Goal: Task Accomplishment & Management: Use online tool/utility

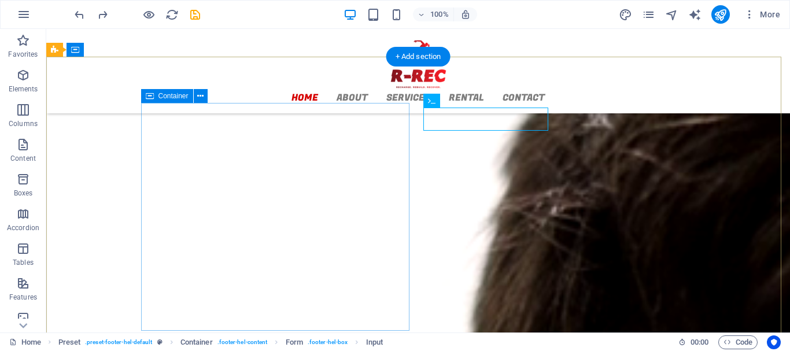
scroll to position [1447, 0]
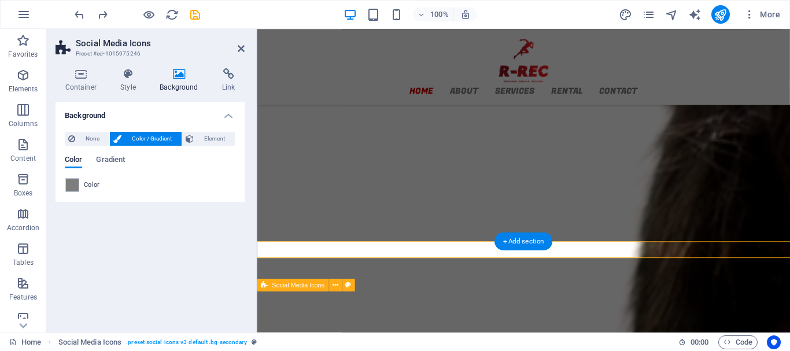
scroll to position [1468, 0]
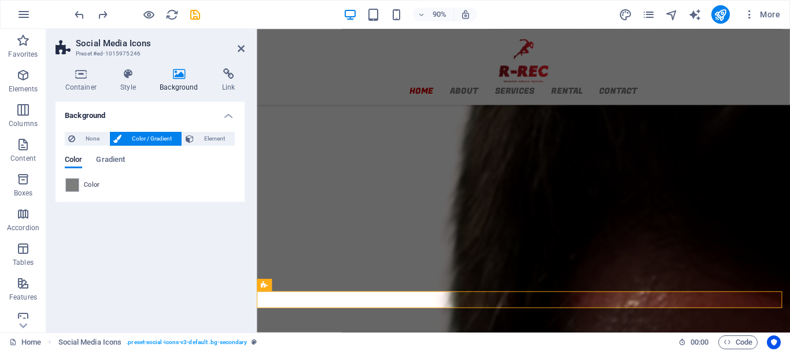
click at [95, 185] on span "Color" at bounding box center [92, 184] width 16 height 9
click at [72, 185] on span at bounding box center [72, 185] width 13 height 13
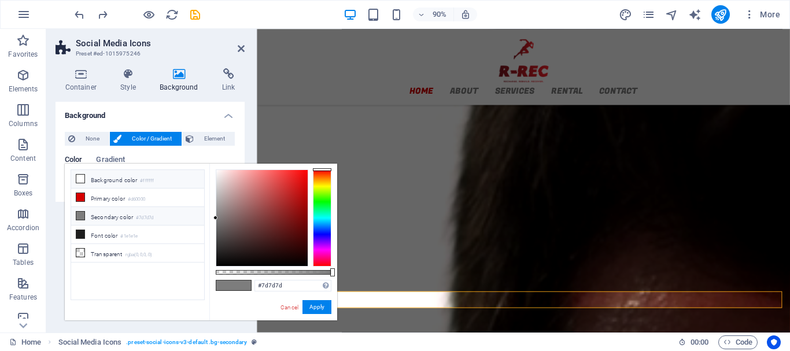
click at [81, 177] on icon at bounding box center [80, 179] width 8 height 8
type input "#ffffff"
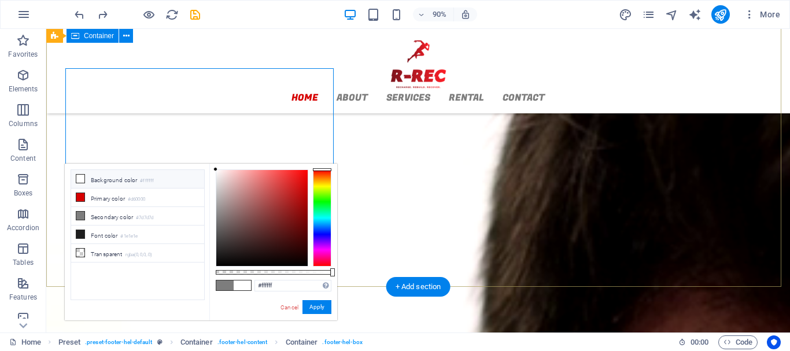
scroll to position [1447, 0]
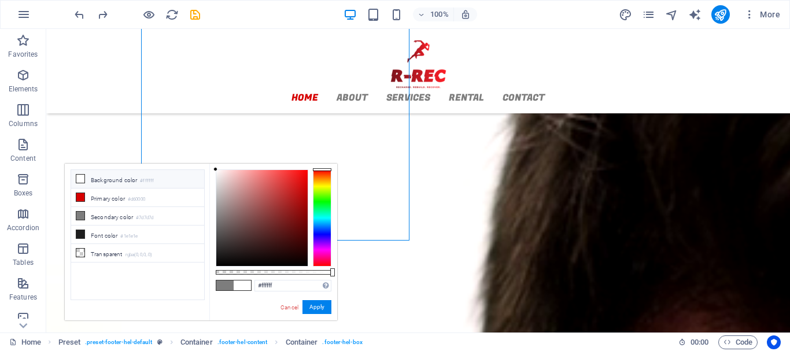
click at [189, 3] on div "100% More" at bounding box center [395, 15] width 788 height 28
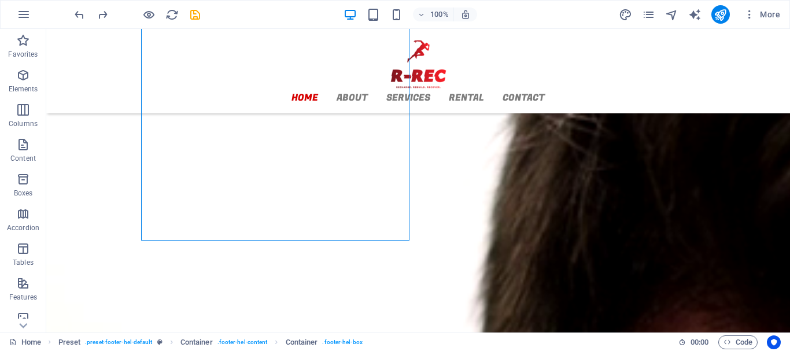
click at [412, 284] on div "+ Add section" at bounding box center [418, 287] width 64 height 20
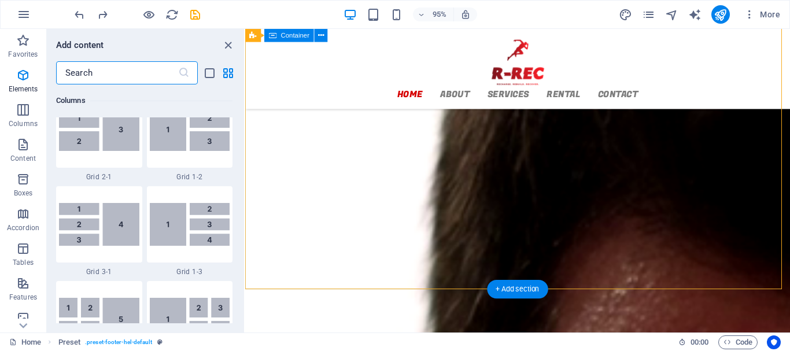
scroll to position [2023, 0]
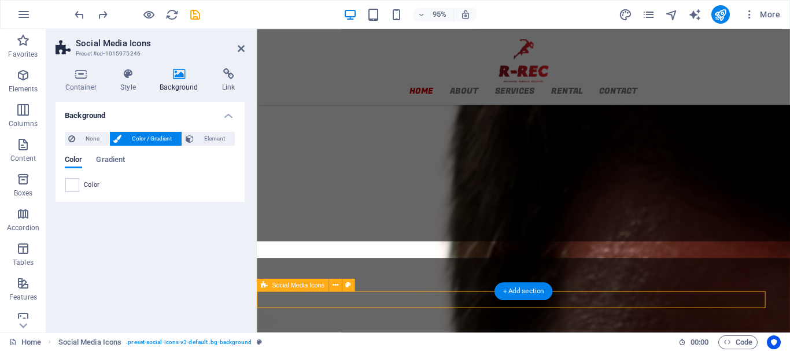
scroll to position [1468, 0]
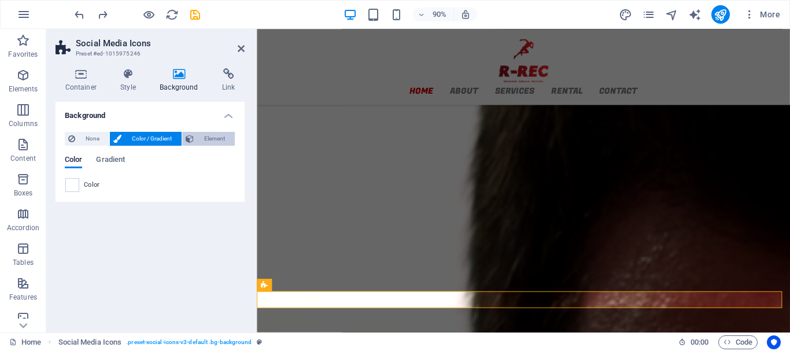
click at [197, 138] on button "Element" at bounding box center [208, 139] width 53 height 14
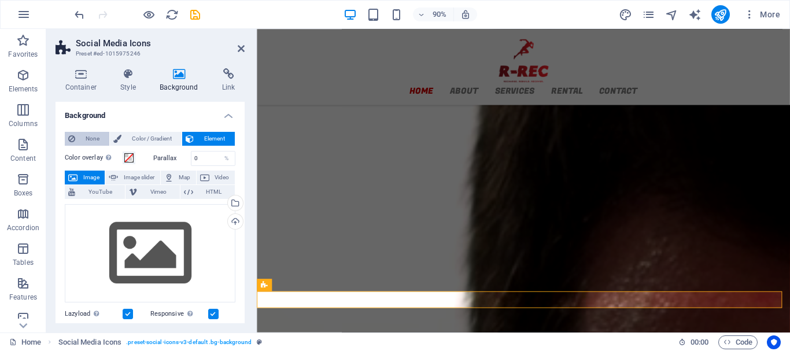
click at [94, 136] on span "None" at bounding box center [92, 139] width 27 height 14
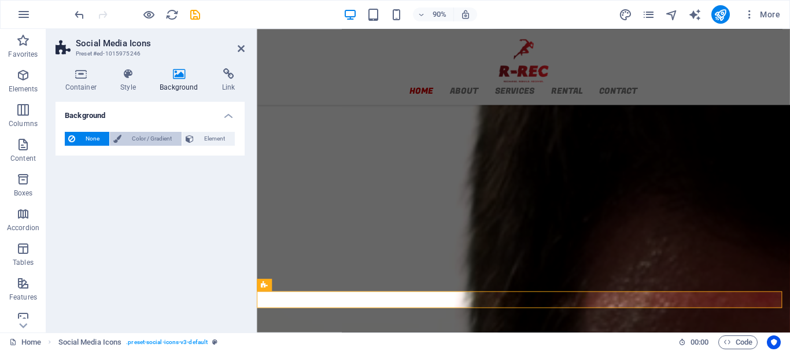
click at [140, 137] on span "Color / Gradient" at bounding box center [151, 139] width 53 height 14
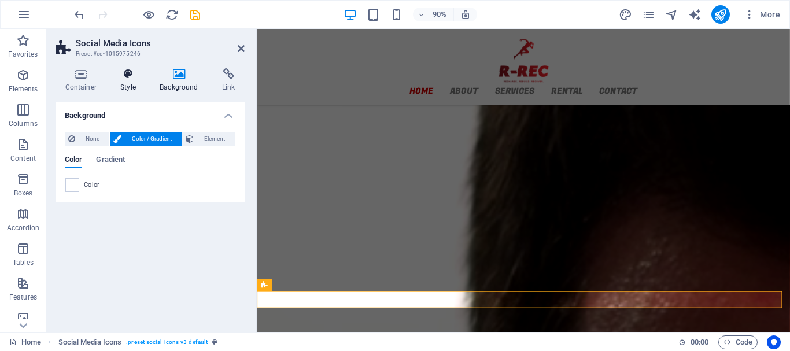
click at [127, 78] on icon at bounding box center [128, 74] width 35 height 12
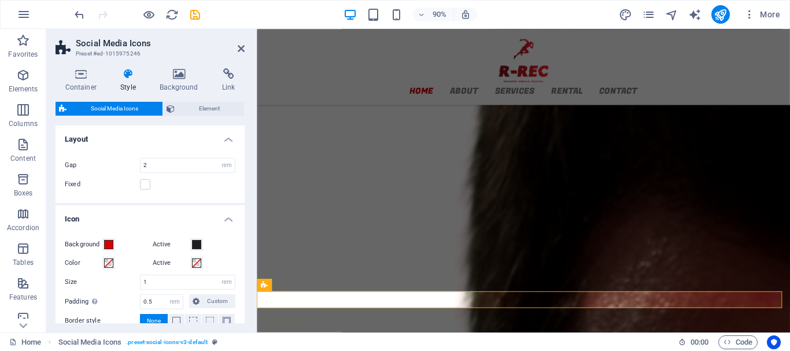
scroll to position [102, 0]
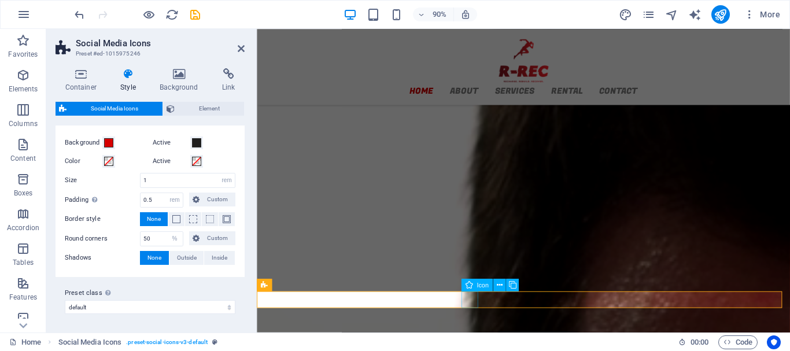
click at [499, 286] on icon at bounding box center [500, 284] width 6 height 11
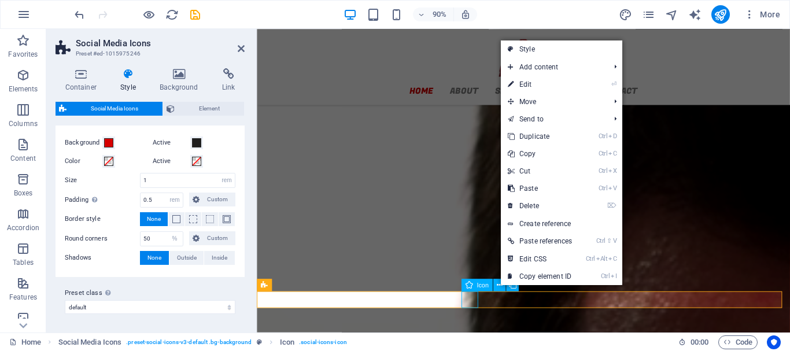
click at [484, 287] on span "Icon" at bounding box center [482, 285] width 12 height 6
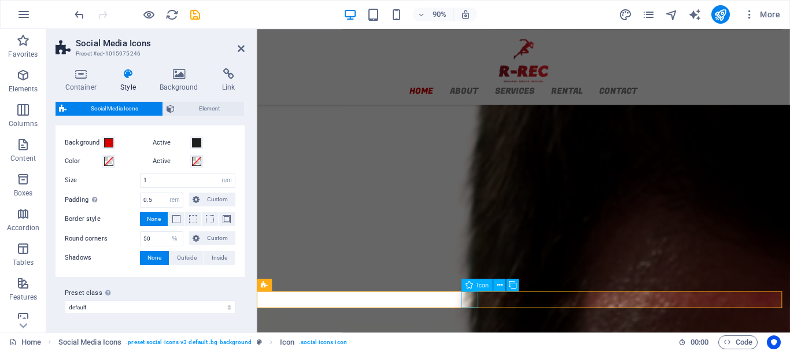
click at [474, 287] on div "Icon" at bounding box center [477, 285] width 32 height 13
click at [498, 287] on icon at bounding box center [500, 284] width 6 height 11
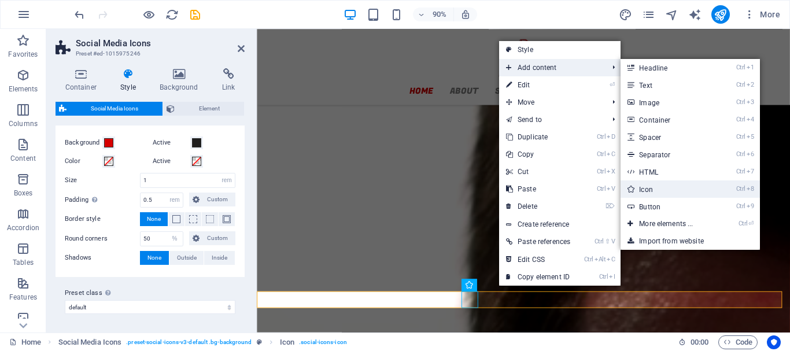
drag, startPoint x: 686, startPoint y: 190, endPoint x: 476, endPoint y: 177, distance: 209.6
click at [686, 190] on link "Ctrl 8 Icon" at bounding box center [667, 188] width 95 height 17
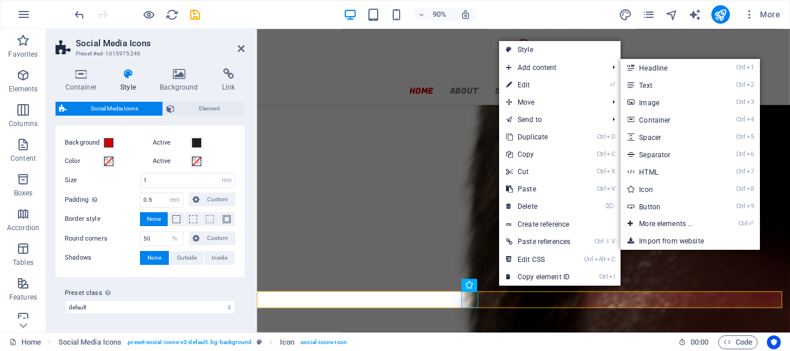
select select "xMidYMid"
select select "px"
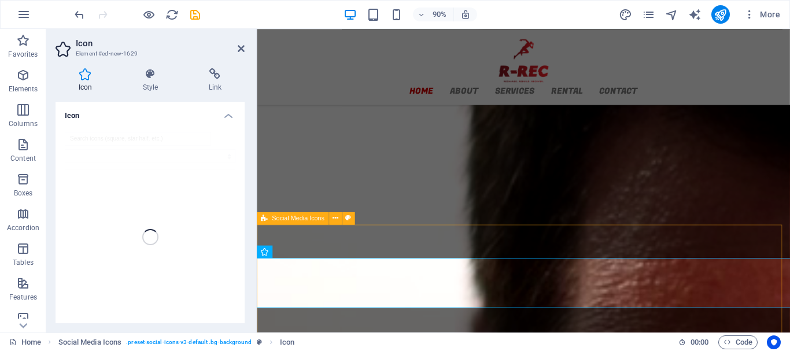
scroll to position [1579, 0]
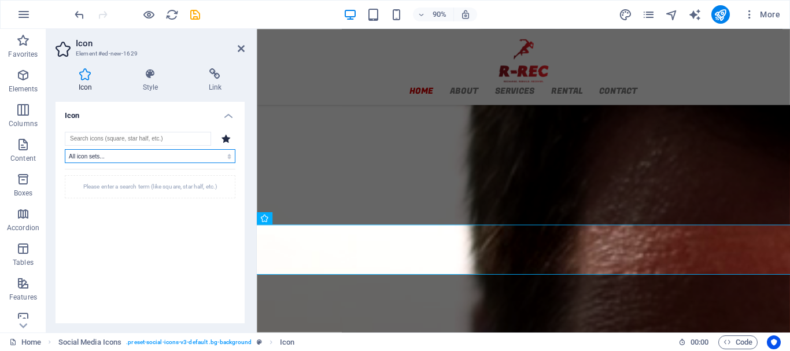
click at [208, 153] on select "All icon sets... IcoFont Ionicons FontAwesome Brands FontAwesome Duotone FontAw…" at bounding box center [150, 156] width 171 height 14
select select "icofont"
click at [65, 149] on select "All icon sets... IcoFont Ionicons FontAwesome Brands FontAwesome Duotone FontAw…" at bounding box center [150, 156] width 171 height 14
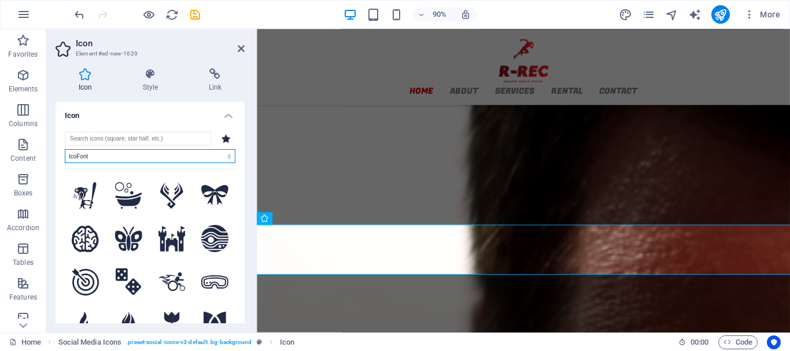
click at [224, 157] on select "All icon sets... IcoFont Ionicons FontAwesome Brands FontAwesome Duotone FontAw…" at bounding box center [150, 156] width 171 height 14
select select
click at [65, 149] on select "All icon sets... IcoFont Ionicons FontAwesome Brands FontAwesome Duotone FontAw…" at bounding box center [150, 156] width 171 height 14
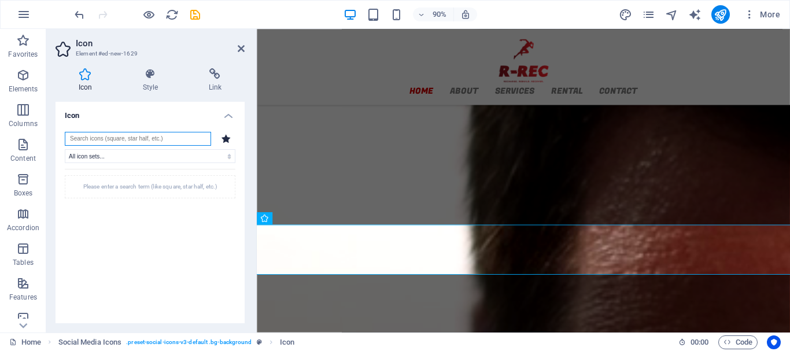
click at [139, 142] on input "search" at bounding box center [138, 139] width 146 height 14
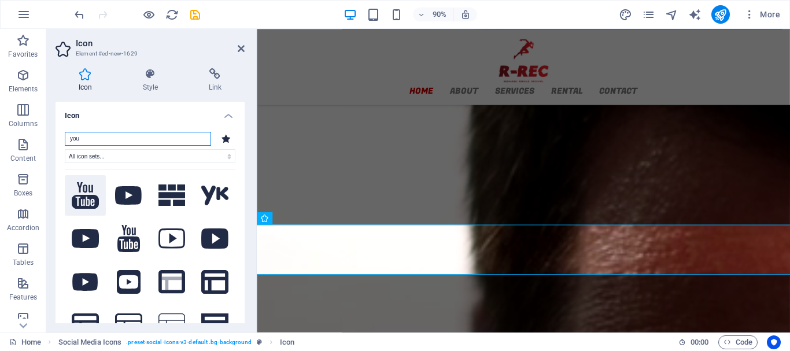
type input "you"
click at [85, 192] on icon at bounding box center [85, 195] width 27 height 27
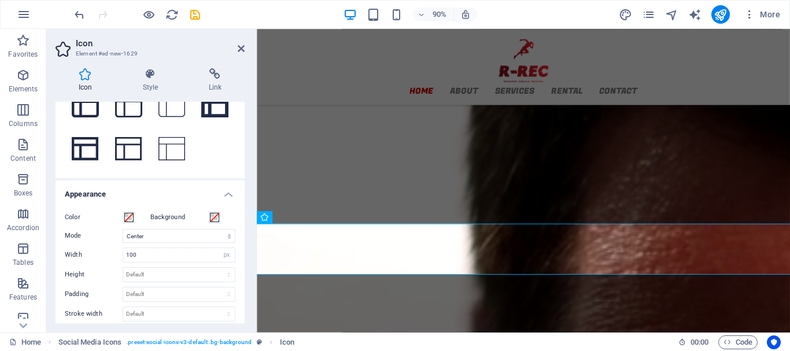
scroll to position [0, 0]
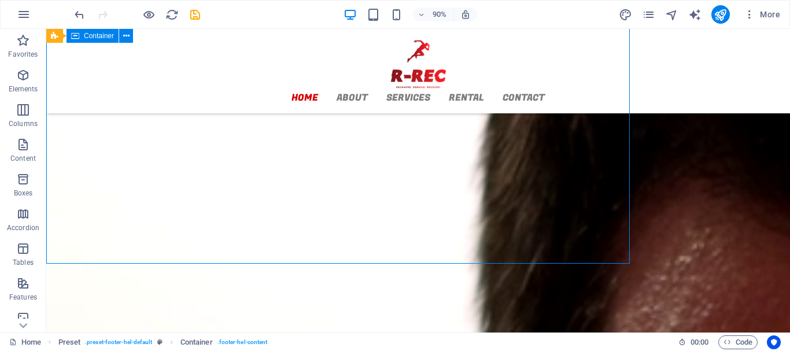
scroll to position [1526, 0]
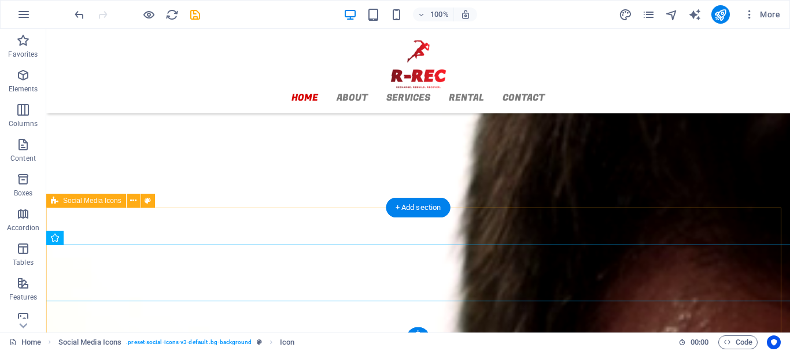
scroll to position [1559, 0]
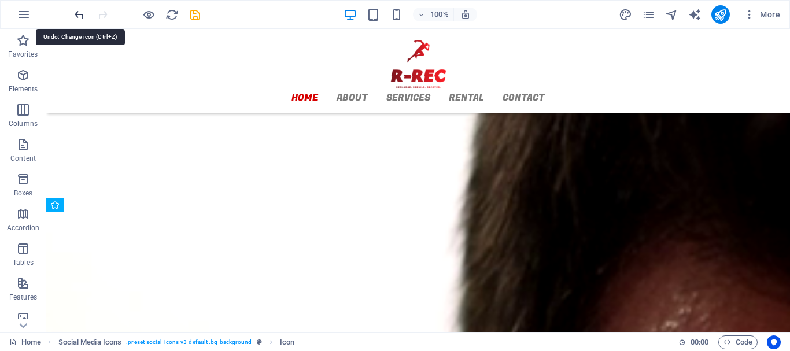
click at [73, 13] on icon "undo" at bounding box center [79, 14] width 13 height 13
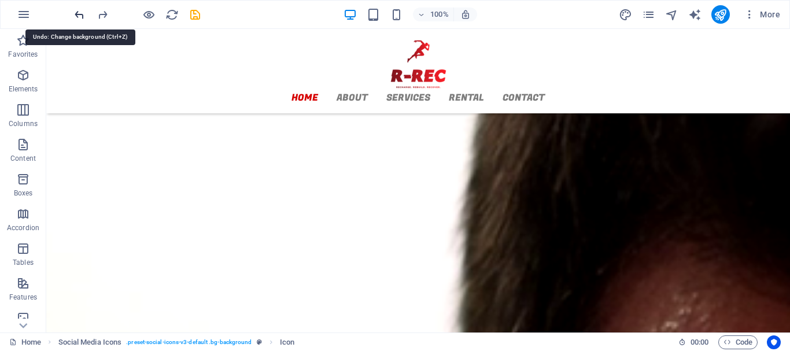
scroll to position [1447, 0]
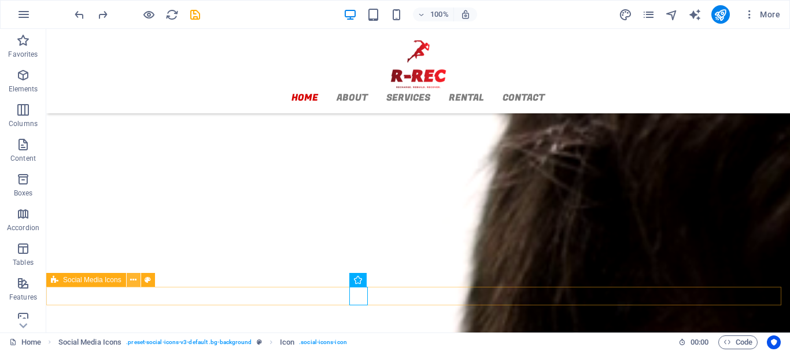
click at [132, 281] on icon at bounding box center [133, 280] width 6 height 12
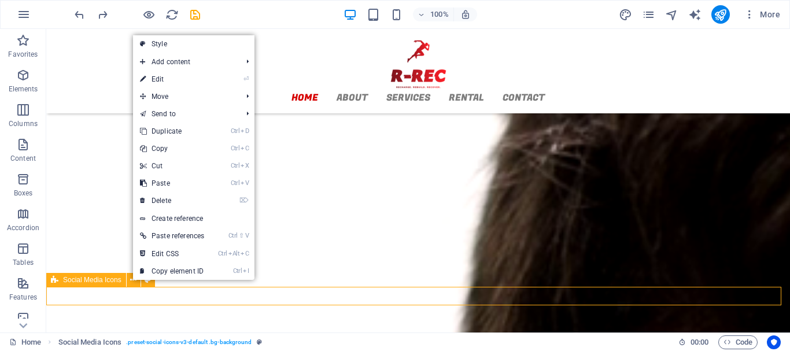
click at [101, 282] on span "Social Media Icons" at bounding box center [92, 279] width 58 height 7
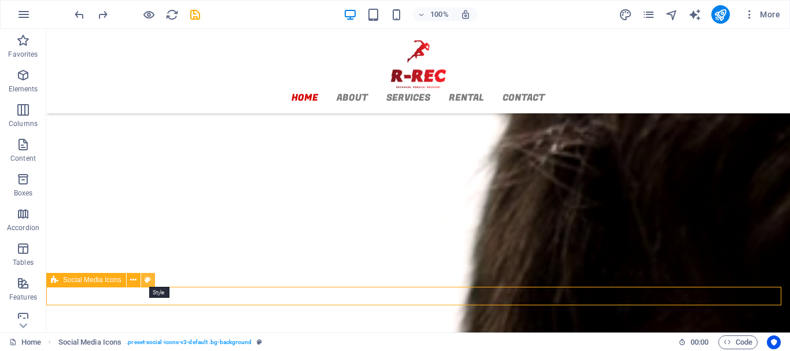
click at [146, 280] on icon at bounding box center [148, 280] width 6 height 12
select select "rem"
select select "%"
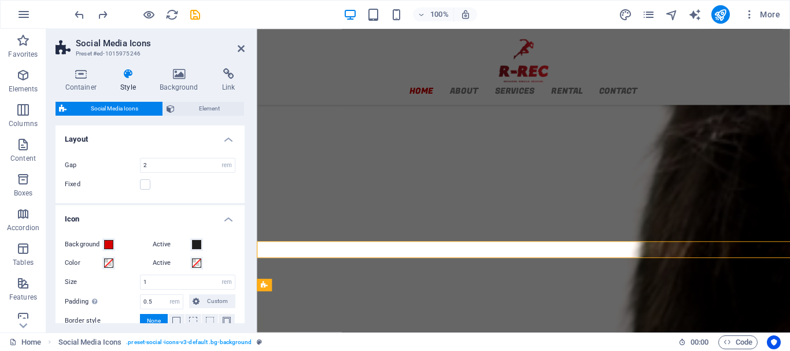
scroll to position [1468, 0]
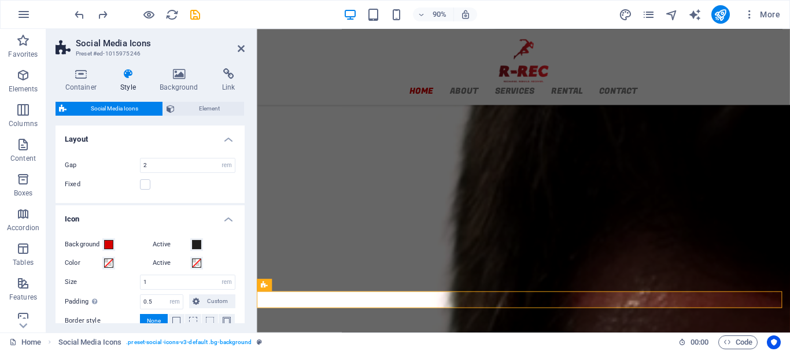
click at [128, 108] on span "Social Media Icons" at bounding box center [114, 109] width 89 height 14
click at [190, 112] on span "Element" at bounding box center [209, 109] width 62 height 14
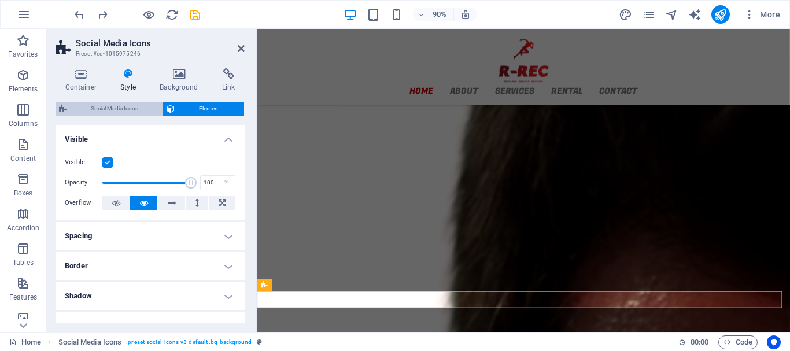
click at [127, 111] on span "Social Media Icons" at bounding box center [114, 109] width 89 height 14
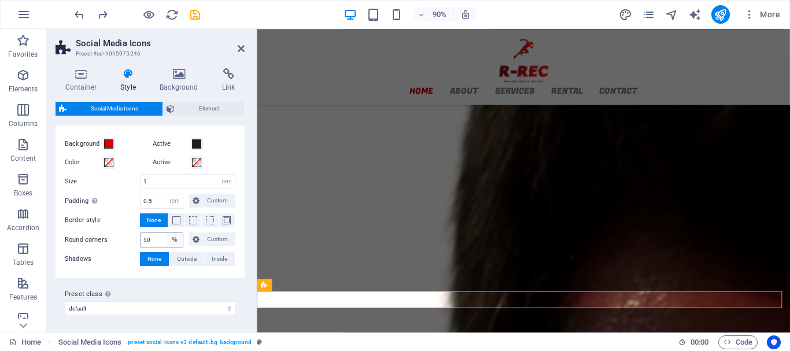
scroll to position [102, 0]
click at [183, 309] on select "default Add preset class" at bounding box center [150, 307] width 171 height 14
click at [336, 287] on icon at bounding box center [335, 284] width 6 height 11
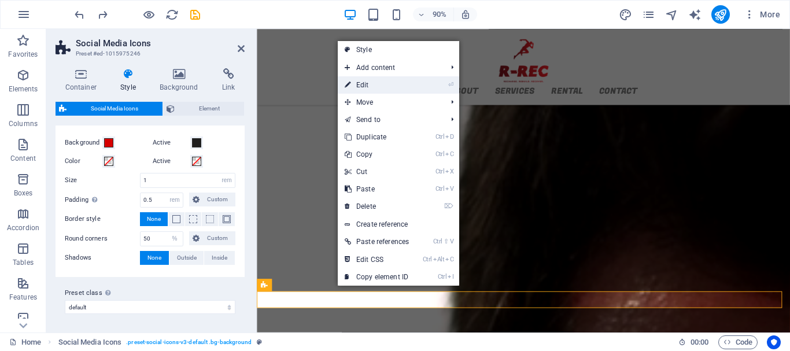
click at [388, 83] on link "⏎ Edit" at bounding box center [377, 84] width 78 height 17
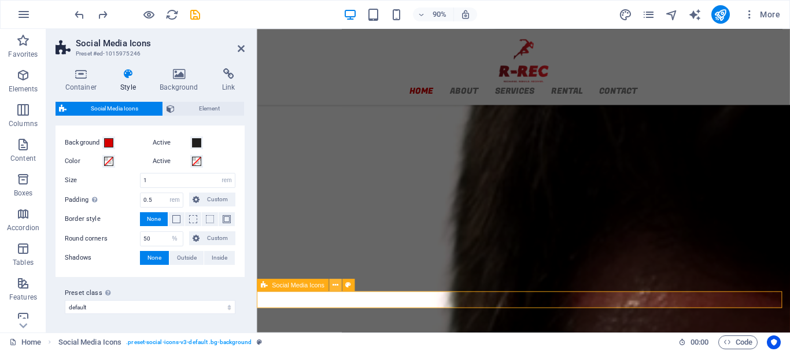
click at [336, 284] on icon at bounding box center [335, 284] width 6 height 11
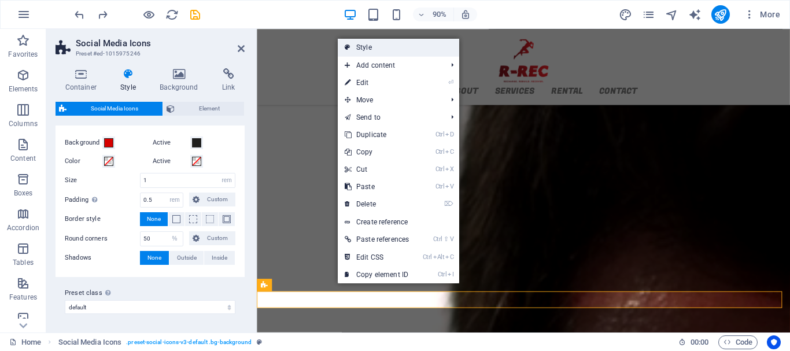
click at [425, 50] on link "Style" at bounding box center [398, 47] width 121 height 17
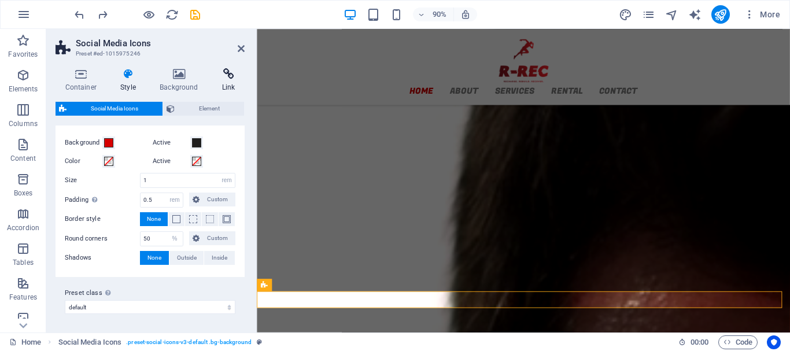
click at [224, 79] on icon at bounding box center [228, 74] width 32 height 12
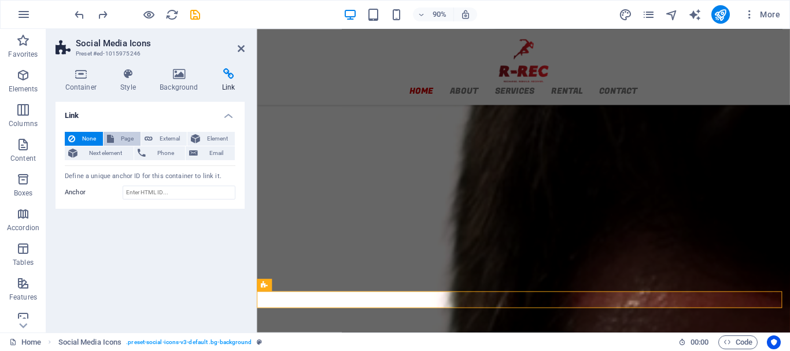
click at [125, 142] on span "Page" at bounding box center [127, 139] width 20 height 14
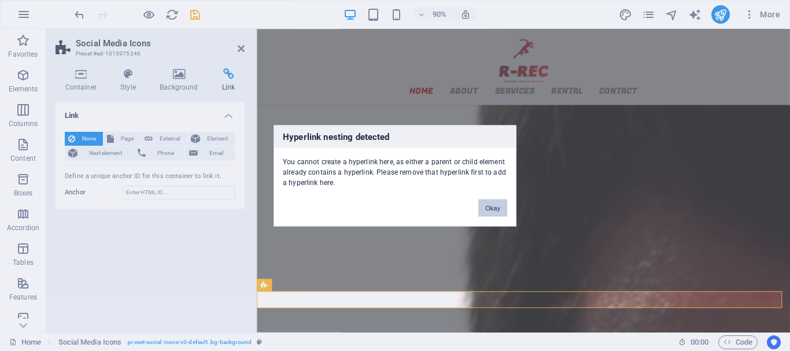
click at [495, 212] on button "Okay" at bounding box center [492, 207] width 29 height 17
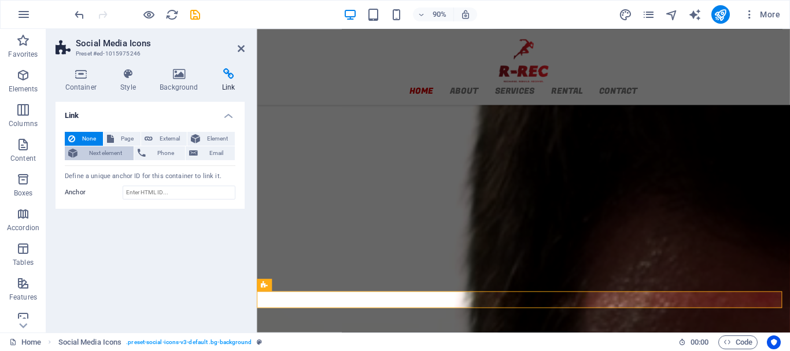
click at [109, 150] on span "Next element" at bounding box center [105, 153] width 49 height 14
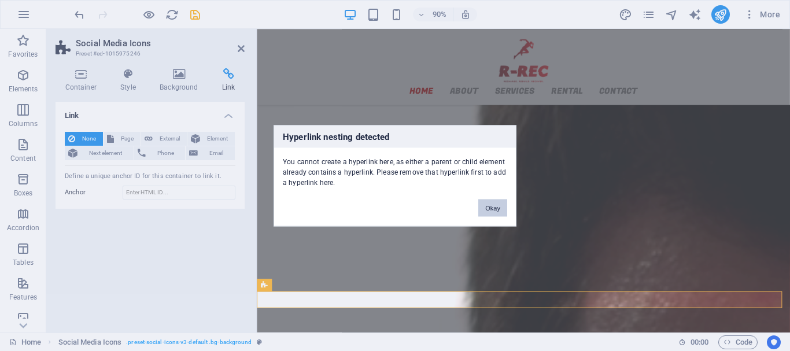
click at [495, 206] on button "Okay" at bounding box center [492, 207] width 29 height 17
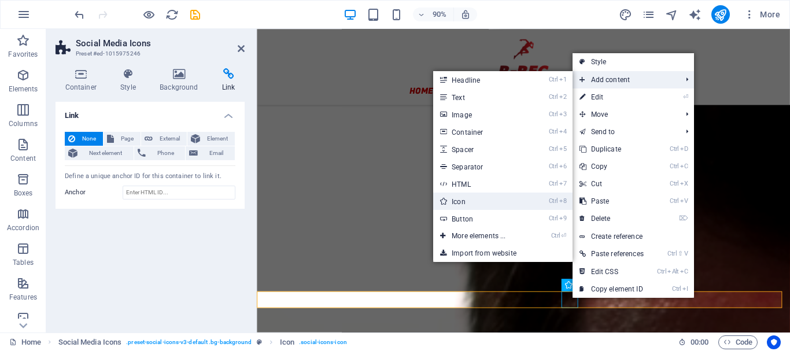
drag, startPoint x: 458, startPoint y: 204, endPoint x: 223, endPoint y: 194, distance: 235.5
click at [458, 204] on link "Ctrl 8 Icon" at bounding box center [480, 200] width 95 height 17
select select "xMidYMid"
select select "px"
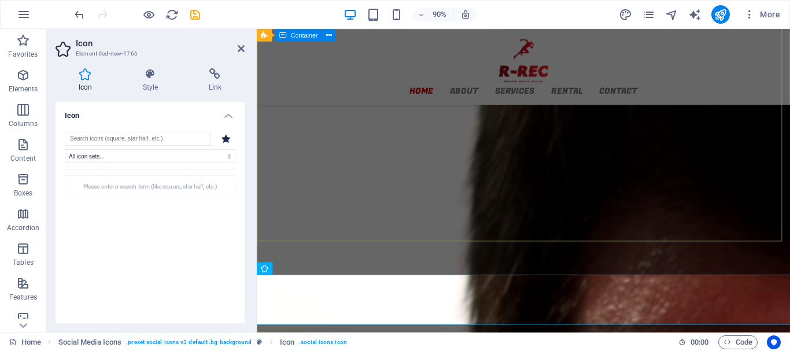
scroll to position [1523, 0]
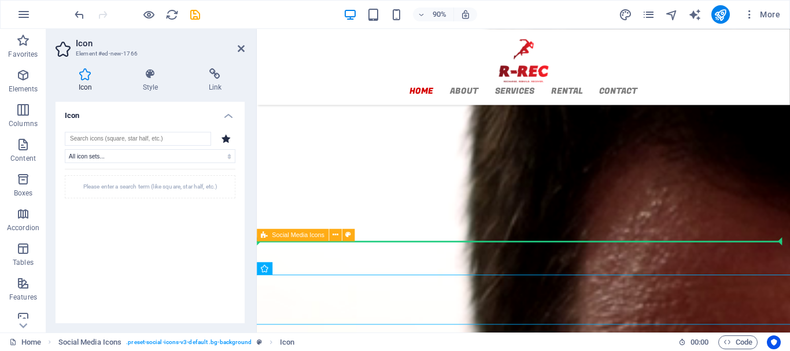
drag, startPoint x: 273, startPoint y: 330, endPoint x: 410, endPoint y: 276, distance: 146.8
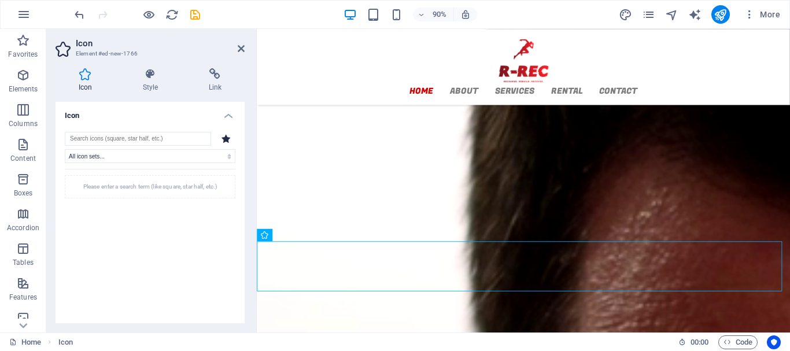
click at [223, 137] on icon at bounding box center [225, 138] width 9 height 9
click at [223, 138] on icon at bounding box center [225, 138] width 9 height 9
click at [201, 139] on input "search" at bounding box center [138, 139] width 146 height 14
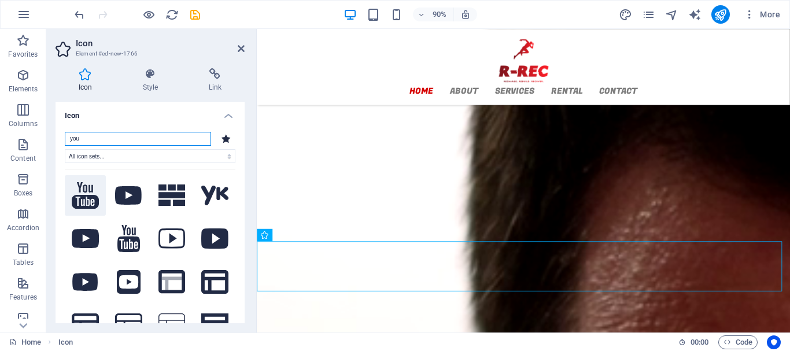
type input "you"
click at [83, 194] on icon at bounding box center [85, 195] width 27 height 27
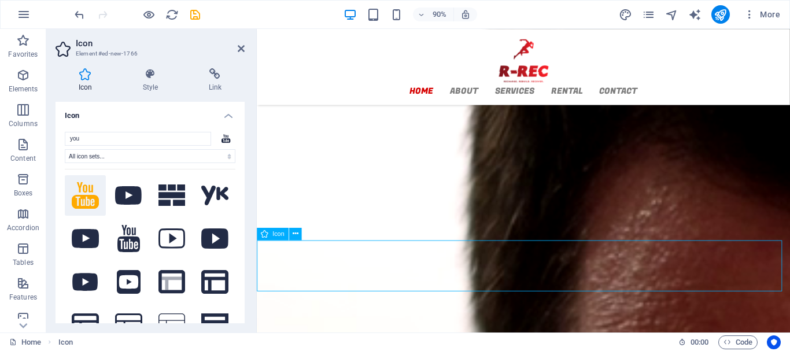
click at [154, 75] on icon at bounding box center [150, 74] width 61 height 12
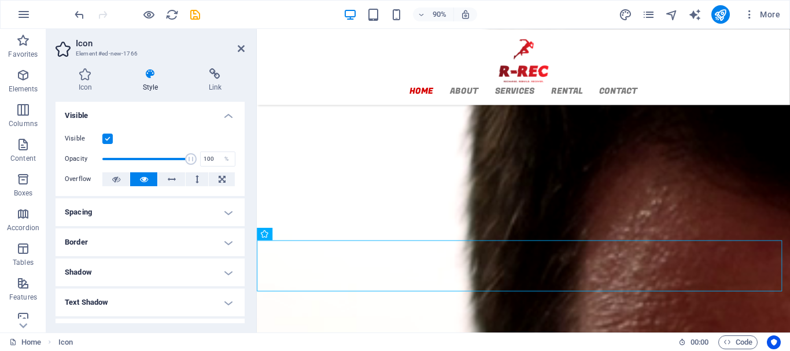
click at [106, 139] on label at bounding box center [107, 139] width 10 height 10
click at [0, 0] on input "Visible" at bounding box center [0, 0] width 0 height 0
click at [106, 139] on label at bounding box center [107, 139] width 10 height 10
click at [0, 0] on input "Visible" at bounding box center [0, 0] width 0 height 0
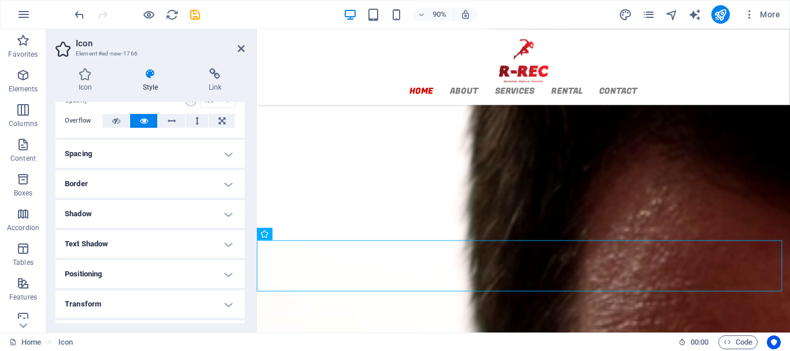
scroll to position [0, 0]
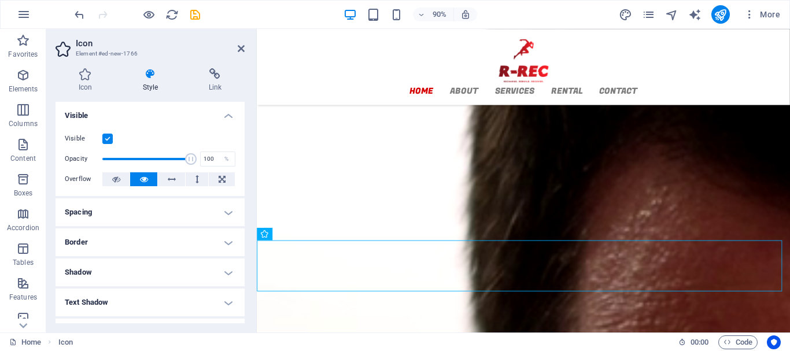
click at [208, 217] on h4 "Spacing" at bounding box center [149, 212] width 189 height 28
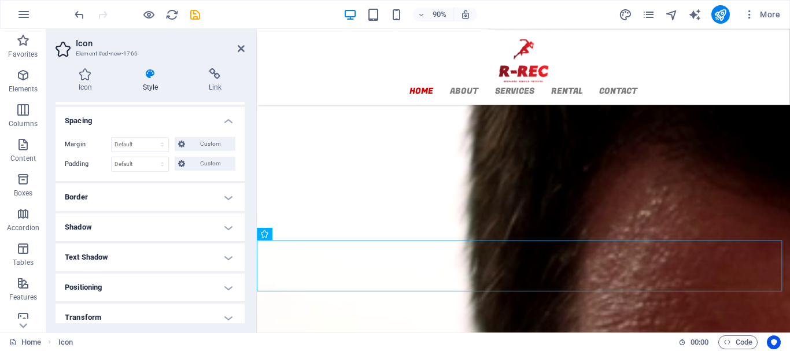
scroll to position [58, 0]
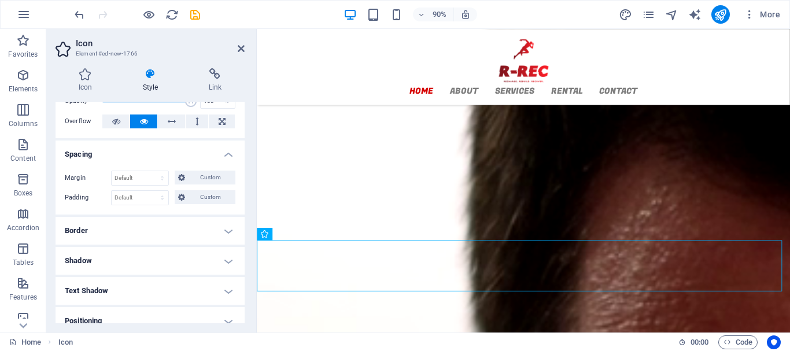
click at [217, 227] on h4 "Border" at bounding box center [149, 231] width 189 height 28
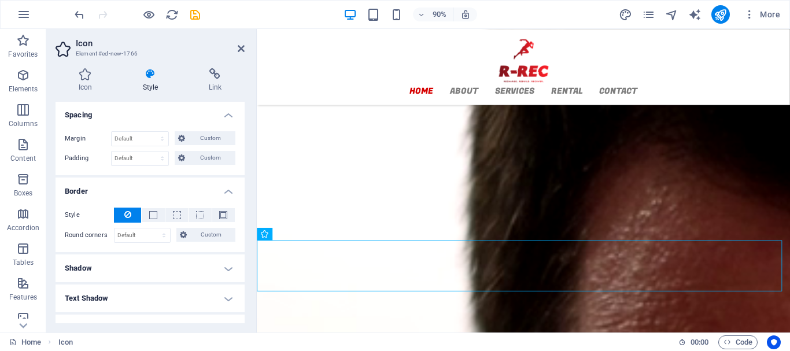
scroll to position [116, 0]
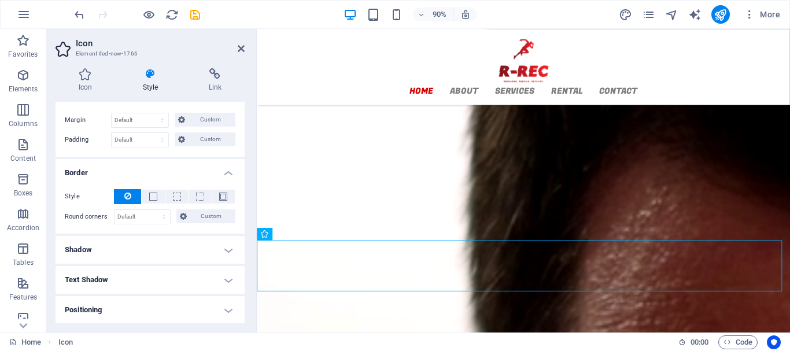
click at [208, 242] on h4 "Shadow" at bounding box center [149, 250] width 189 height 28
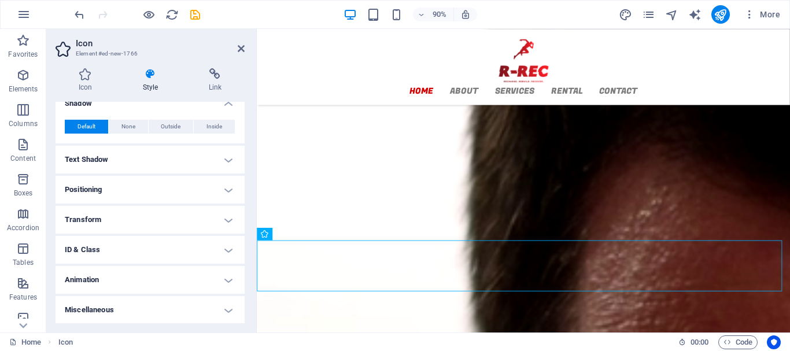
scroll to position [262, 0]
click at [218, 193] on h4 "Positioning" at bounding box center [149, 189] width 189 height 28
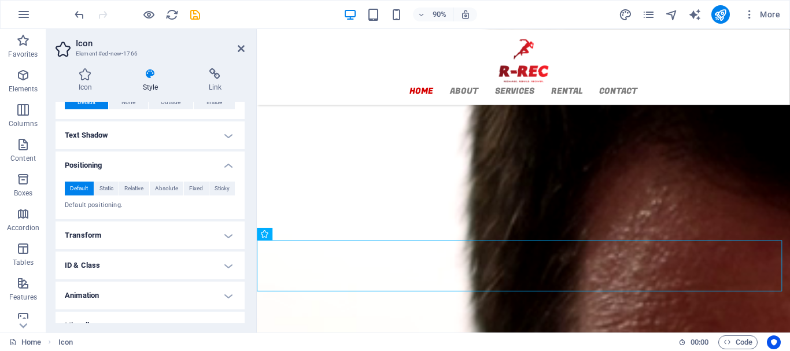
scroll to position [302, 0]
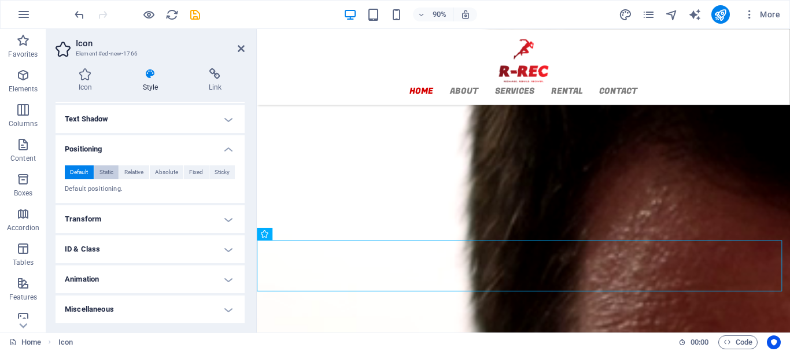
click at [100, 169] on span "Static" at bounding box center [106, 172] width 14 height 14
click at [125, 169] on span "Relative" at bounding box center [133, 172] width 19 height 14
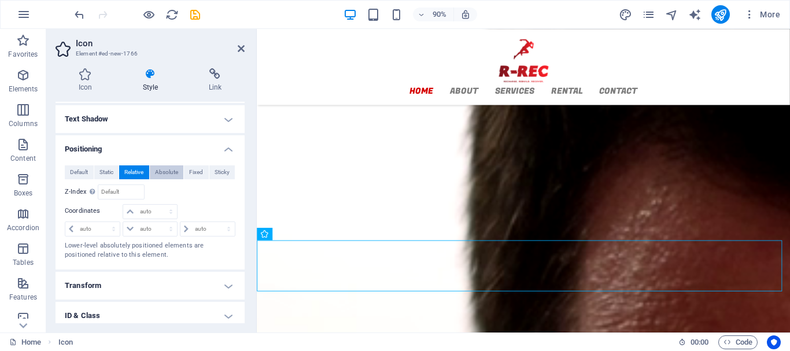
click at [166, 173] on span "Absolute" at bounding box center [166, 172] width 23 height 14
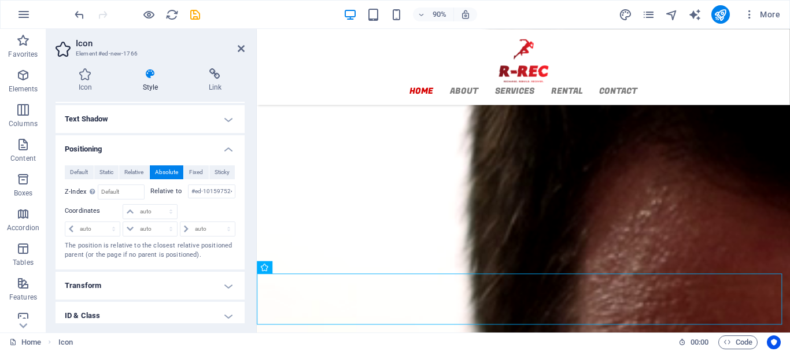
scroll to position [1487, 0]
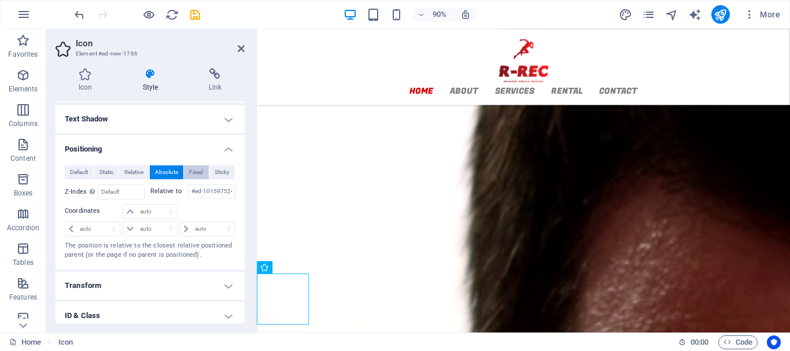
click at [190, 173] on span "Fixed" at bounding box center [196, 172] width 14 height 14
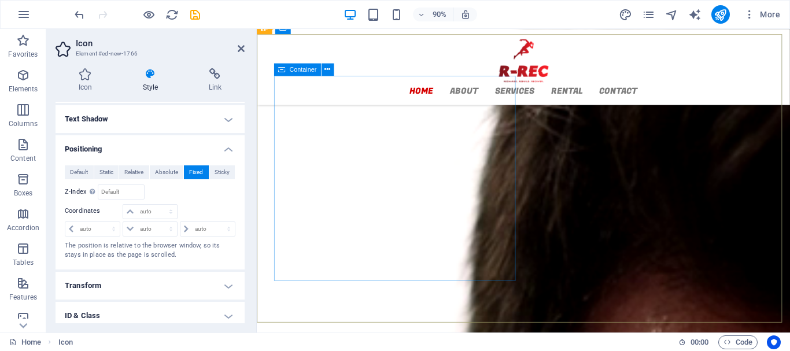
scroll to position [1468, 0]
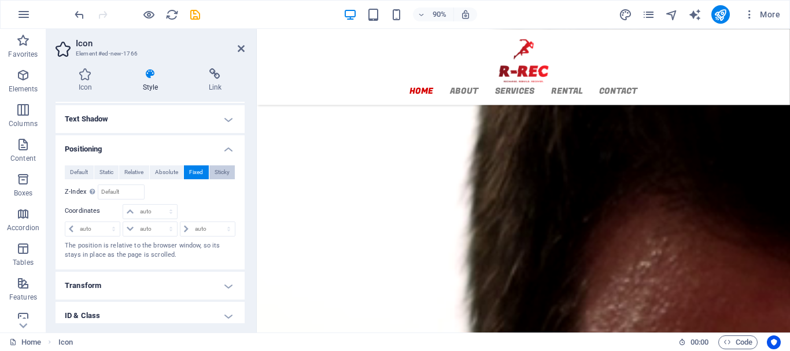
click at [209, 171] on button "Sticky" at bounding box center [222, 172] width 26 height 14
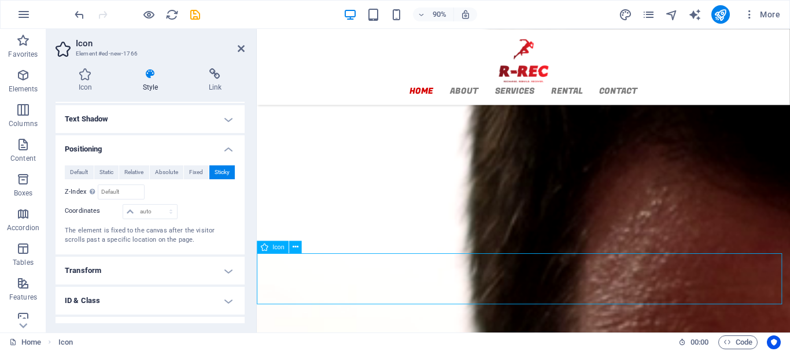
scroll to position [1524, 0]
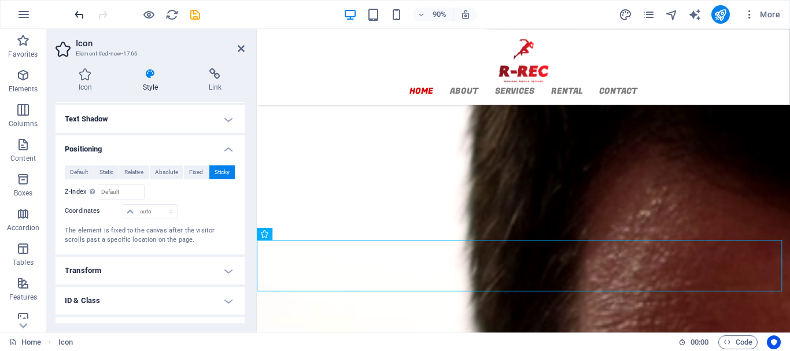
click at [79, 14] on icon "undo" at bounding box center [79, 14] width 13 height 13
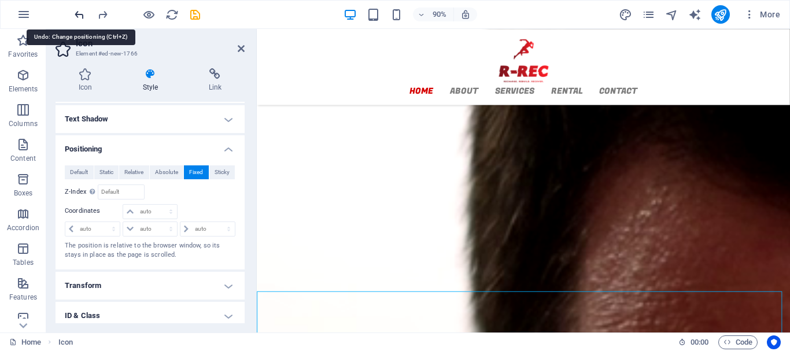
scroll to position [1468, 0]
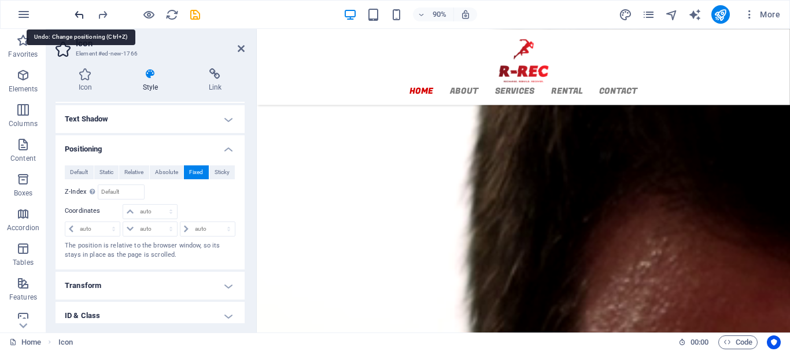
click at [79, 14] on icon "undo" at bounding box center [79, 14] width 13 height 13
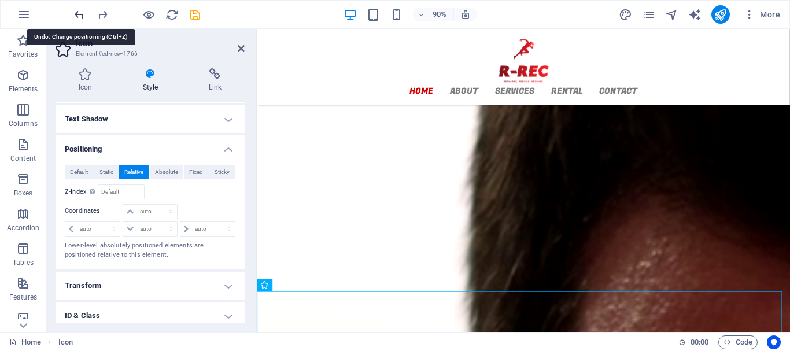
click at [79, 14] on icon "undo" at bounding box center [79, 14] width 13 height 13
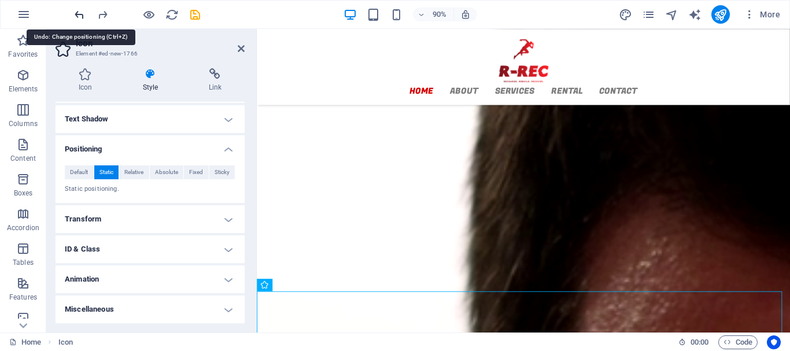
click at [79, 14] on icon "undo" at bounding box center [79, 14] width 13 height 13
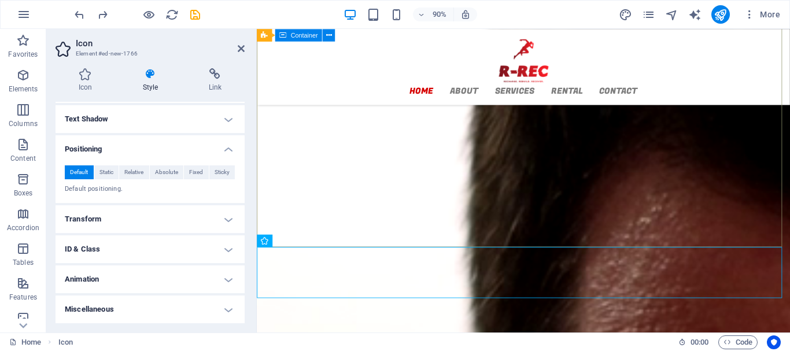
scroll to position [1524, 0]
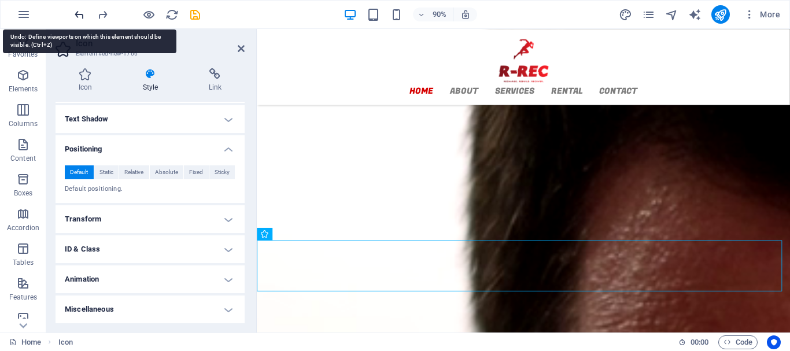
click at [73, 13] on icon "undo" at bounding box center [79, 14] width 13 height 13
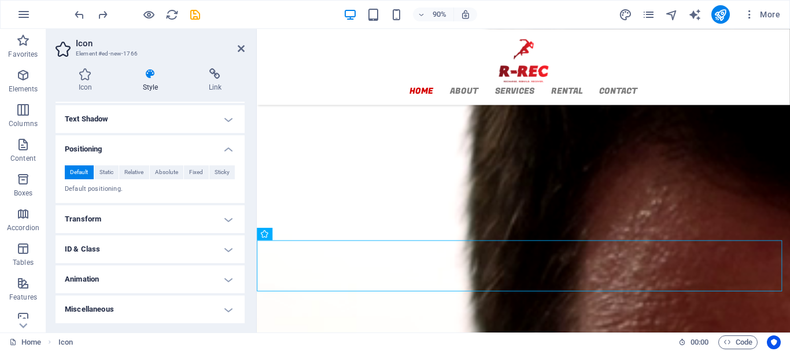
click at [69, 13] on div "90% More" at bounding box center [395, 15] width 788 height 28
click at [78, 13] on icon "undo" at bounding box center [79, 14] width 13 height 13
click at [78, 12] on icon "undo" at bounding box center [79, 14] width 13 height 13
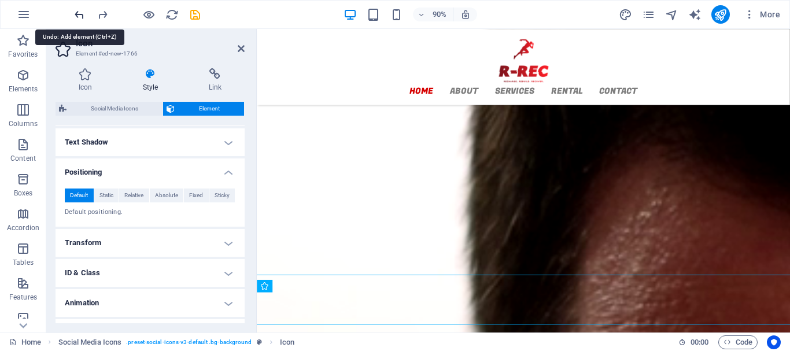
click at [78, 12] on icon "undo" at bounding box center [79, 14] width 13 height 13
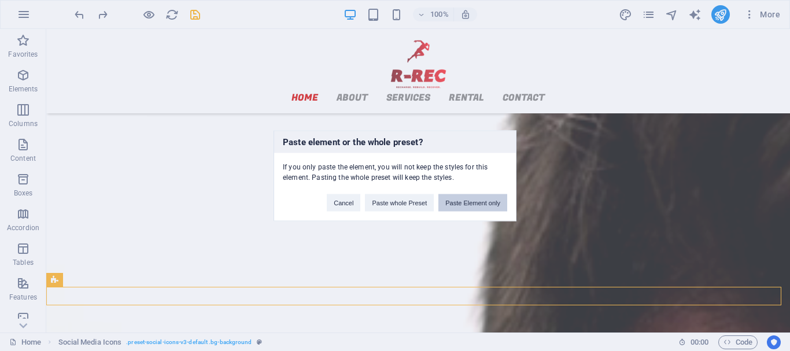
click at [457, 206] on button "Paste Element only" at bounding box center [472, 202] width 69 height 17
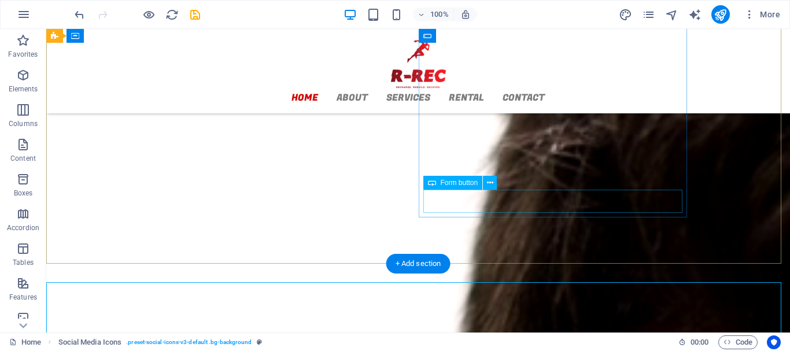
scroll to position [1470, 0]
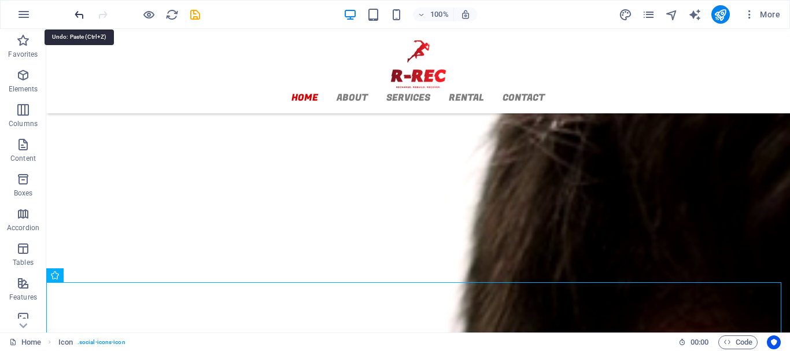
click at [81, 13] on icon "undo" at bounding box center [79, 14] width 13 height 13
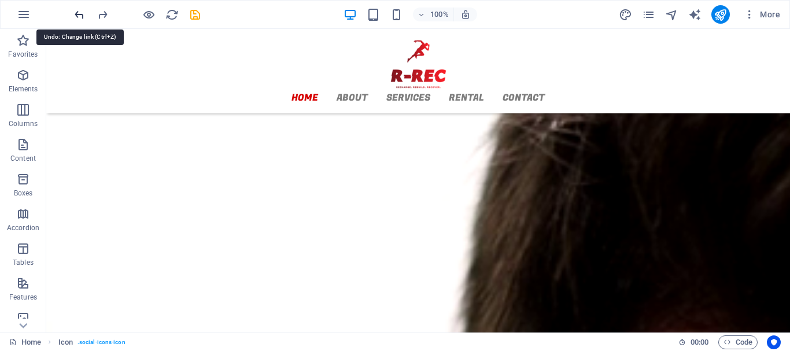
scroll to position [1447, 0]
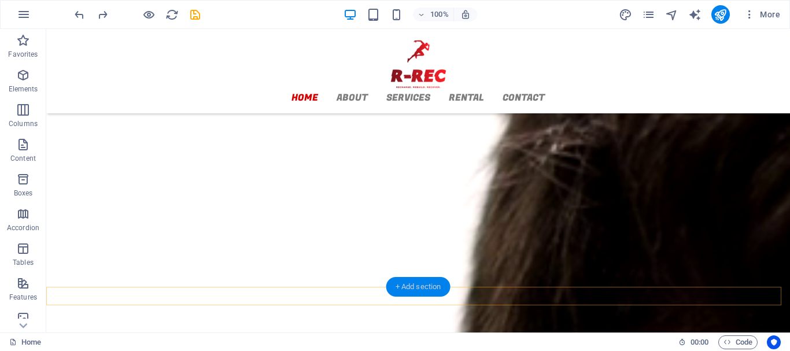
drag, startPoint x: 419, startPoint y: 297, endPoint x: 182, endPoint y: 286, distance: 236.7
click at [419, 297] on div "+ Add section" at bounding box center [418, 287] width 64 height 20
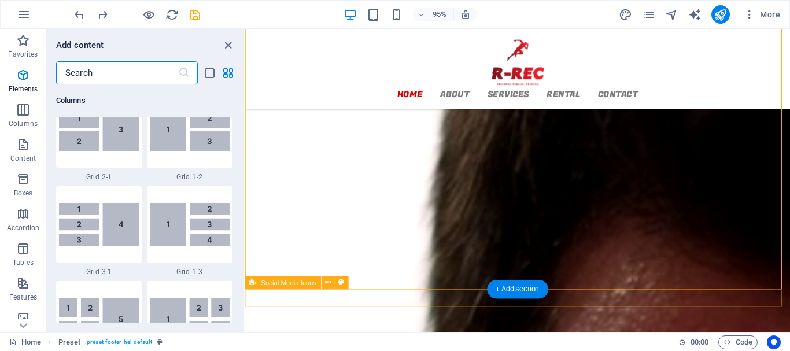
scroll to position [2023, 0]
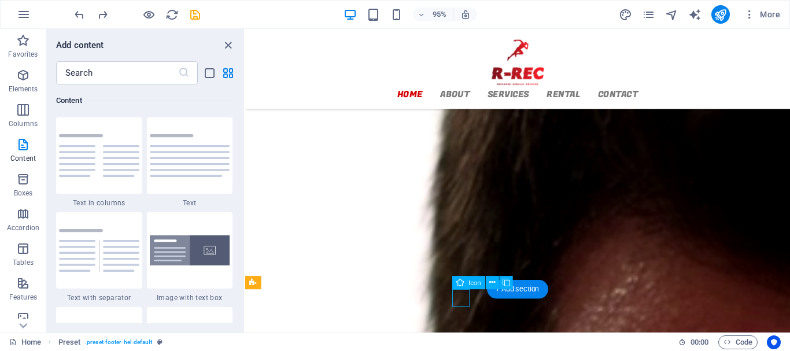
select select "xMidYMid"
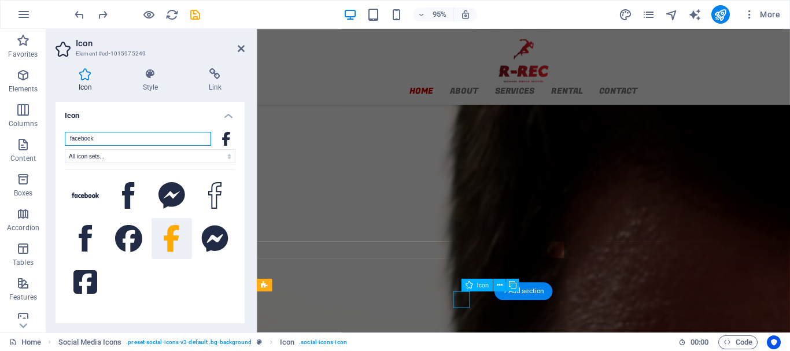
scroll to position [1468, 0]
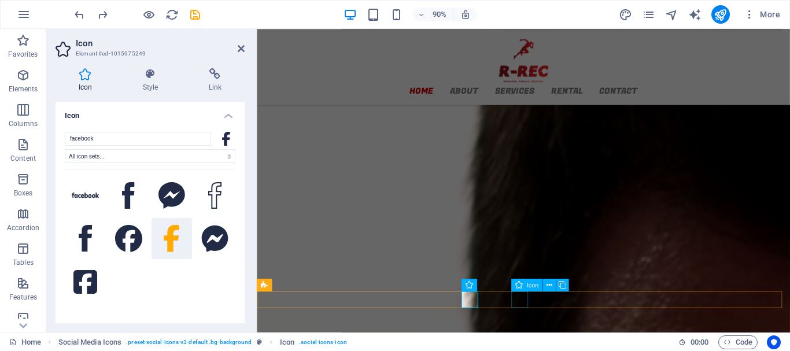
select select "xMidYMid"
select select "px"
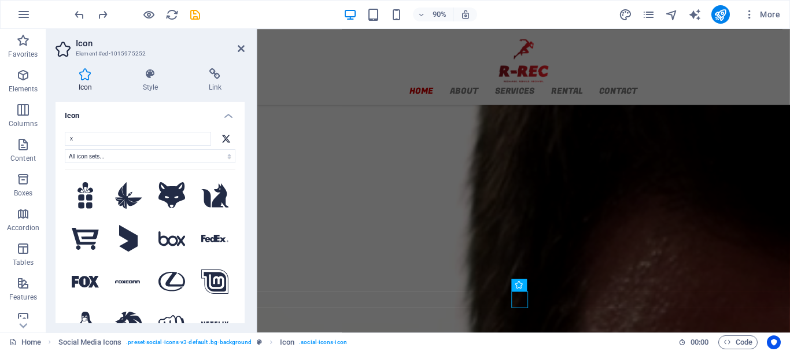
click at [221, 138] on icon at bounding box center [225, 138] width 9 height 9
click at [180, 138] on input "x" at bounding box center [138, 139] width 146 height 14
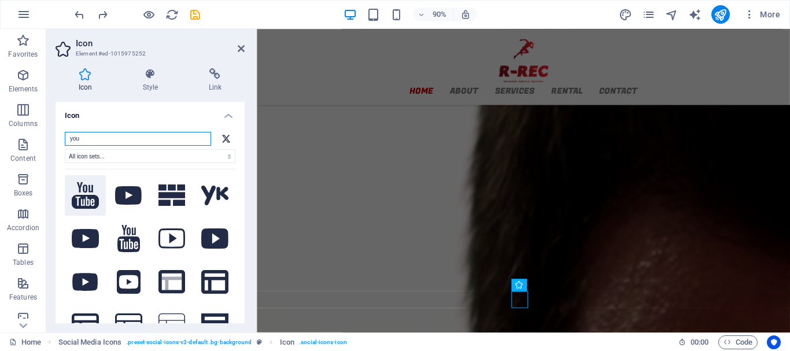
type input "you"
click at [86, 199] on icon at bounding box center [85, 195] width 27 height 27
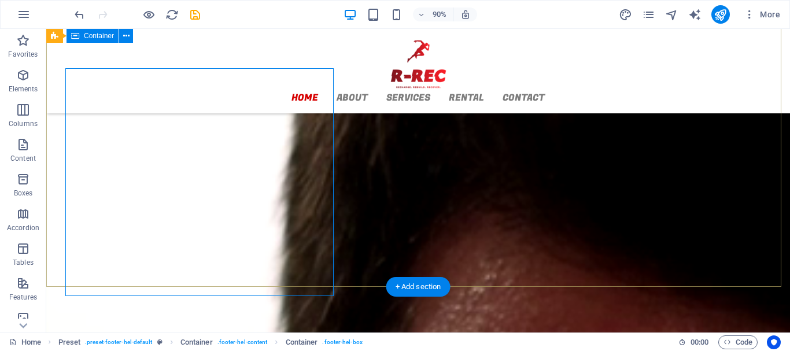
scroll to position [1447, 0]
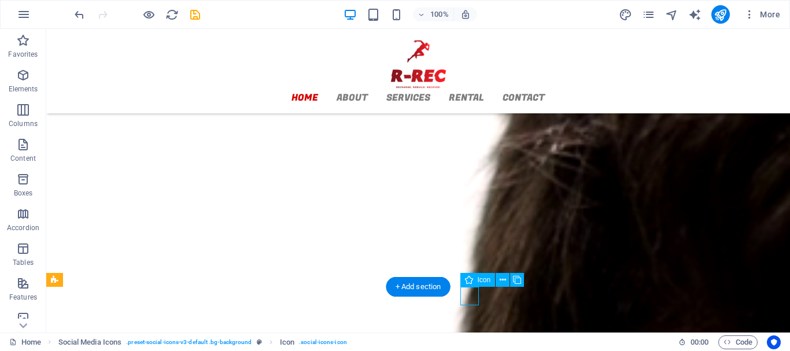
select select "xMidYMid"
select select "px"
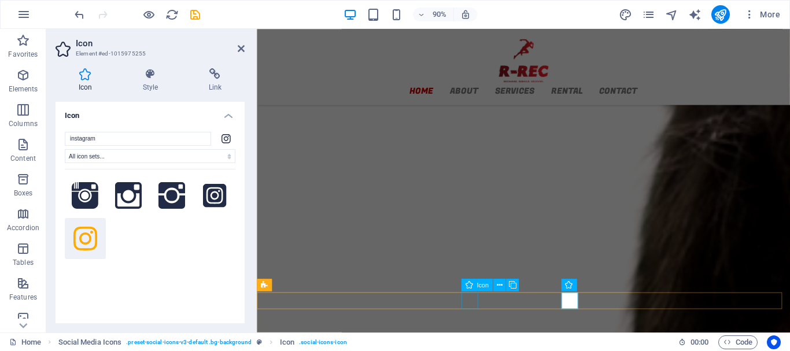
scroll to position [1468, 0]
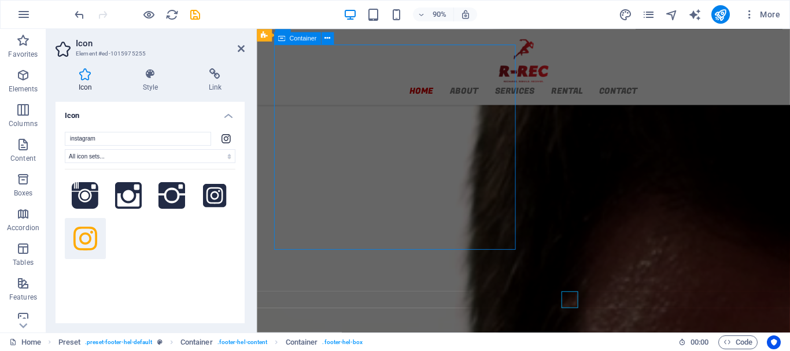
scroll to position [1447, 0]
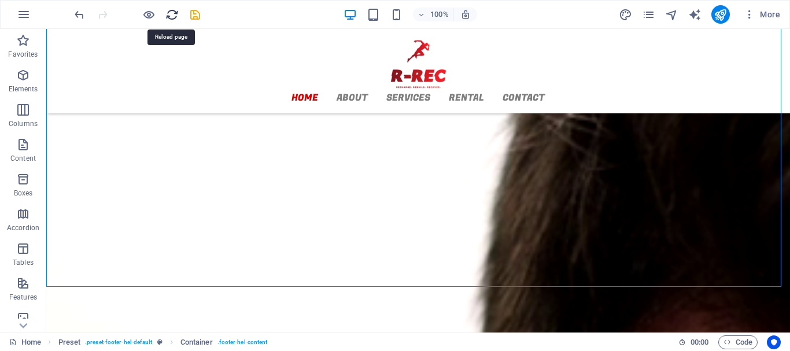
click at [166, 16] on icon "reload" at bounding box center [171, 14] width 13 height 13
click at [193, 12] on icon "save" at bounding box center [194, 14] width 13 height 13
checkbox input "false"
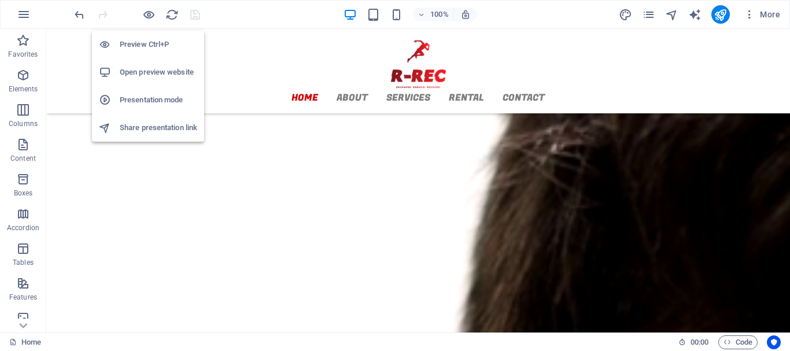
click at [135, 43] on h6 "Preview Ctrl+P" at bounding box center [158, 45] width 77 height 14
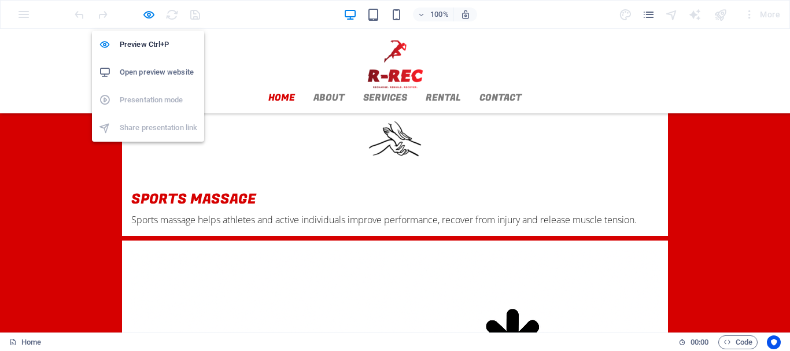
scroll to position [1476, 0]
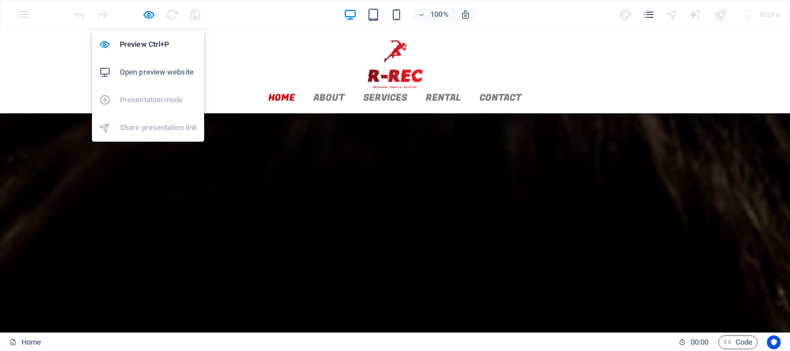
click at [142, 72] on h6 "Open preview website" at bounding box center [158, 72] width 77 height 14
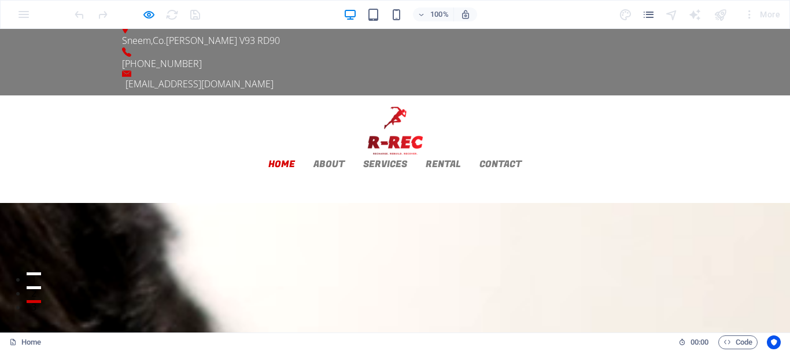
scroll to position [0, 0]
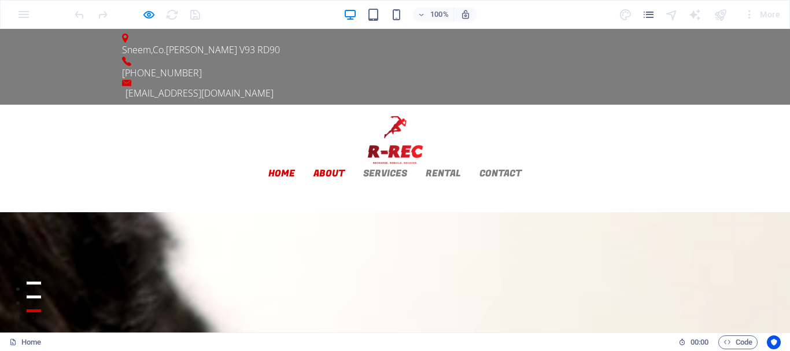
click at [345, 169] on link "About" at bounding box center [328, 173] width 31 height 9
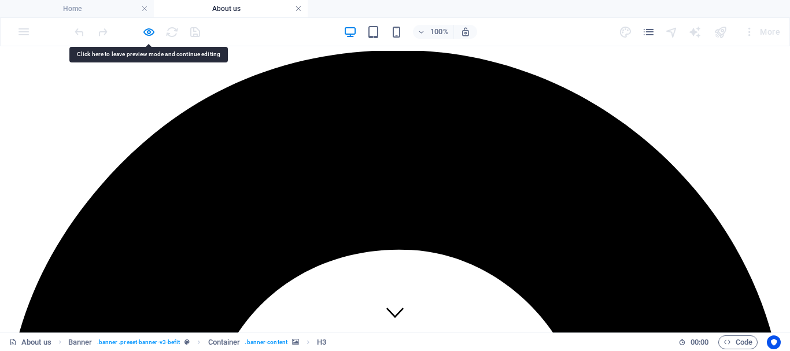
click at [297, 6] on link at bounding box center [298, 8] width 7 height 11
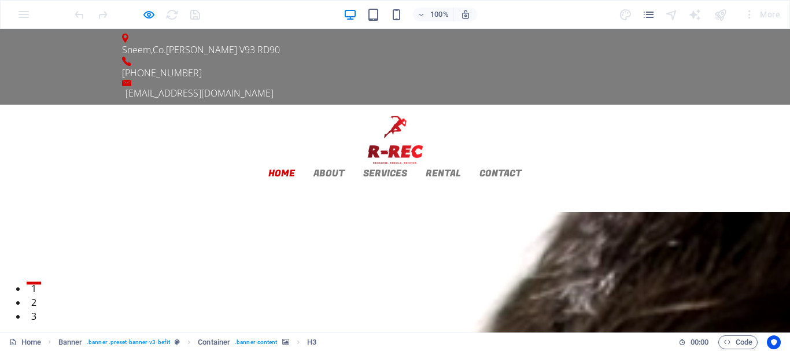
click at [275, 36] on div "Sneem , Co.[PERSON_NAME] V93 RD90 [PHONE_NUMBER] [EMAIL_ADDRESS][DOMAIN_NAME]" at bounding box center [395, 67] width 790 height 76
click at [295, 169] on link "Home" at bounding box center [281, 173] width 27 height 9
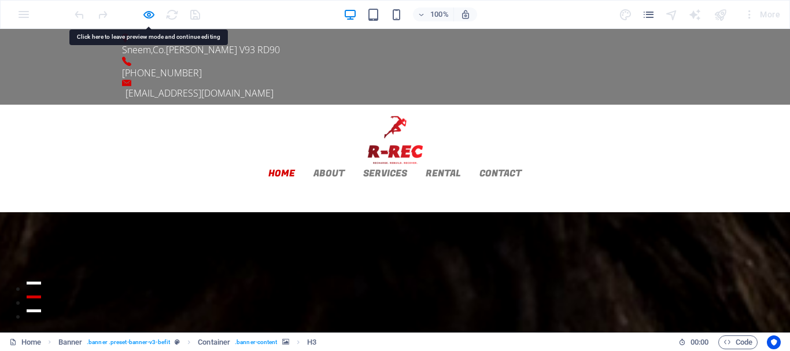
click at [56, 105] on div "Home About Services Rental Contact" at bounding box center [395, 147] width 790 height 84
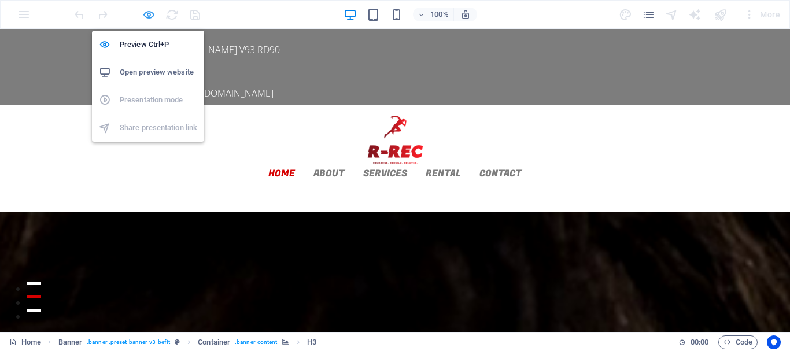
click at [147, 14] on icon "button" at bounding box center [148, 14] width 13 height 13
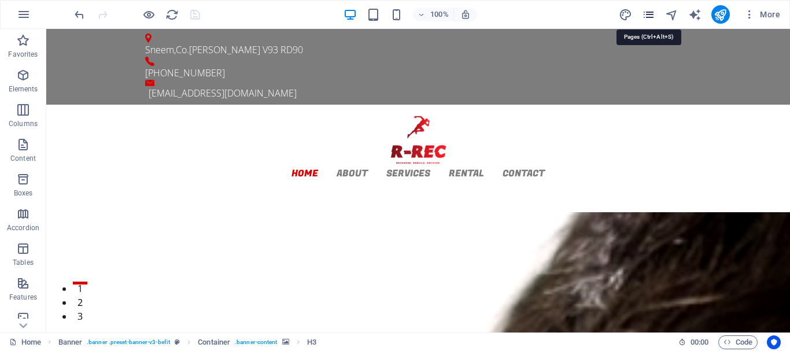
click at [652, 16] on icon "pages" at bounding box center [648, 14] width 13 height 13
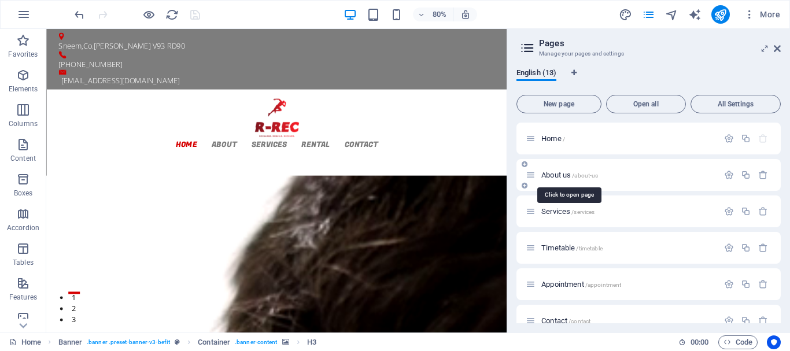
click at [563, 175] on span "About us /about-us" at bounding box center [569, 175] width 57 height 9
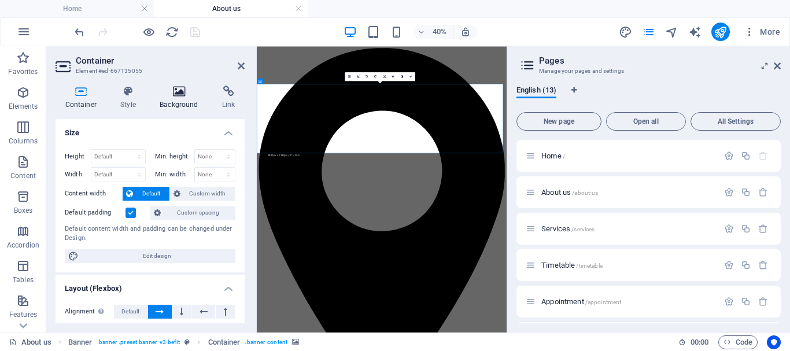
click at [183, 90] on icon at bounding box center [179, 92] width 58 height 12
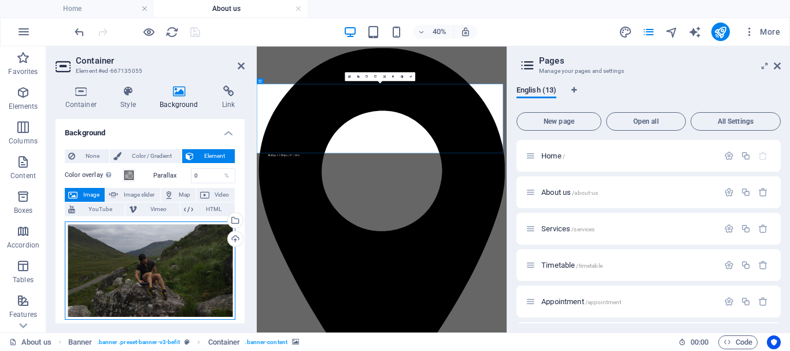
click at [206, 254] on div "Drag files here, click to choose files or select files from Files or our free s…" at bounding box center [150, 270] width 171 height 98
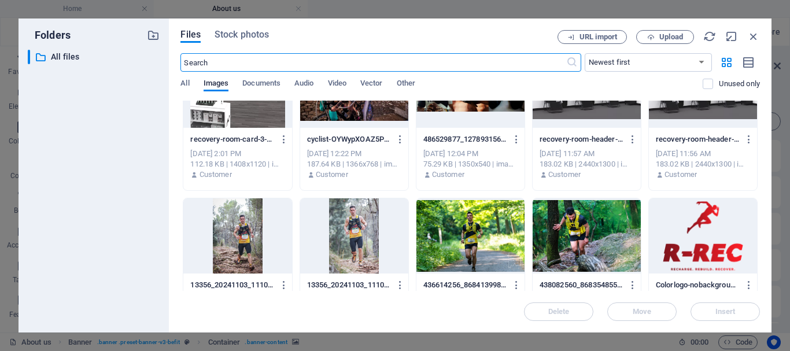
scroll to position [1260, 0]
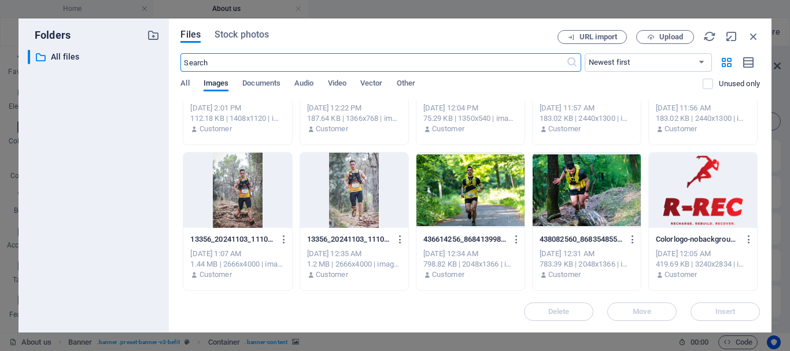
click at [725, 183] on div at bounding box center [703, 190] width 108 height 75
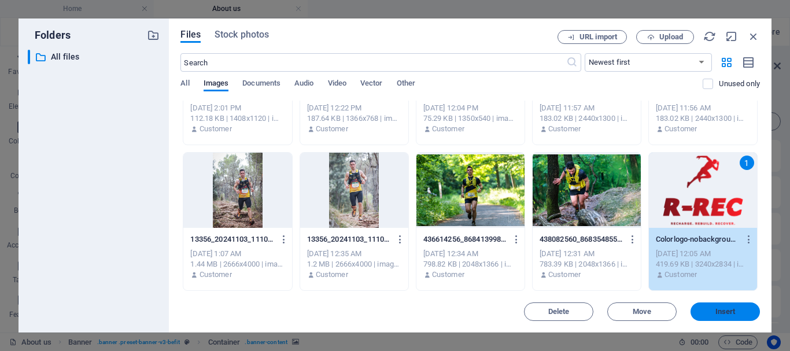
click at [735, 310] on span "Insert" at bounding box center [725, 311] width 60 height 7
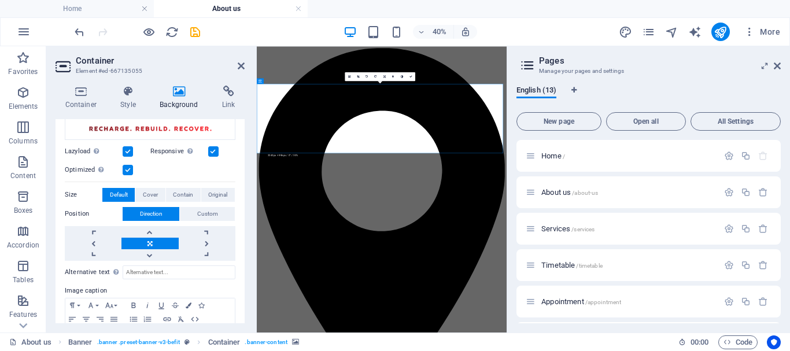
scroll to position [173, 0]
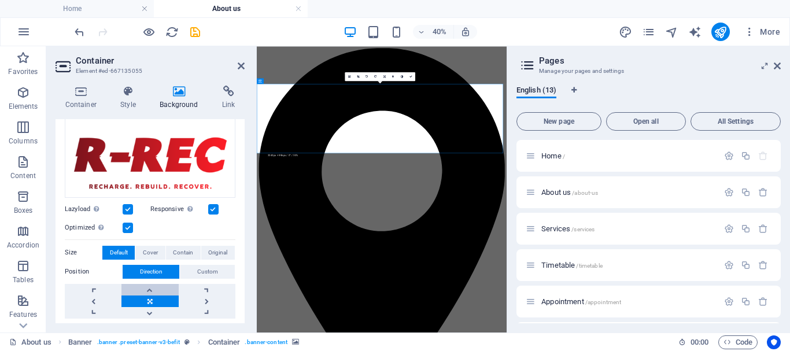
click at [160, 286] on link at bounding box center [149, 290] width 57 height 12
click at [155, 311] on link at bounding box center [149, 313] width 57 height 12
click at [151, 290] on link at bounding box center [149, 290] width 57 height 12
click at [199, 265] on span "Custom" at bounding box center [207, 272] width 21 height 14
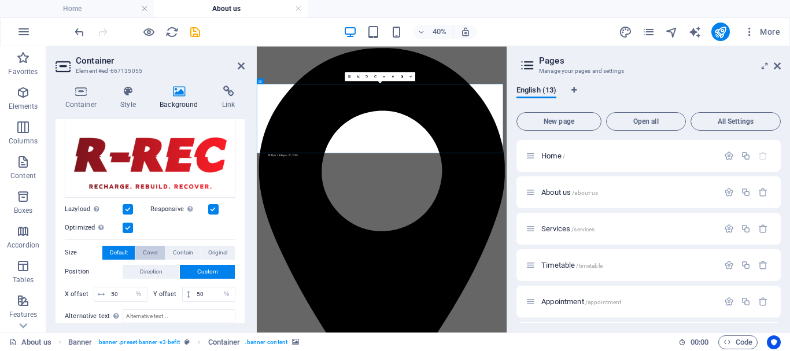
click at [150, 251] on span "Cover" at bounding box center [150, 253] width 15 height 14
click at [174, 246] on span "Contain" at bounding box center [183, 253] width 20 height 14
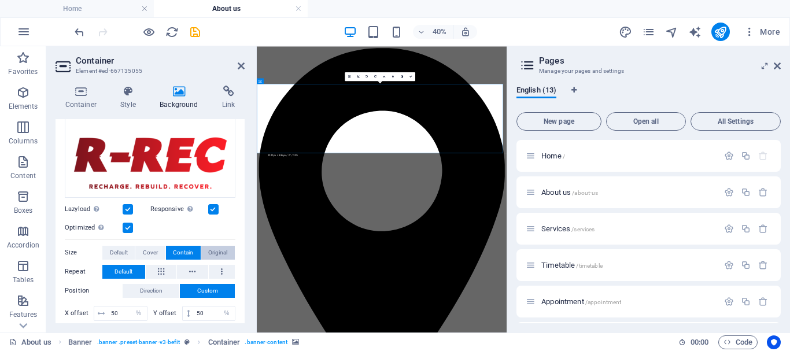
click at [217, 249] on span "Original" at bounding box center [217, 253] width 19 height 14
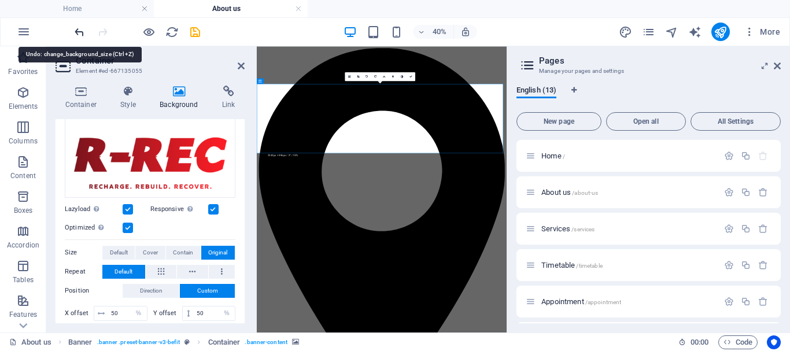
click at [79, 31] on icon "undo" at bounding box center [79, 31] width 13 height 13
click at [78, 31] on icon "undo" at bounding box center [79, 31] width 13 height 13
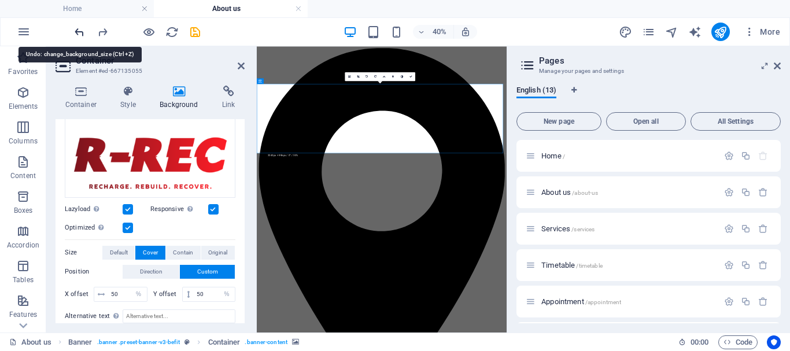
click at [78, 31] on icon "undo" at bounding box center [79, 31] width 13 height 13
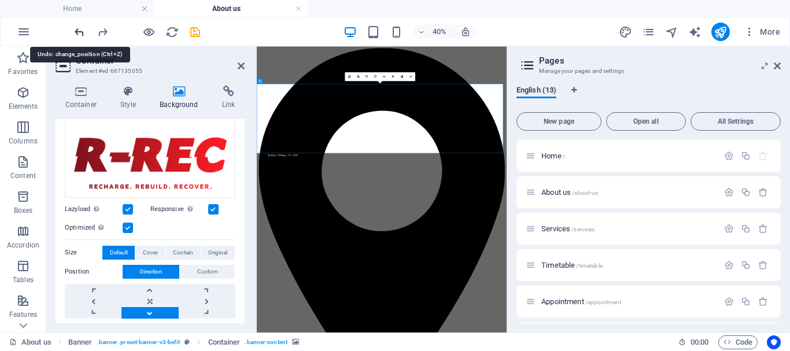
click at [78, 31] on icon "undo" at bounding box center [79, 31] width 13 height 13
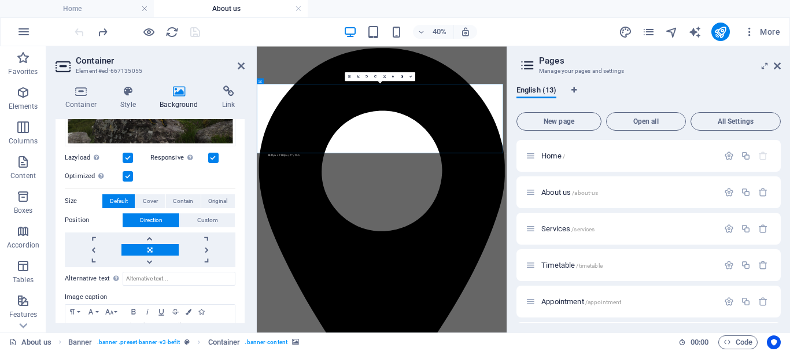
click at [172, 97] on icon at bounding box center [179, 92] width 58 height 12
click at [169, 129] on div "Drag files here, click to choose files or select files from Files or our free s…" at bounding box center [150, 97] width 171 height 98
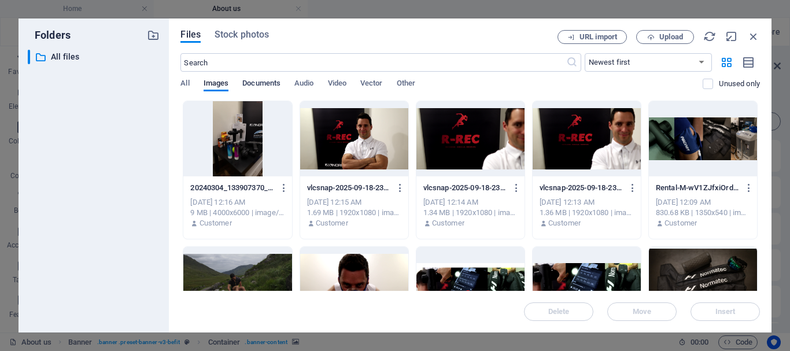
click at [264, 80] on span "Documents" at bounding box center [261, 84] width 38 height 16
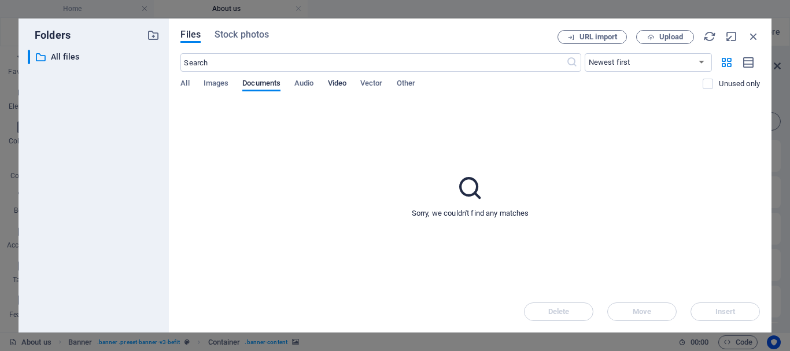
click at [336, 83] on span "Video" at bounding box center [337, 84] width 18 height 16
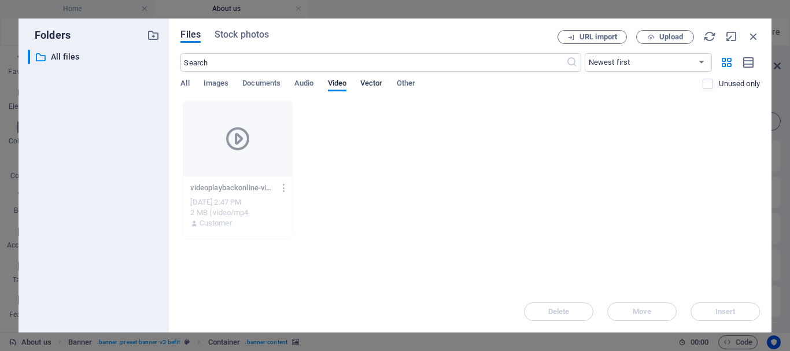
click at [368, 82] on span "Vector" at bounding box center [371, 84] width 23 height 16
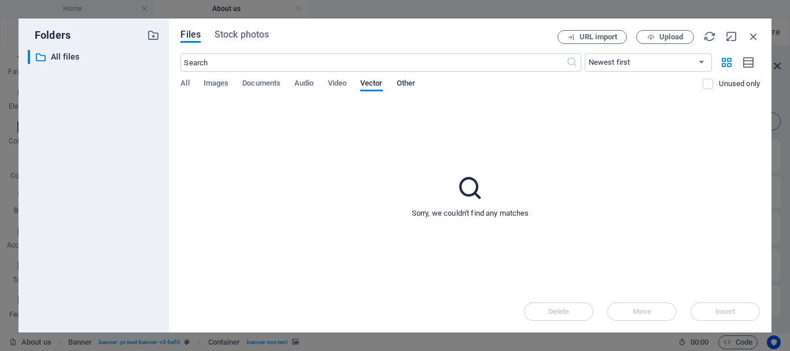
click at [404, 84] on span "Other" at bounding box center [406, 84] width 18 height 16
click at [252, 80] on span "Documents" at bounding box center [261, 84] width 38 height 16
click at [217, 82] on span "Images" at bounding box center [215, 84] width 25 height 16
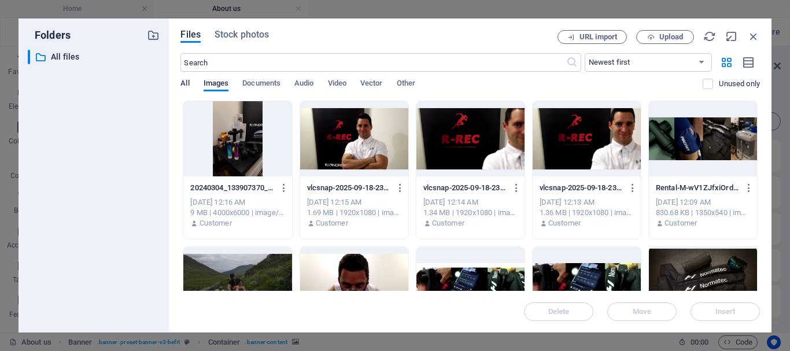
click at [185, 80] on span "All" at bounding box center [184, 84] width 9 height 16
click at [210, 80] on span "Images" at bounding box center [215, 84] width 25 height 16
click at [665, 42] on button "Upload" at bounding box center [665, 37] width 58 height 14
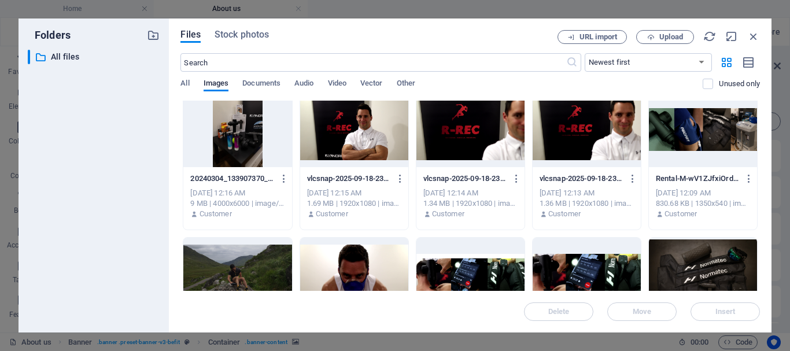
scroll to position [0, 0]
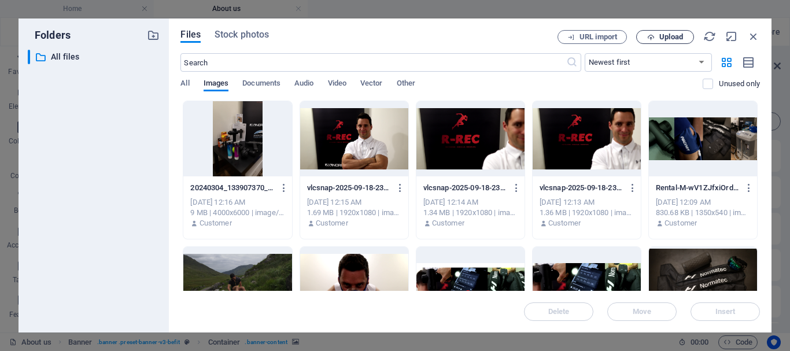
click at [672, 40] on span "Upload" at bounding box center [671, 37] width 24 height 7
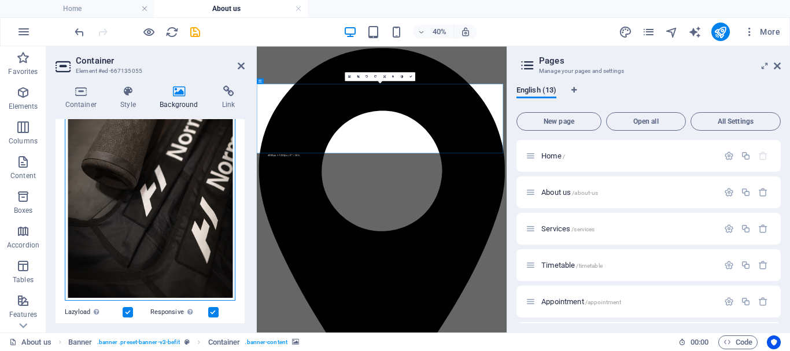
click at [164, 222] on div "Drag files here, click to choose files or select files from Files or our free s…" at bounding box center [150, 174] width 171 height 253
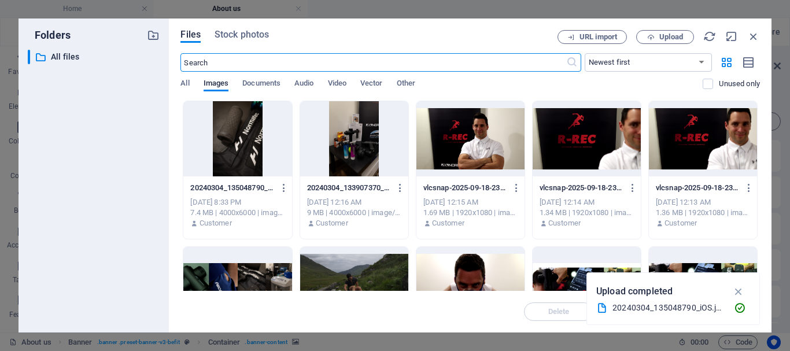
click at [240, 137] on div at bounding box center [237, 138] width 108 height 75
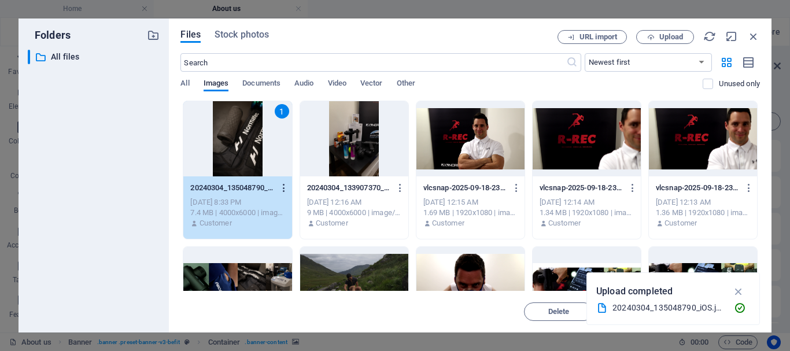
click at [283, 185] on icon "button" at bounding box center [284, 188] width 11 height 10
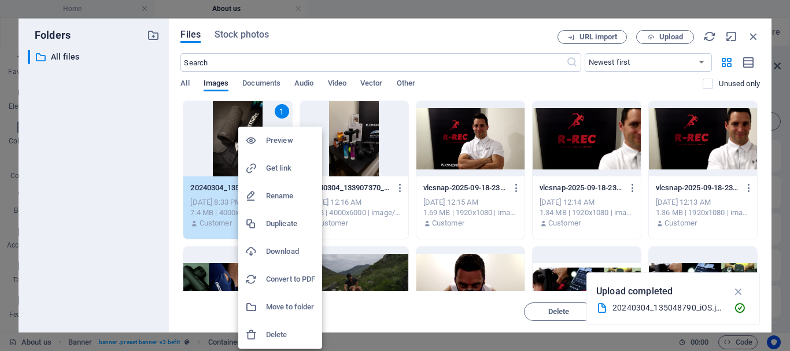
click at [217, 150] on div at bounding box center [395, 175] width 790 height 351
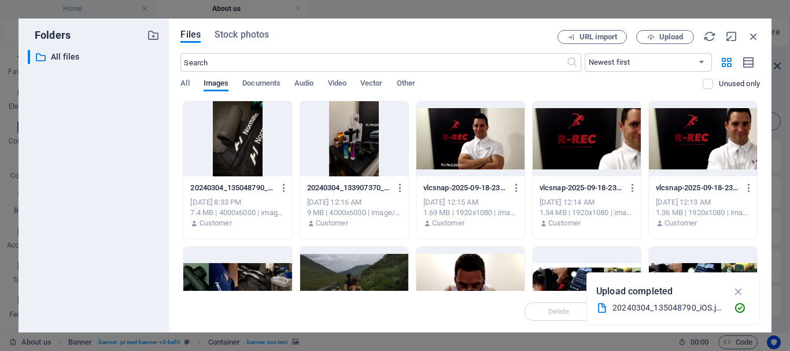
click at [219, 164] on div at bounding box center [237, 138] width 108 height 75
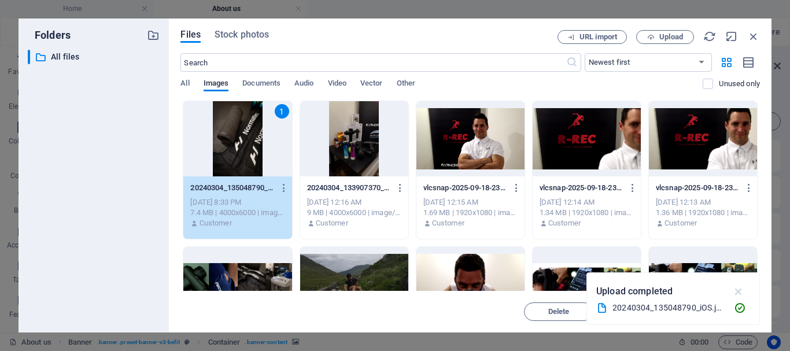
click at [739, 290] on icon "button" at bounding box center [738, 291] width 13 height 13
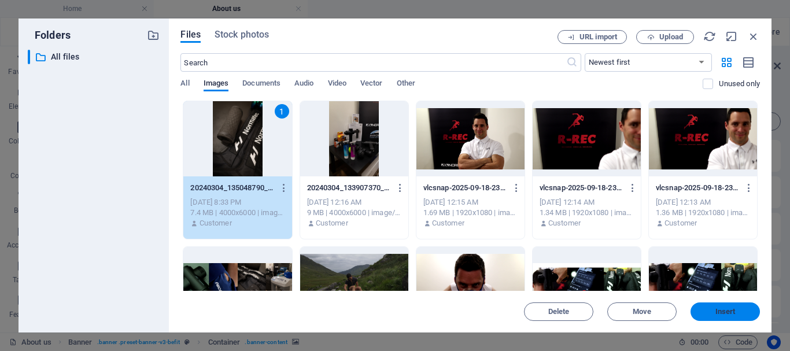
click at [735, 309] on span "Insert" at bounding box center [725, 311] width 20 height 7
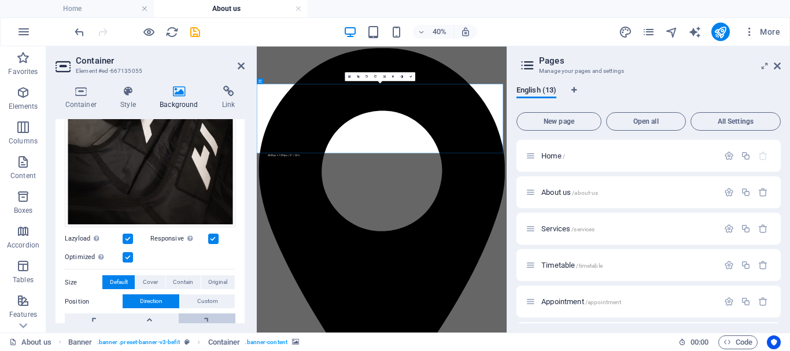
scroll to position [264, 0]
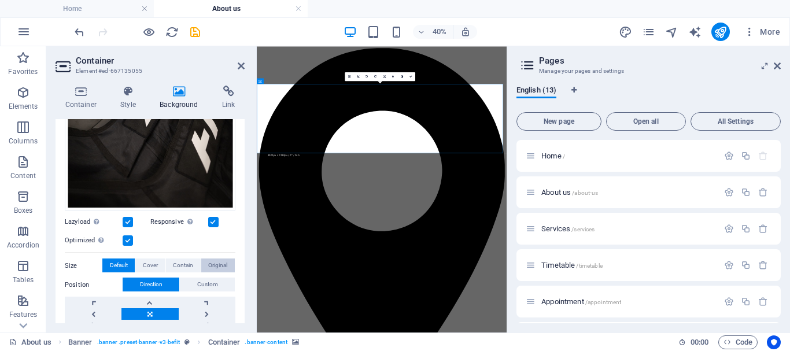
click at [219, 262] on span "Original" at bounding box center [217, 265] width 19 height 14
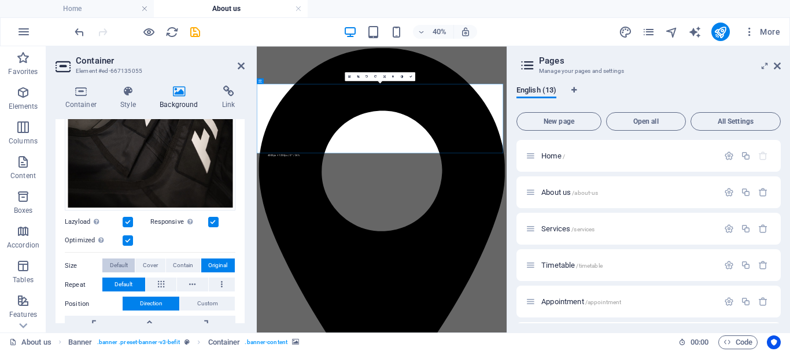
click at [113, 261] on span "Default" at bounding box center [119, 265] width 18 height 14
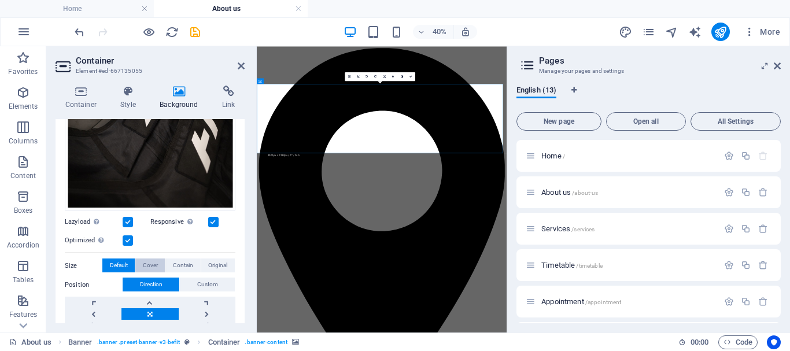
click at [147, 258] on span "Cover" at bounding box center [150, 265] width 15 height 14
click at [178, 258] on span "Contain" at bounding box center [183, 265] width 20 height 14
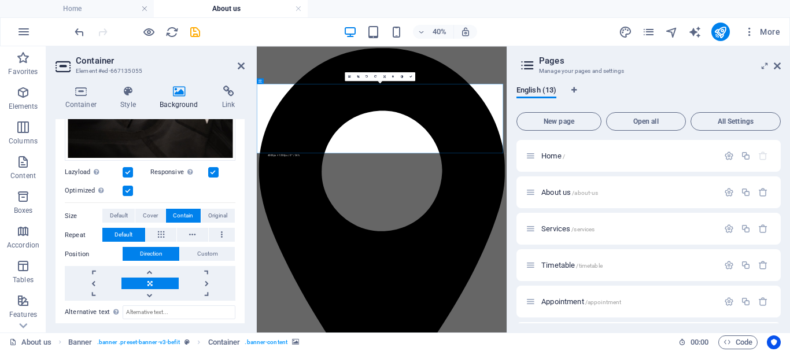
scroll to position [321, 0]
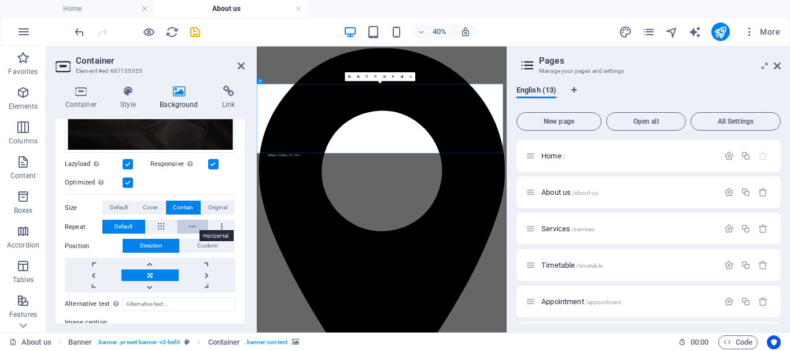
click at [192, 224] on icon at bounding box center [192, 227] width 6 height 14
click at [213, 221] on button at bounding box center [222, 227] width 27 height 14
click at [161, 224] on icon at bounding box center [161, 227] width 6 height 14
click at [124, 224] on span "Default" at bounding box center [123, 227] width 18 height 14
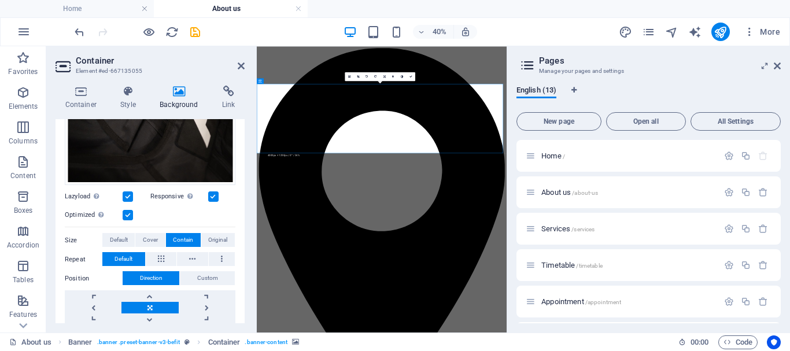
scroll to position [283, 0]
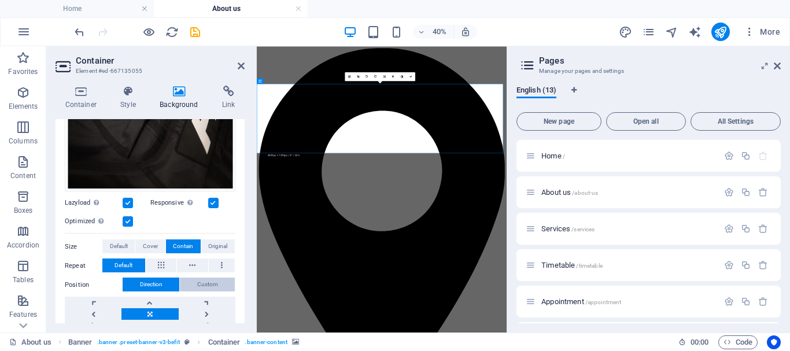
click at [205, 277] on span "Custom" at bounding box center [207, 284] width 21 height 14
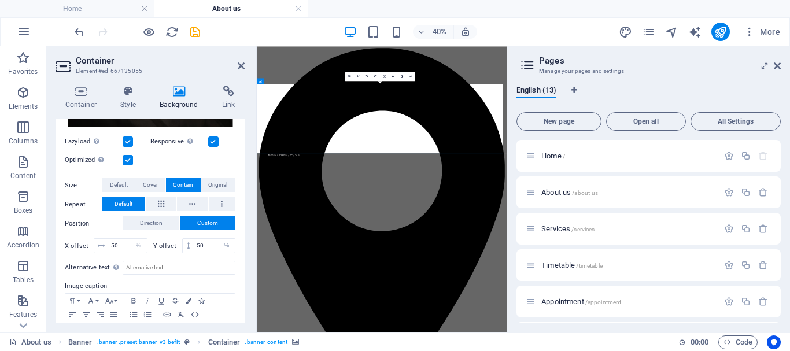
scroll to position [327, 0]
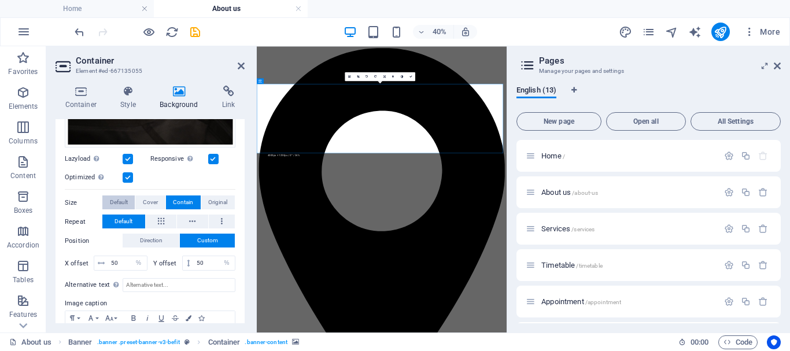
click at [119, 199] on span "Default" at bounding box center [119, 202] width 18 height 14
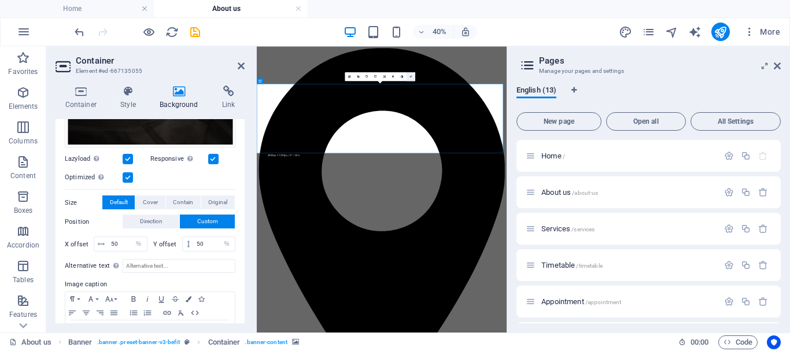
click at [410, 76] on icon at bounding box center [410, 76] width 3 height 3
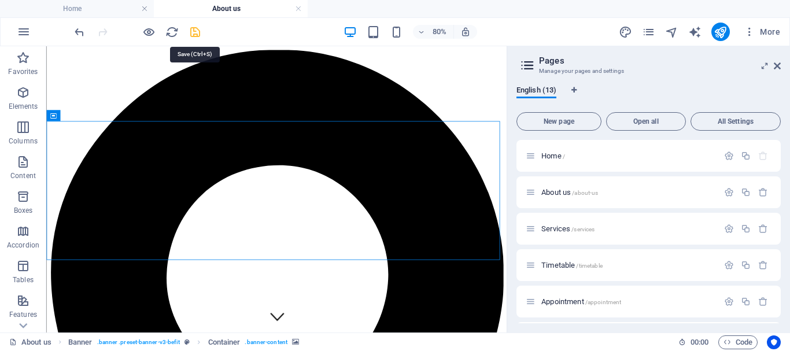
click at [191, 33] on icon "save" at bounding box center [194, 31] width 13 height 13
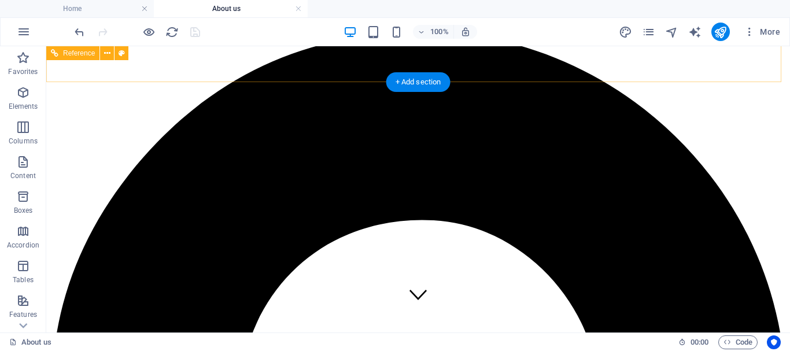
scroll to position [0, 0]
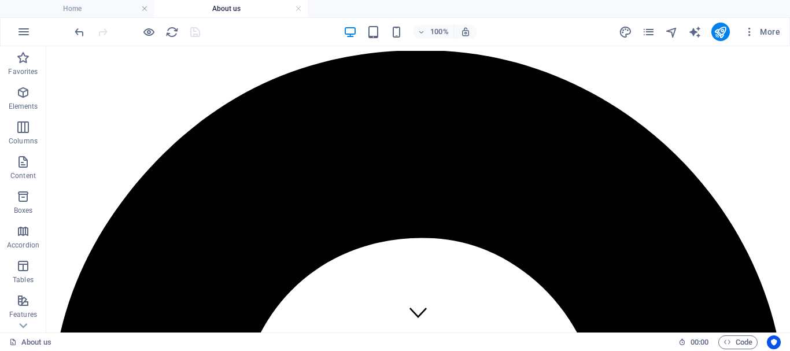
click at [246, 7] on h4 "About us" at bounding box center [231, 8] width 154 height 13
click at [295, 9] on link at bounding box center [298, 8] width 7 height 11
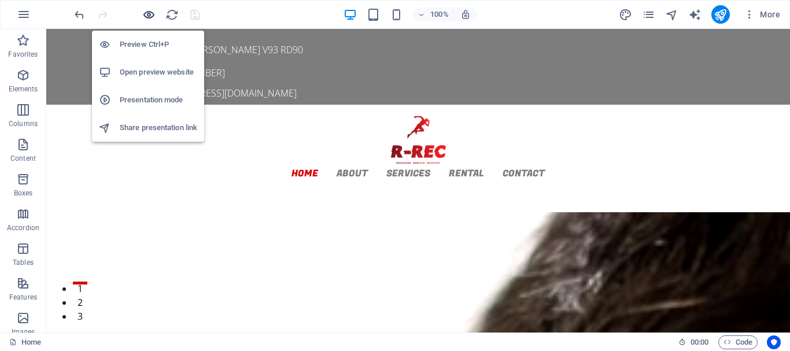
click at [148, 12] on icon "button" at bounding box center [148, 14] width 13 height 13
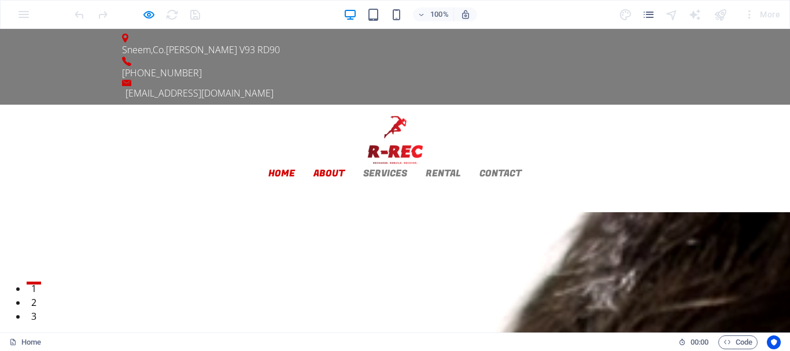
click at [345, 169] on link "About" at bounding box center [328, 173] width 31 height 9
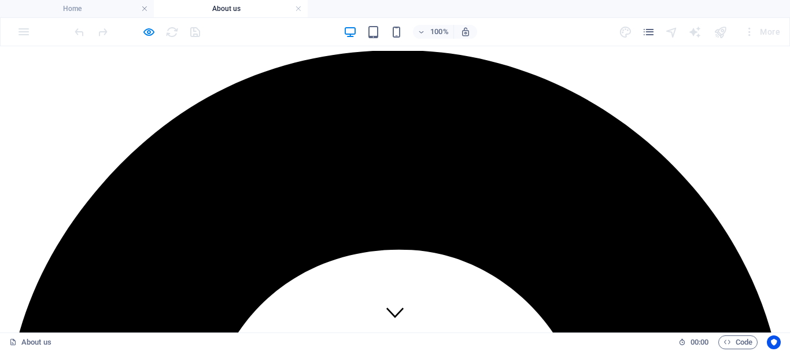
click at [299, 6] on link at bounding box center [298, 8] width 7 height 11
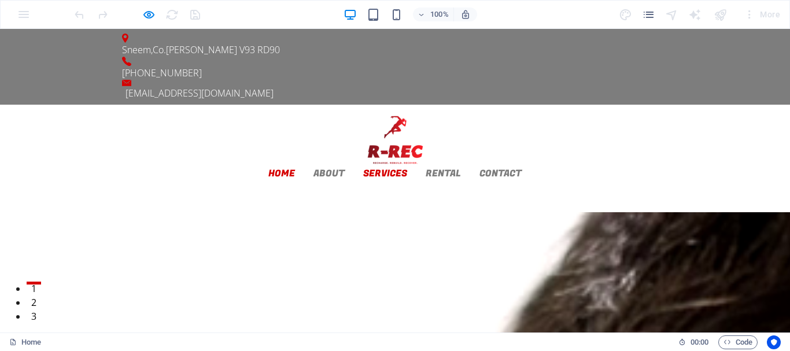
click at [407, 169] on link "Services" at bounding box center [385, 173] width 44 height 9
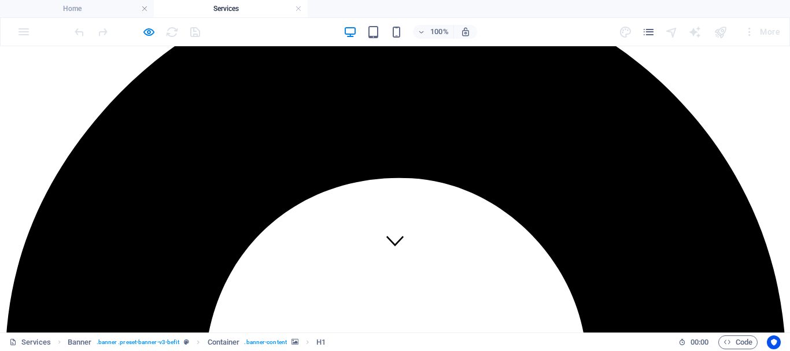
scroll to position [58, 0]
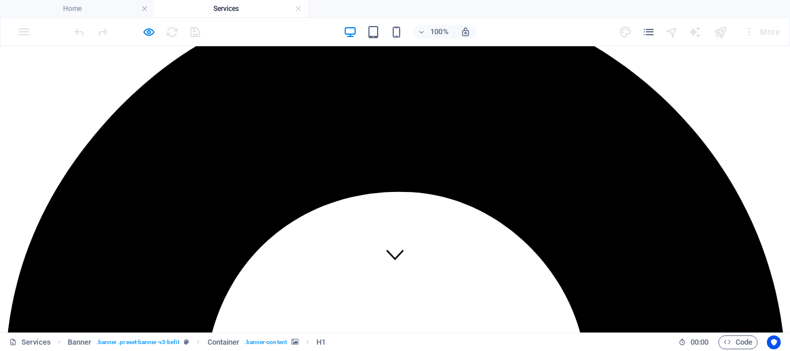
click at [295, 8] on link at bounding box center [298, 8] width 7 height 11
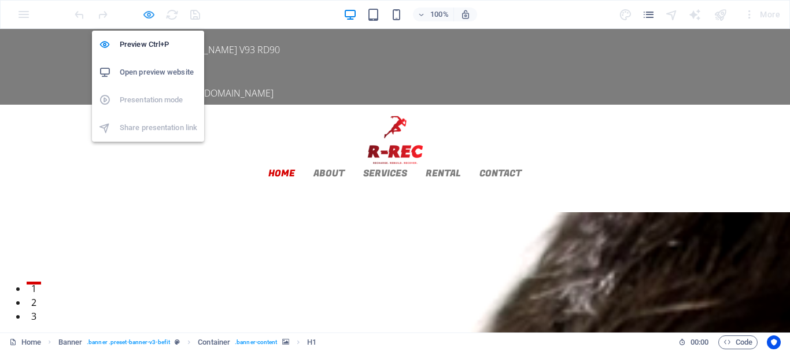
click at [148, 14] on icon "button" at bounding box center [148, 14] width 13 height 13
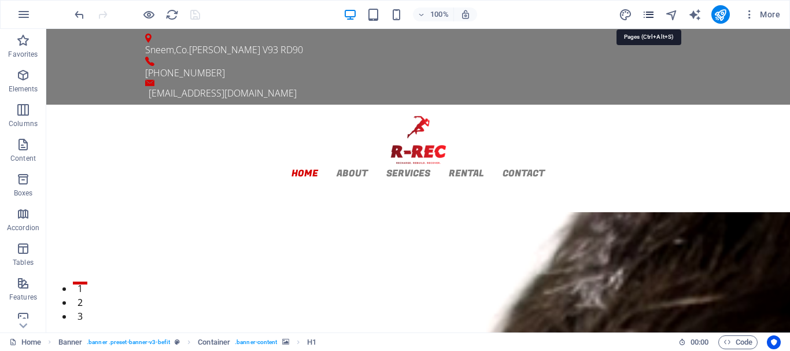
click at [649, 16] on icon "pages" at bounding box center [648, 14] width 13 height 13
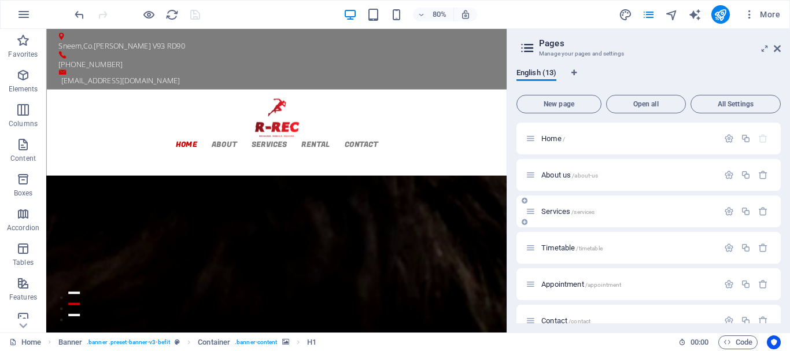
click at [531, 216] on icon at bounding box center [530, 211] width 10 height 10
click at [577, 209] on span "/services" at bounding box center [582, 212] width 23 height 6
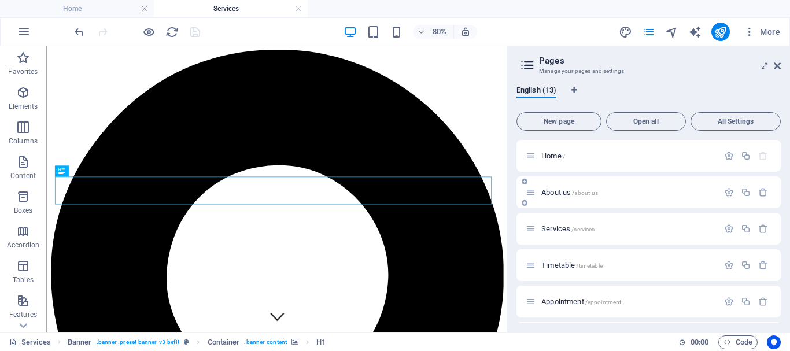
scroll to position [0, 0]
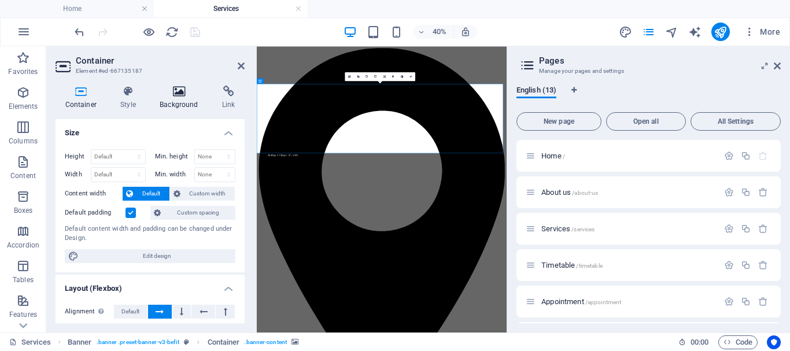
click at [179, 90] on icon at bounding box center [179, 92] width 58 height 12
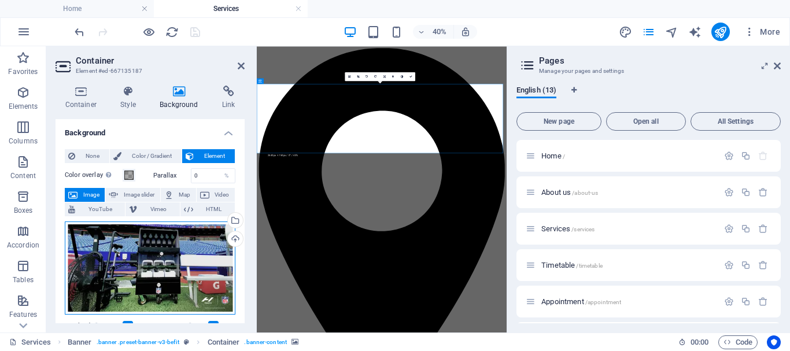
click at [177, 258] on div "Drag files here, click to choose files or select files from Files or our free s…" at bounding box center [150, 268] width 171 height 94
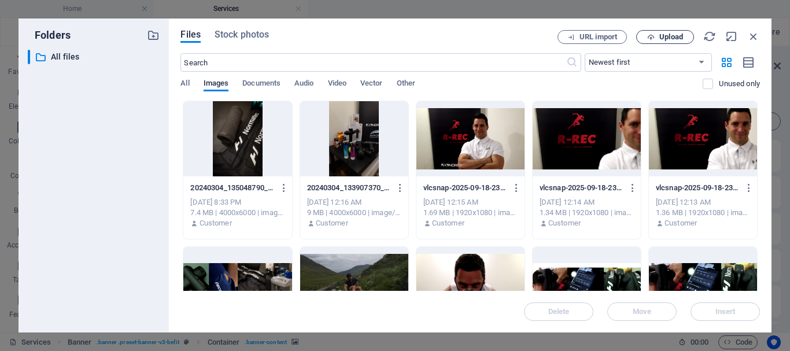
click at [665, 35] on span "Upload" at bounding box center [671, 37] width 24 height 7
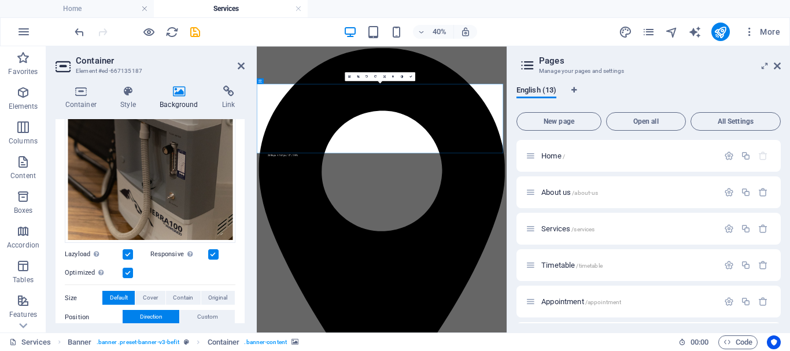
scroll to position [289, 0]
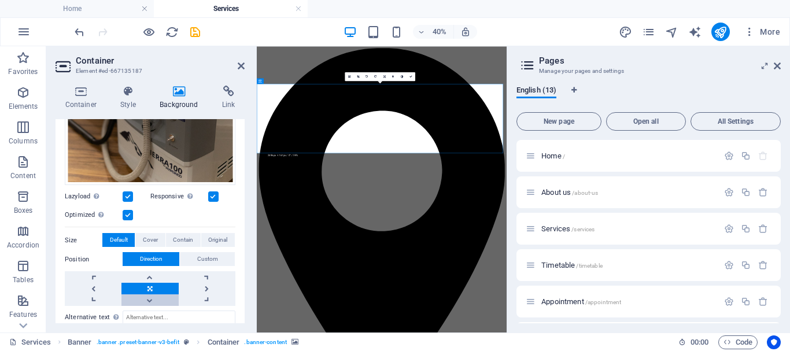
click at [150, 297] on link at bounding box center [149, 300] width 57 height 12
click at [146, 275] on link at bounding box center [149, 277] width 57 height 12
click at [145, 296] on link at bounding box center [149, 300] width 57 height 12
click at [204, 258] on span "Custom" at bounding box center [207, 259] width 21 height 14
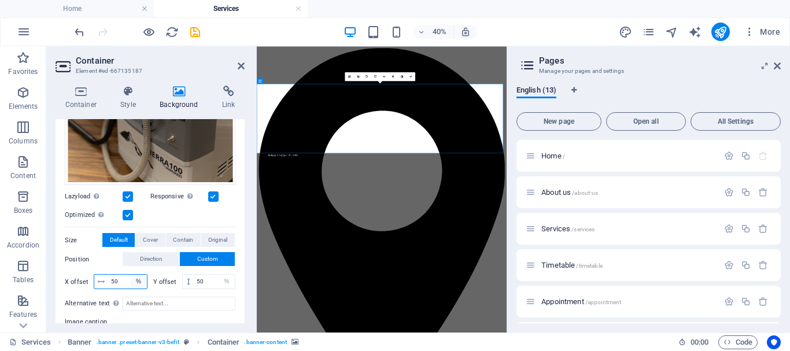
click at [135, 279] on select "px rem % vh vw" at bounding box center [139, 282] width 16 height 14
click at [120, 280] on input "50" at bounding box center [127, 282] width 39 height 14
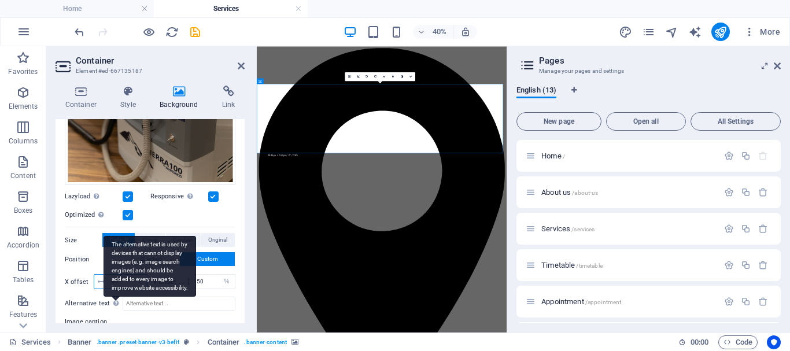
type input "60"
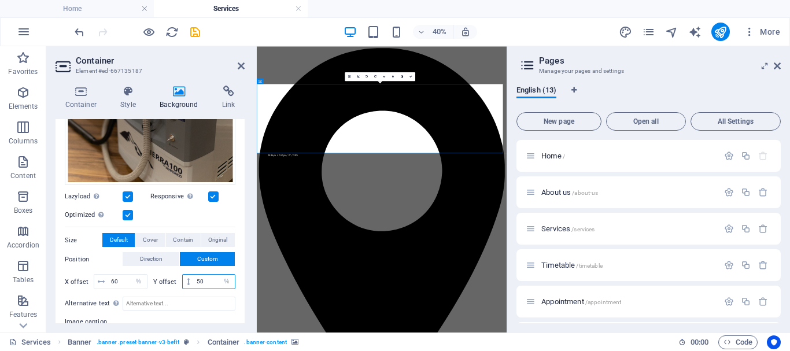
click at [205, 275] on input "50" at bounding box center [214, 282] width 41 height 14
click at [202, 279] on input "50" at bounding box center [214, 282] width 41 height 14
click at [203, 279] on input "50" at bounding box center [214, 282] width 41 height 14
click at [216, 297] on input "Alternative text The alternative text is used by devices that cannot display im…" at bounding box center [179, 304] width 113 height 14
click at [219, 275] on select "px rem % vh vw" at bounding box center [227, 282] width 16 height 14
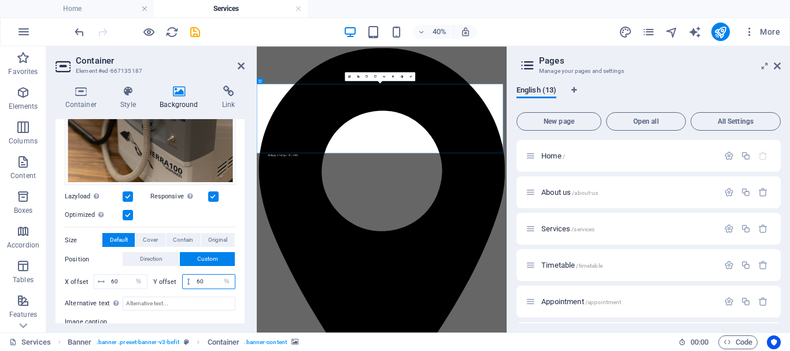
click at [210, 275] on input "60" at bounding box center [214, 282] width 41 height 14
click at [219, 277] on select "px rem % vh vw" at bounding box center [227, 282] width 16 height 14
click at [211, 277] on input "40" at bounding box center [214, 282] width 41 height 14
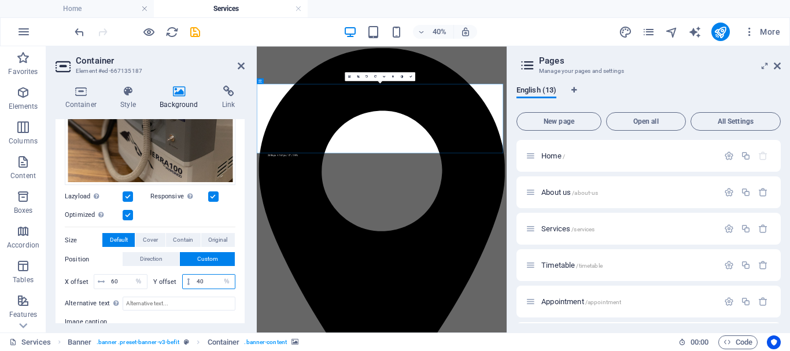
click at [211, 277] on input "40" at bounding box center [214, 282] width 41 height 14
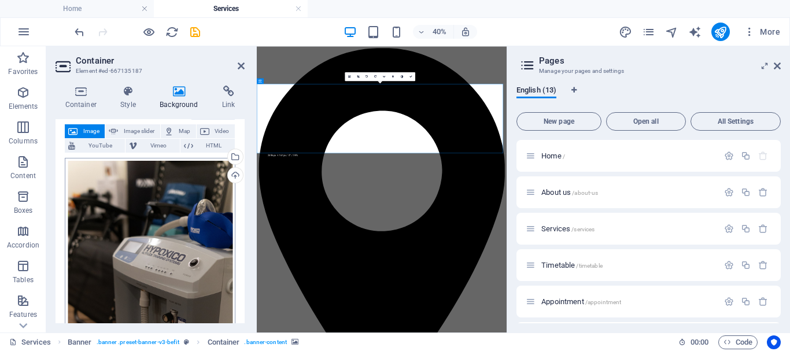
scroll to position [0, 0]
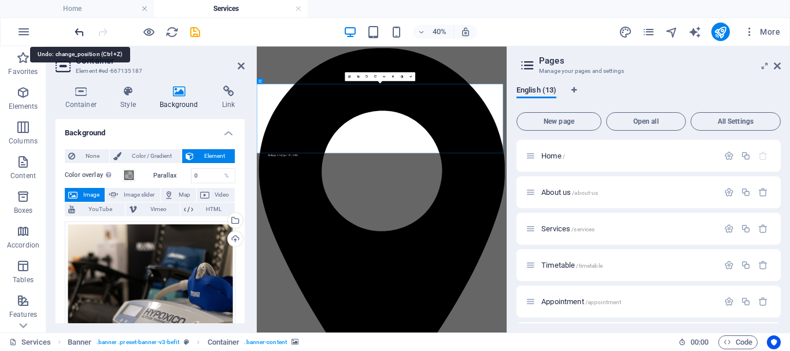
click at [75, 29] on icon "undo" at bounding box center [79, 31] width 13 height 13
type input "50"
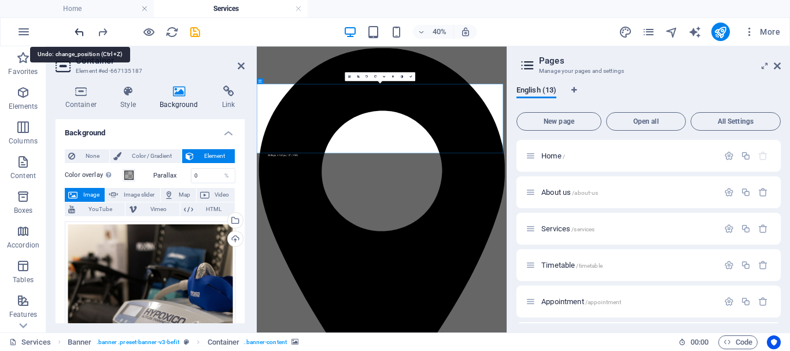
click at [75, 29] on icon "undo" at bounding box center [79, 31] width 13 height 13
type input "50"
click at [75, 29] on icon "undo" at bounding box center [79, 31] width 13 height 13
click at [78, 29] on icon "undo" at bounding box center [79, 31] width 13 height 13
click at [79, 33] on icon "undo" at bounding box center [79, 31] width 13 height 13
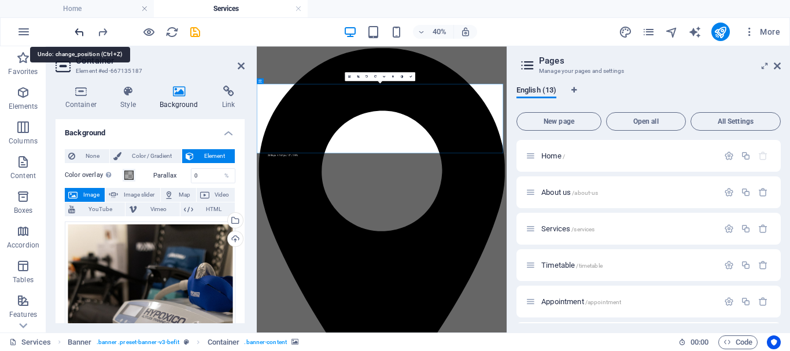
click at [79, 33] on icon "undo" at bounding box center [79, 31] width 13 height 13
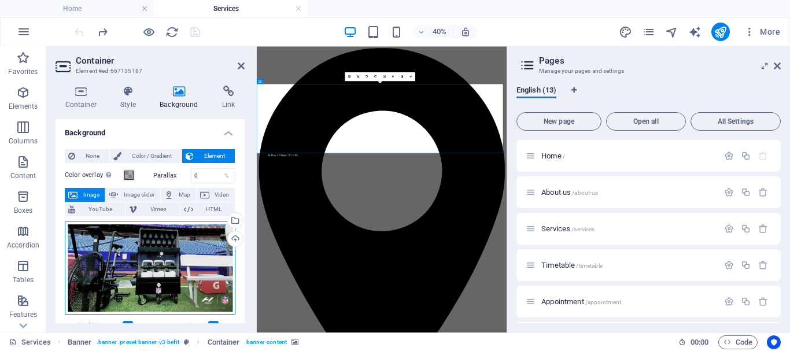
click at [195, 258] on div "Drag files here, click to choose files or select files from Files or our free s…" at bounding box center [150, 268] width 171 height 94
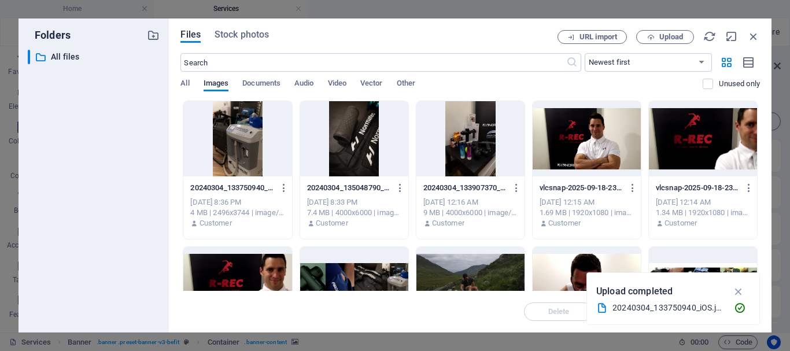
click at [736, 289] on icon "button" at bounding box center [738, 291] width 13 height 13
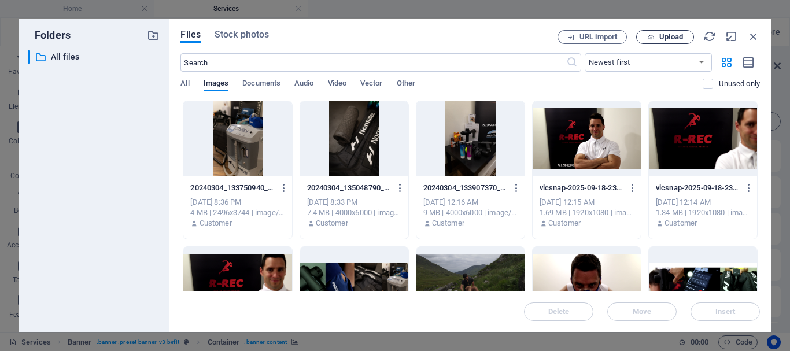
click at [664, 34] on span "Upload" at bounding box center [671, 37] width 24 height 7
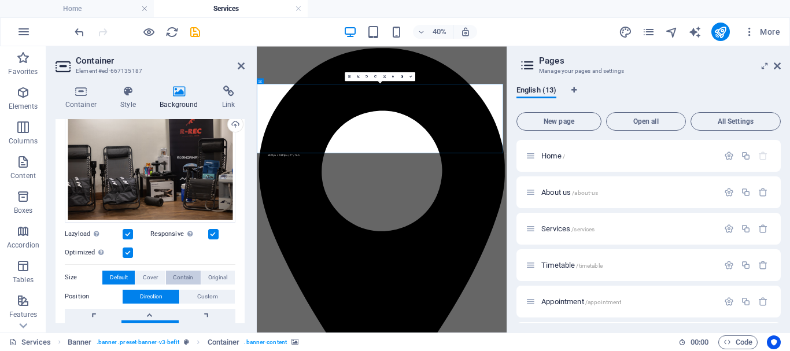
scroll to position [116, 0]
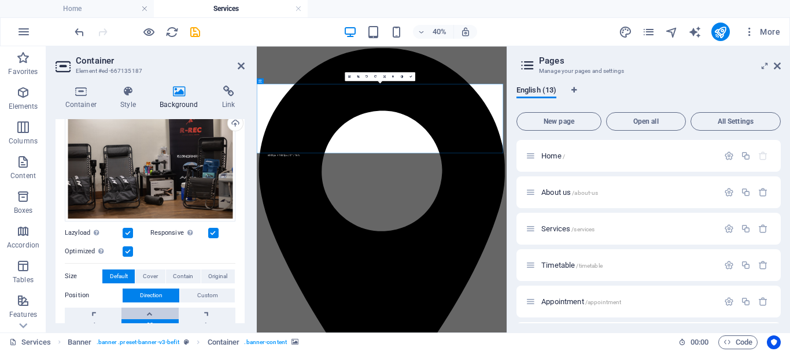
click at [154, 310] on link at bounding box center [149, 314] width 57 height 12
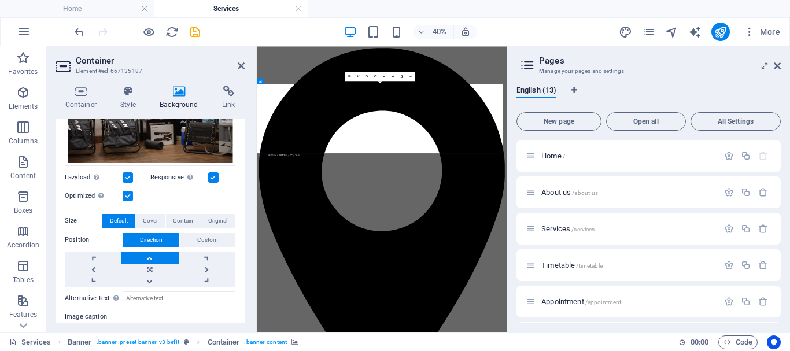
scroll to position [231, 0]
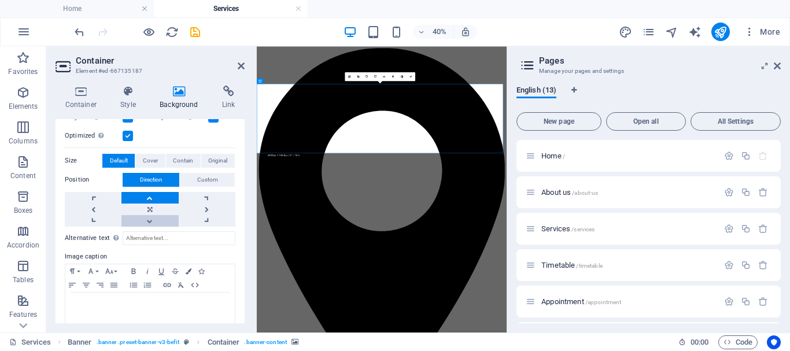
click at [147, 220] on link at bounding box center [149, 221] width 57 height 12
click at [153, 201] on link at bounding box center [149, 198] width 57 height 12
click at [151, 220] on link at bounding box center [149, 221] width 57 height 12
click at [511, 125] on div "English (13) New page Open all All Settings Home / About us /about-us Services …" at bounding box center [648, 204] width 283 height 256
drag, startPoint x: 410, startPoint y: 75, endPoint x: 454, endPoint y: 38, distance: 58.3
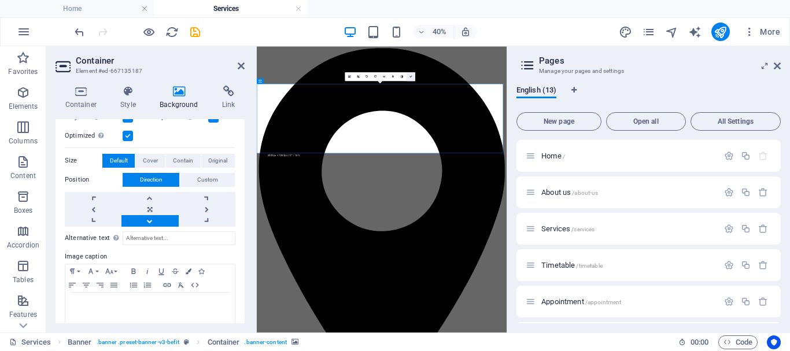
click at [410, 75] on icon at bounding box center [410, 76] width 3 height 3
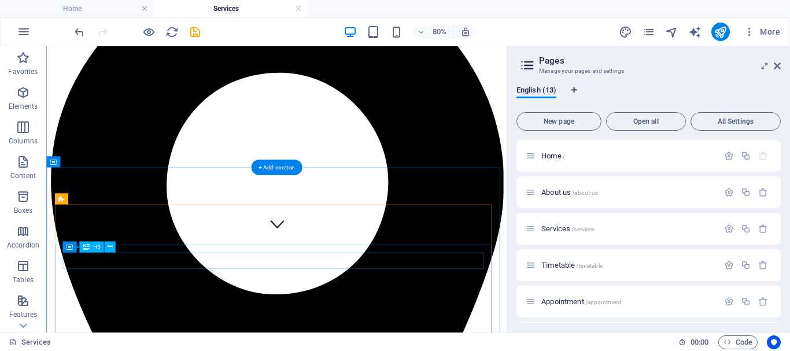
scroll to position [0, 0]
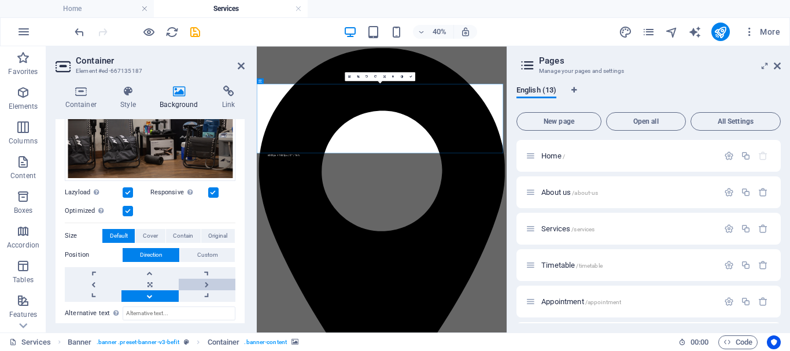
scroll to position [173, 0]
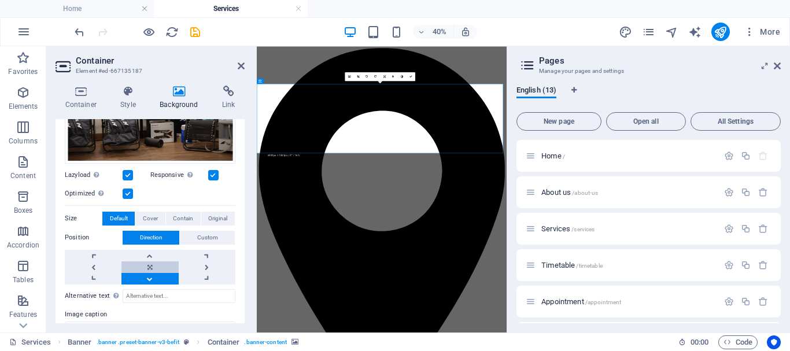
click at [151, 264] on link at bounding box center [149, 267] width 57 height 12
click at [209, 273] on link at bounding box center [207, 279] width 57 height 12
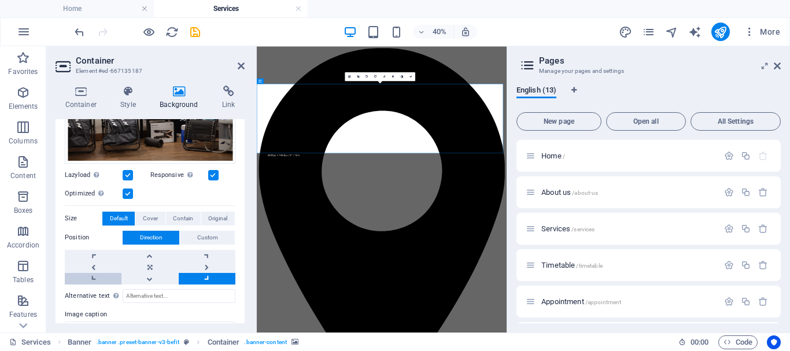
click at [86, 276] on link at bounding box center [93, 279] width 57 height 12
click at [86, 266] on link at bounding box center [93, 267] width 57 height 12
click at [202, 263] on link at bounding box center [207, 267] width 57 height 12
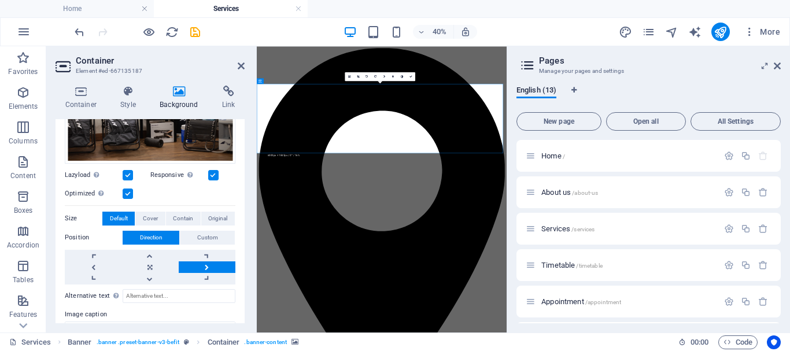
click at [201, 263] on link at bounding box center [207, 267] width 57 height 12
click at [154, 279] on link at bounding box center [149, 279] width 57 height 12
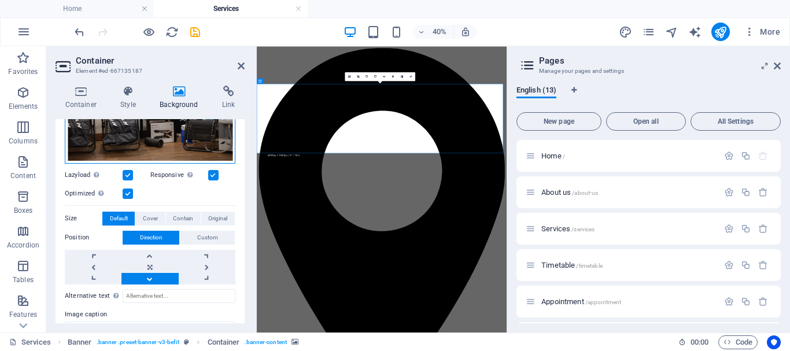
click at [209, 134] on div "Drag files here, click to choose files or select files from Files or our free s…" at bounding box center [150, 106] width 171 height 116
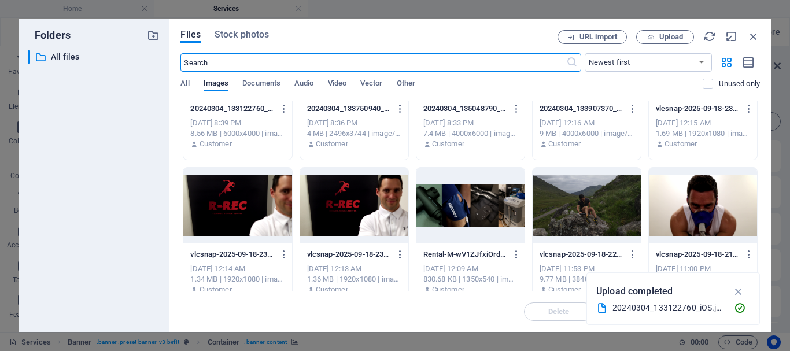
scroll to position [0, 0]
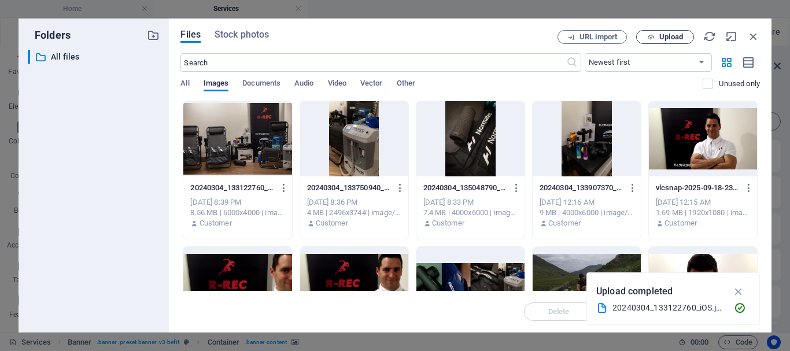
click at [673, 38] on span "Upload" at bounding box center [671, 37] width 24 height 7
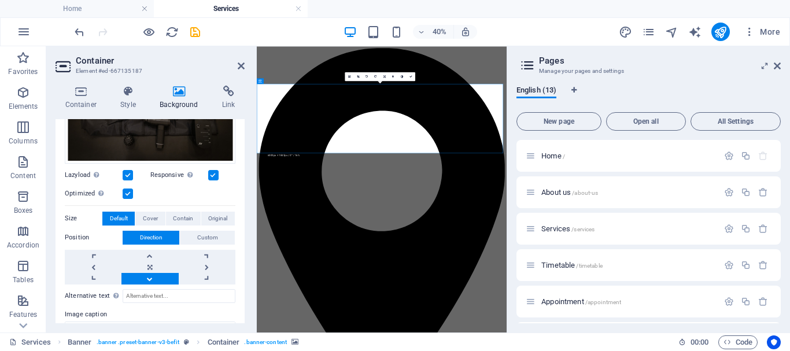
scroll to position [116, 0]
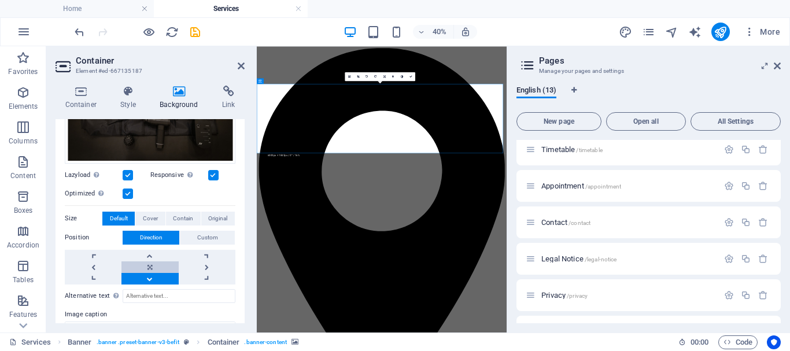
click at [152, 265] on link at bounding box center [149, 267] width 57 height 12
click at [158, 276] on link at bounding box center [149, 279] width 57 height 12
click at [513, 131] on div "English (13) New page Open all All Settings Home / About us /about-us Services …" at bounding box center [648, 204] width 283 height 256
click at [412, 74] on link at bounding box center [410, 76] width 9 height 9
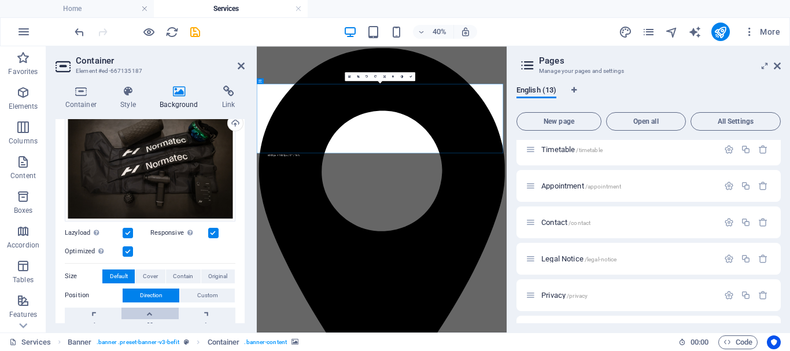
click at [148, 313] on link at bounding box center [149, 314] width 57 height 12
click at [511, 124] on div "English (13) New page Open all All Settings Home / About us /about-us Services …" at bounding box center [648, 204] width 283 height 256
click at [409, 76] on icon at bounding box center [410, 76] width 3 height 3
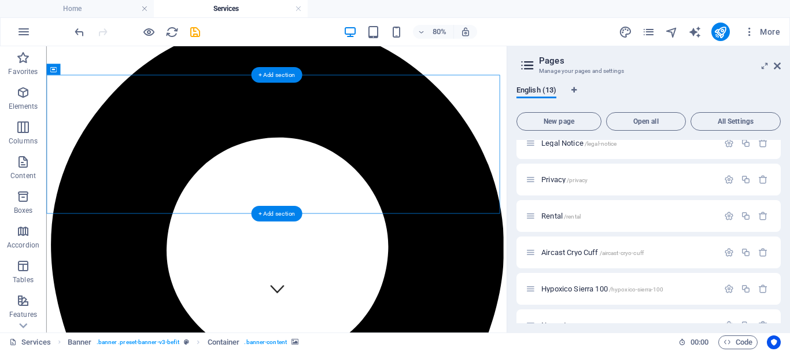
scroll to position [58, 0]
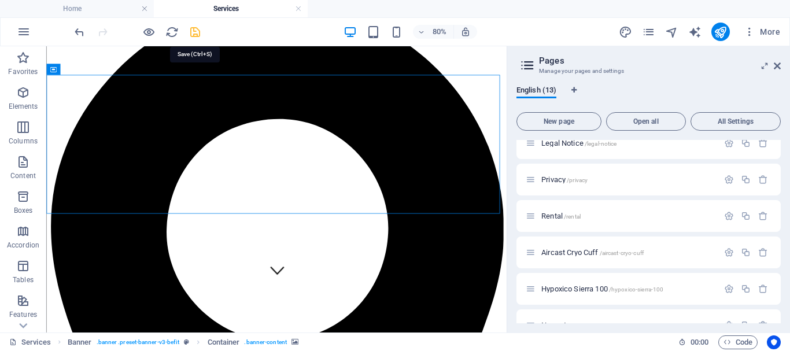
click at [194, 36] on icon "save" at bounding box center [194, 31] width 13 height 13
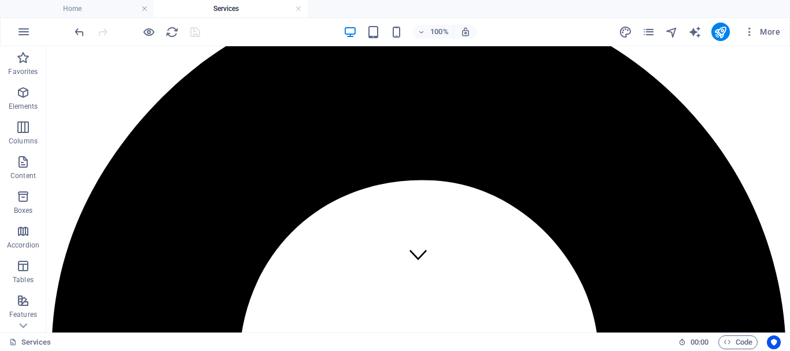
click at [293, 10] on h4 "Services" at bounding box center [231, 8] width 154 height 13
click at [298, 8] on link at bounding box center [298, 8] width 7 height 11
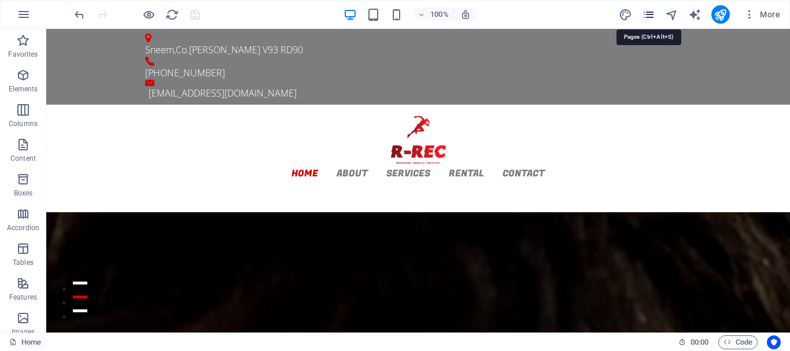
click at [655, 18] on icon "pages" at bounding box center [648, 14] width 13 height 13
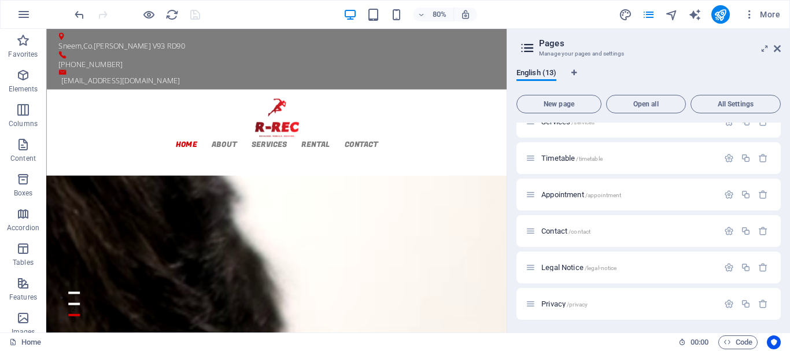
scroll to position [173, 0]
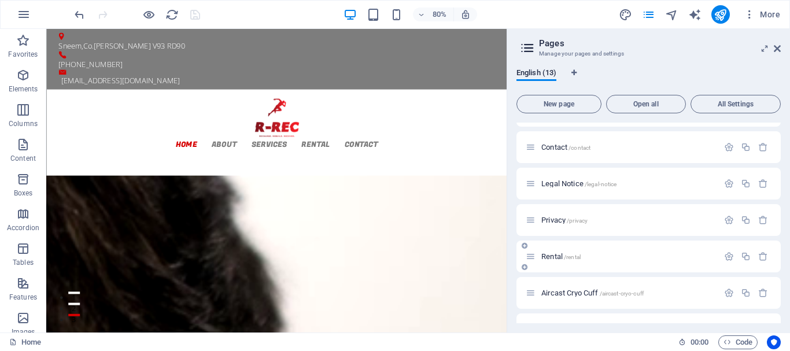
click at [549, 258] on span "Rental /rental" at bounding box center [560, 256] width 39 height 9
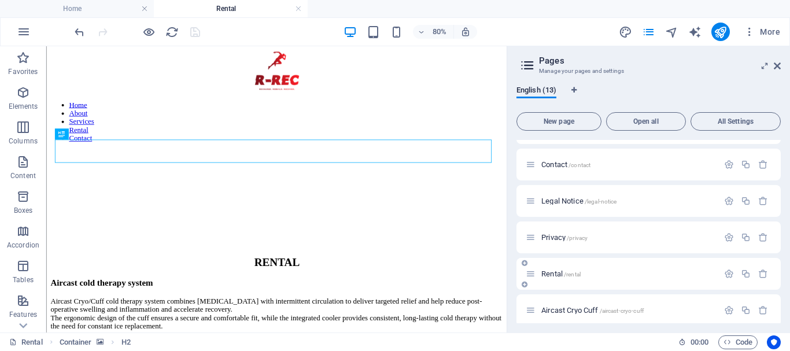
scroll to position [0, 0]
click at [298, 8] on link at bounding box center [298, 8] width 7 height 11
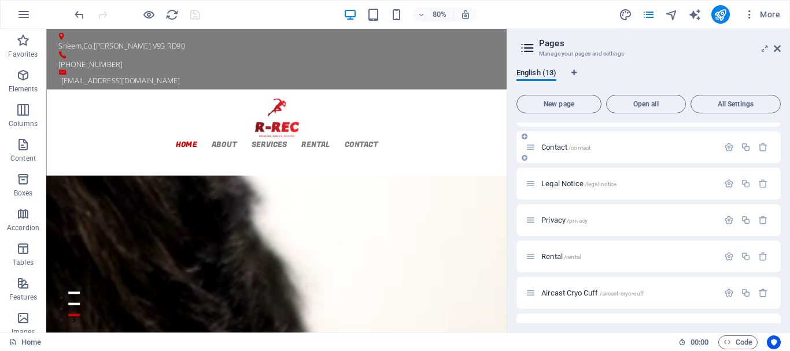
click at [556, 145] on span "Contact /contact" at bounding box center [565, 147] width 49 height 9
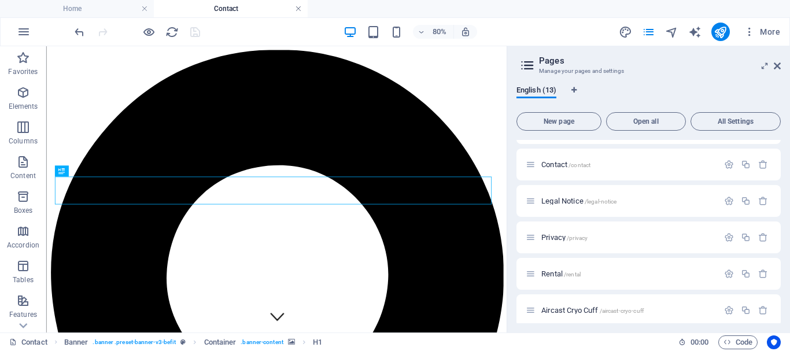
click at [297, 10] on link at bounding box center [298, 8] width 7 height 11
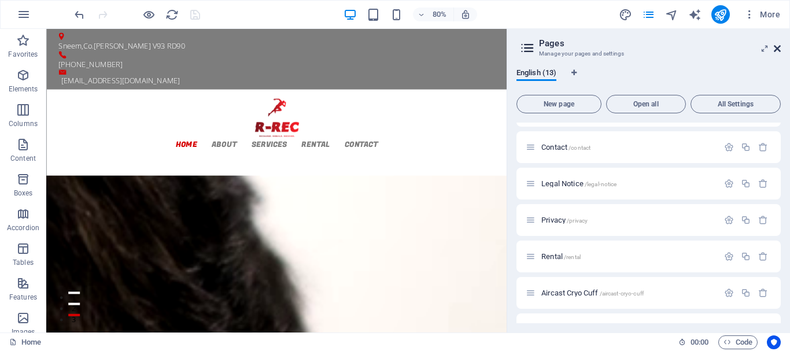
click at [779, 48] on icon at bounding box center [776, 48] width 7 height 9
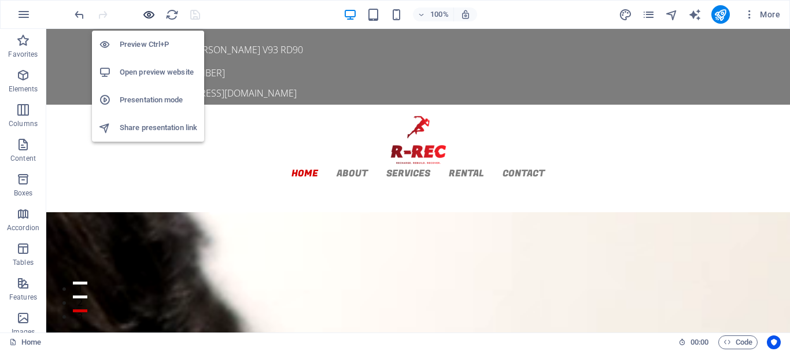
click at [146, 16] on icon "button" at bounding box center [148, 14] width 13 height 13
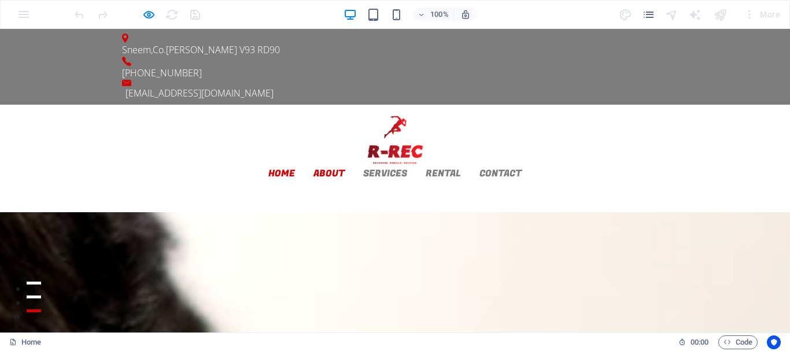
click at [345, 169] on link "About" at bounding box center [328, 173] width 31 height 9
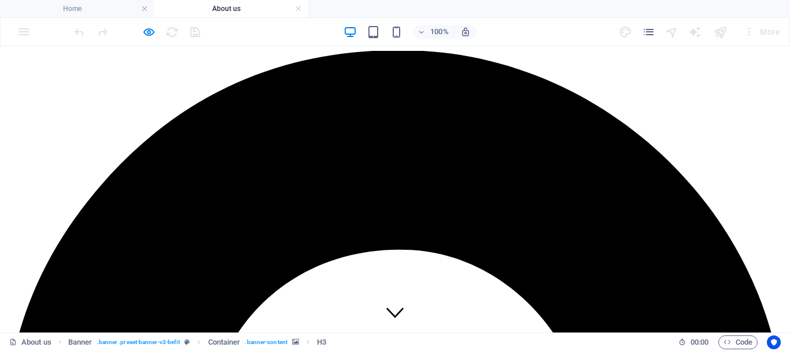
click at [297, 7] on link at bounding box center [298, 8] width 7 height 11
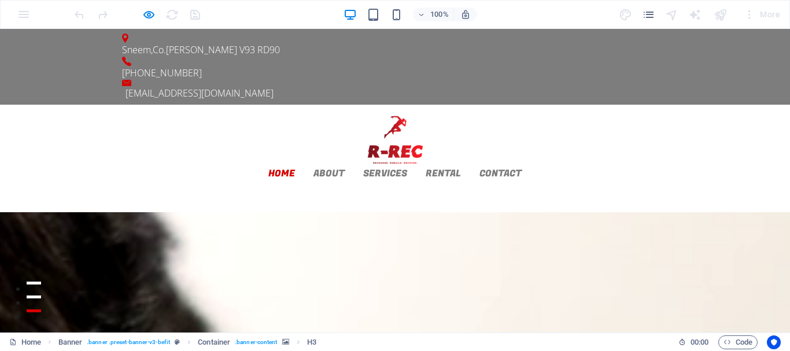
scroll to position [58, 0]
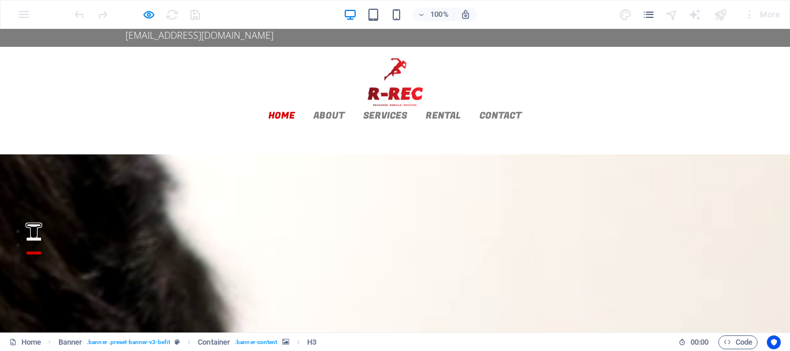
click at [41, 227] on button "1" at bounding box center [34, 225] width 14 height 3
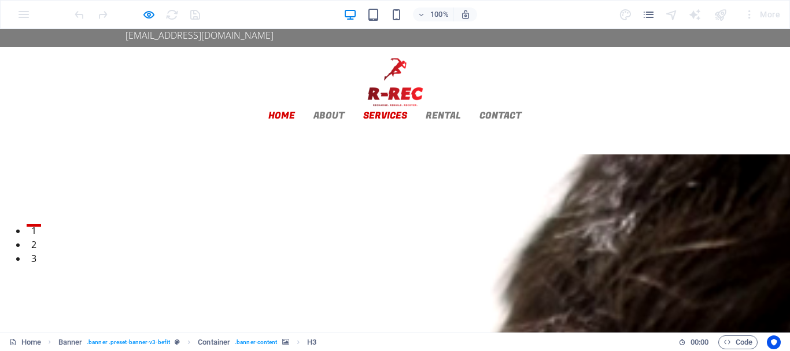
click at [407, 111] on link "Services" at bounding box center [385, 115] width 44 height 9
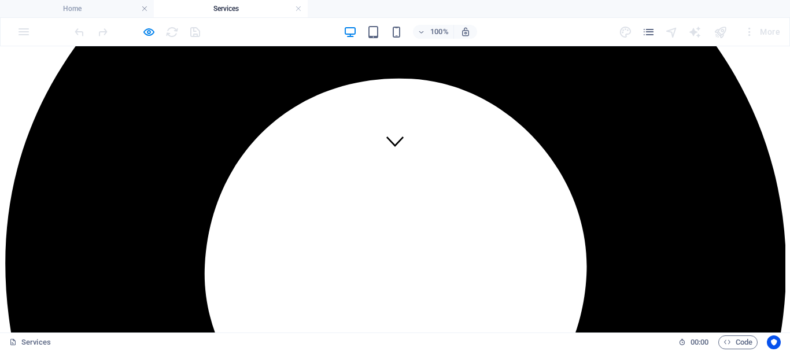
scroll to position [116, 0]
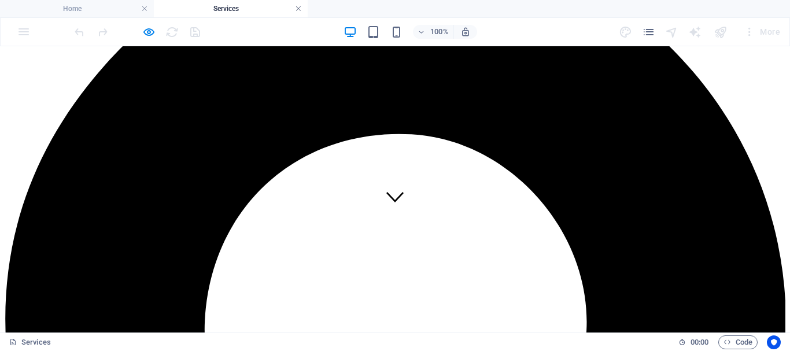
click at [296, 8] on link at bounding box center [298, 8] width 7 height 11
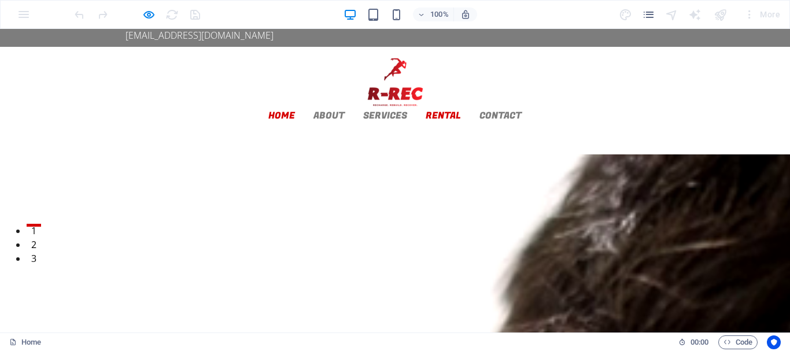
click at [461, 111] on link "Rental" at bounding box center [442, 115] width 35 height 9
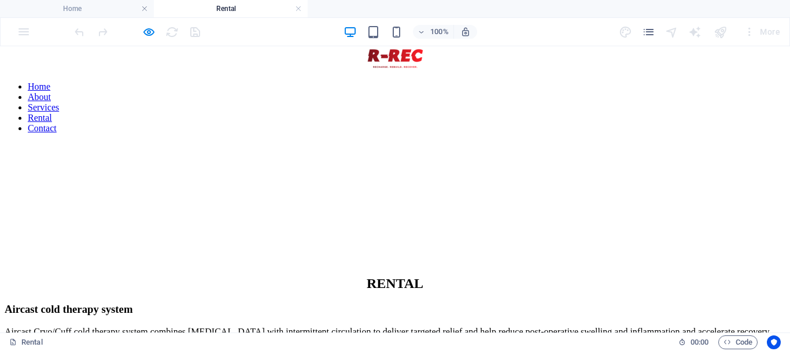
scroll to position [0, 0]
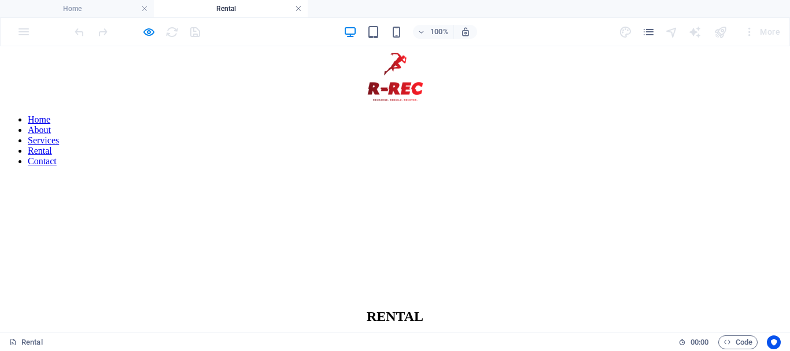
click at [297, 10] on link at bounding box center [298, 8] width 7 height 11
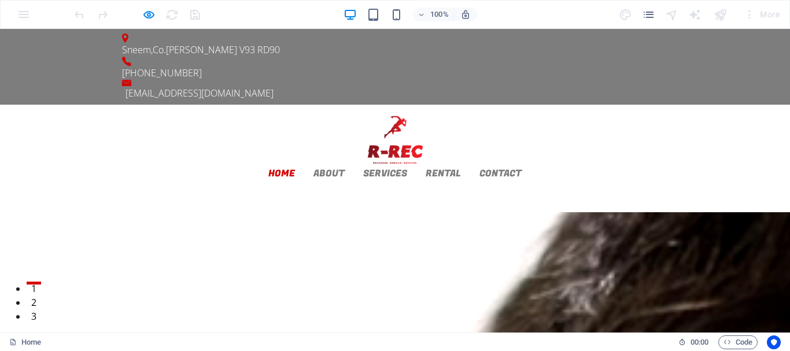
scroll to position [58, 0]
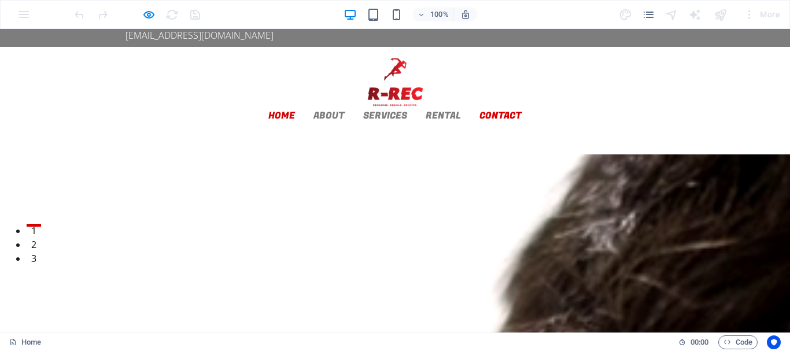
click at [521, 111] on link "Contact" at bounding box center [500, 115] width 42 height 9
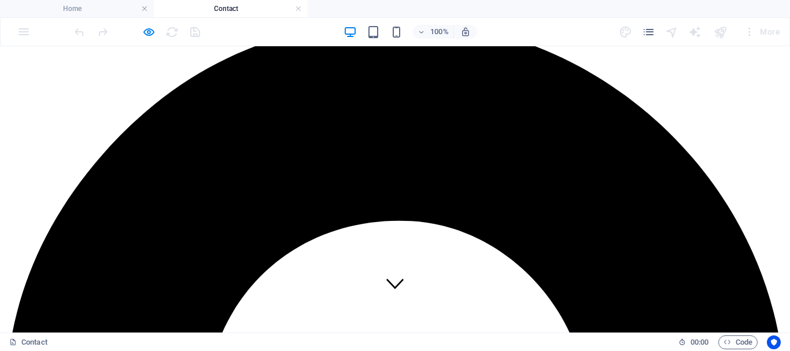
scroll to position [0, 0]
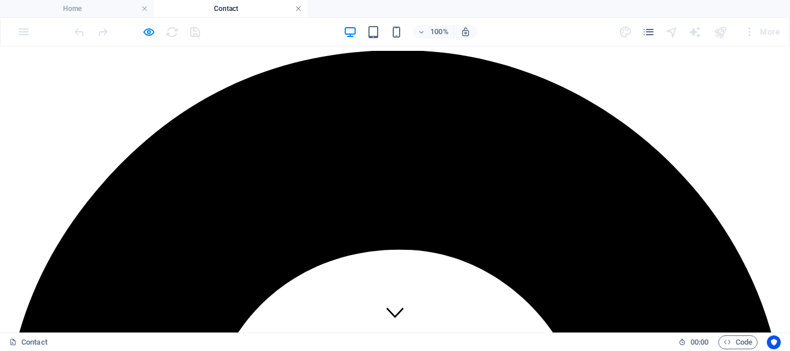
click at [299, 9] on link at bounding box center [298, 8] width 7 height 11
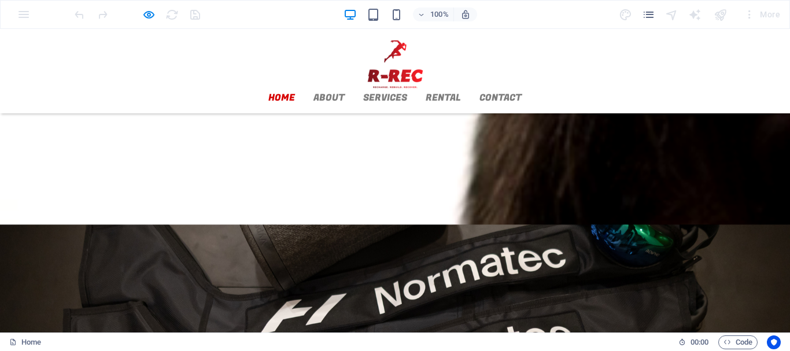
scroll to position [300, 0]
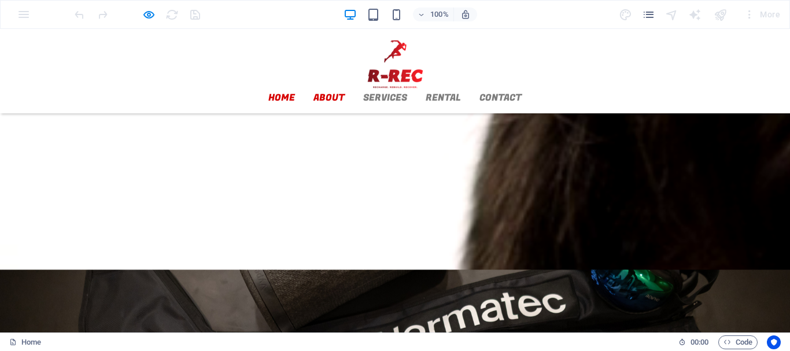
click at [345, 93] on link "About" at bounding box center [328, 97] width 31 height 9
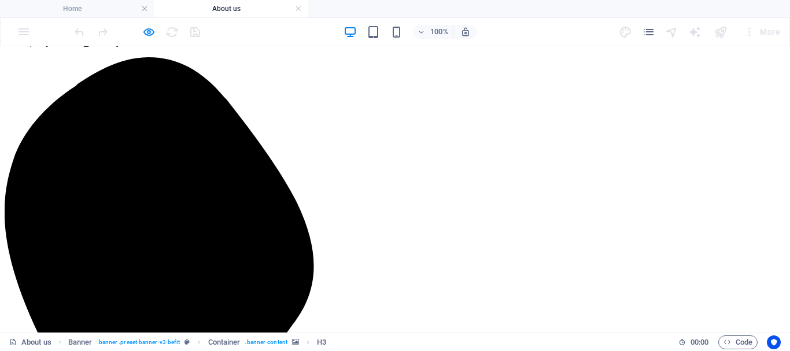
scroll to position [1181, 0]
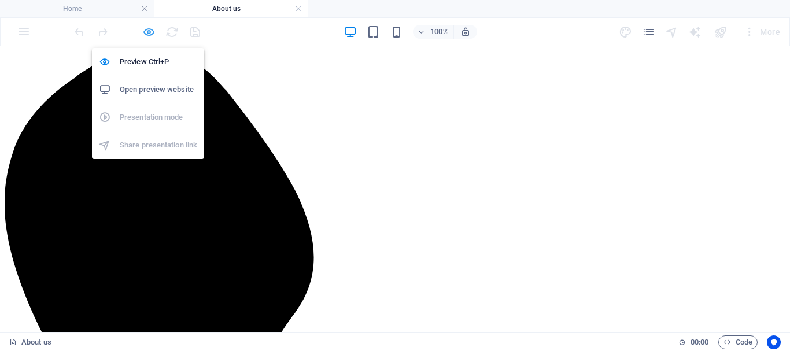
click at [151, 32] on icon "button" at bounding box center [148, 31] width 13 height 13
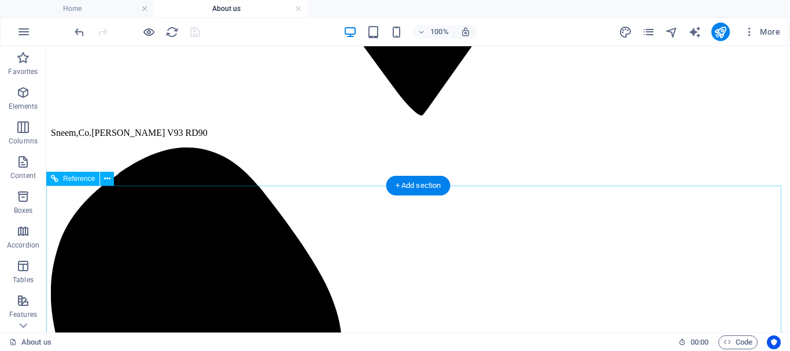
scroll to position [1009, 0]
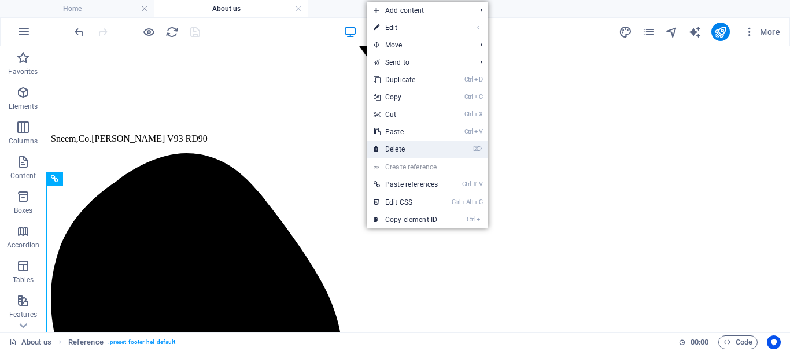
click at [403, 150] on link "⌦ Delete" at bounding box center [405, 148] width 78 height 17
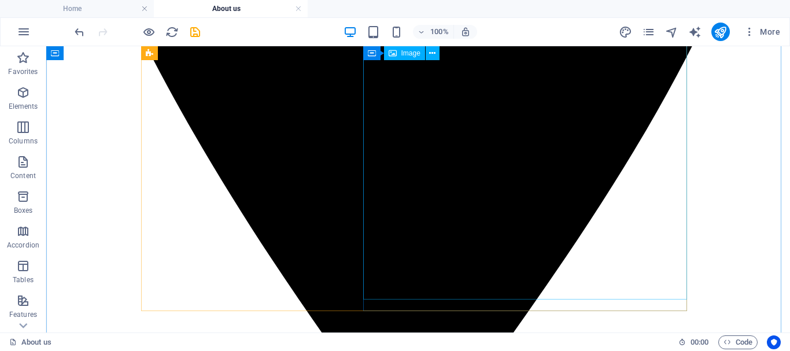
scroll to position [573, 0]
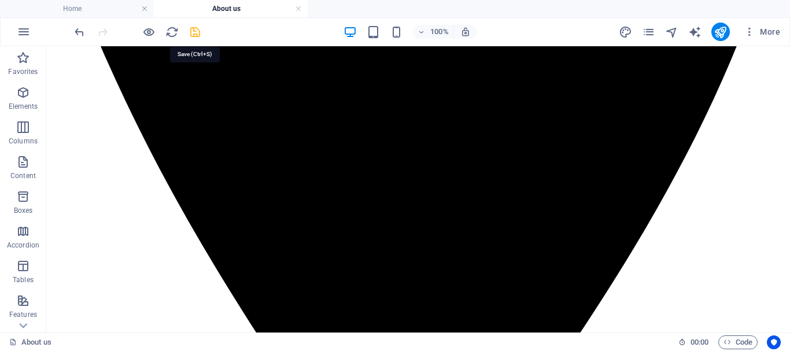
click at [197, 28] on icon "save" at bounding box center [194, 31] width 13 height 13
click at [298, 8] on link at bounding box center [298, 8] width 7 height 11
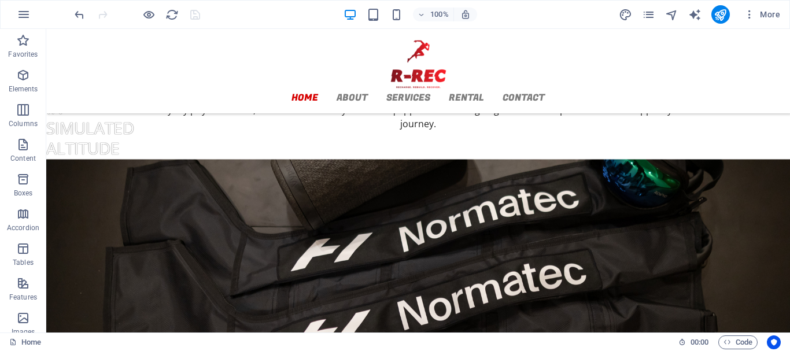
scroll to position [512, 0]
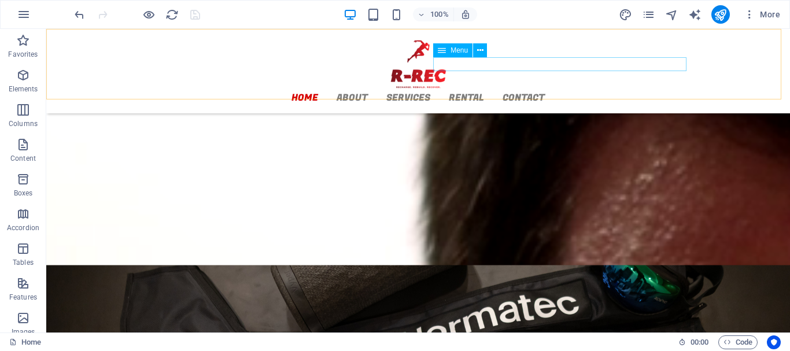
click at [547, 90] on nav "Home About Services Rental Contact" at bounding box center [418, 97] width 546 height 14
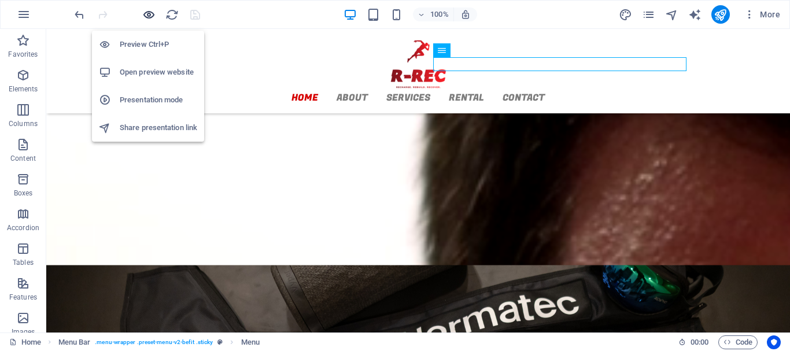
click at [147, 13] on icon "button" at bounding box center [148, 14] width 13 height 13
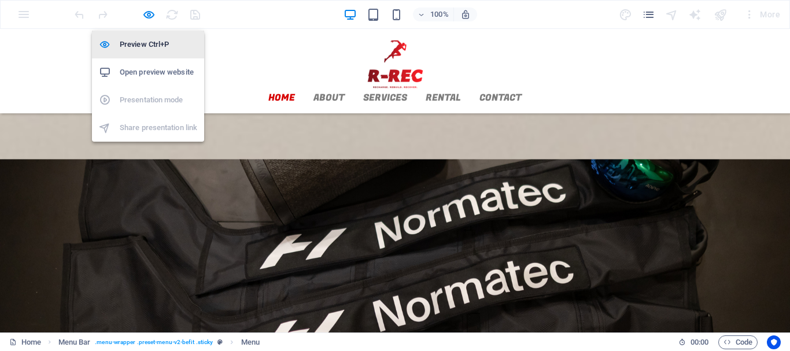
scroll to position [521, 0]
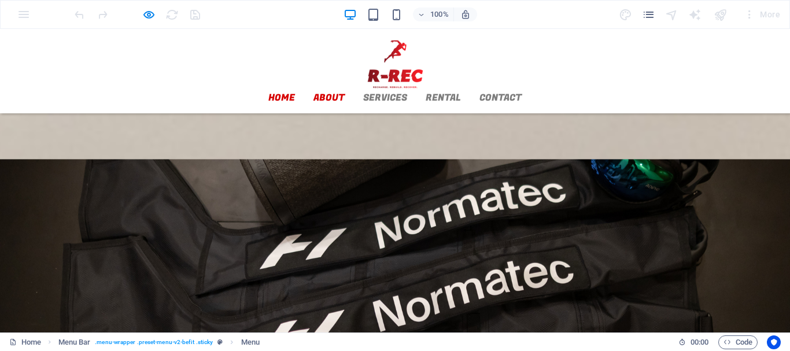
click at [345, 93] on link "About" at bounding box center [328, 97] width 31 height 9
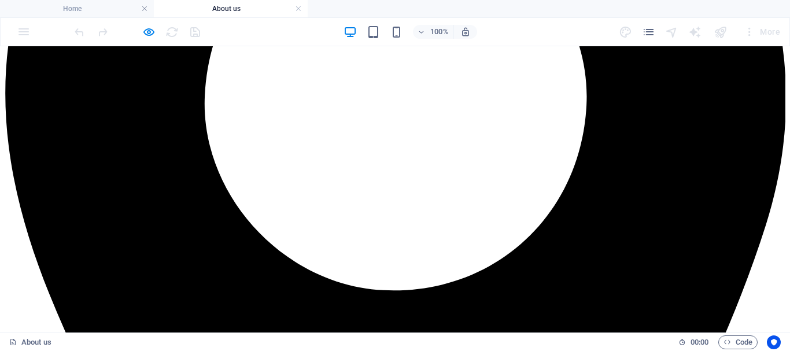
scroll to position [225, 0]
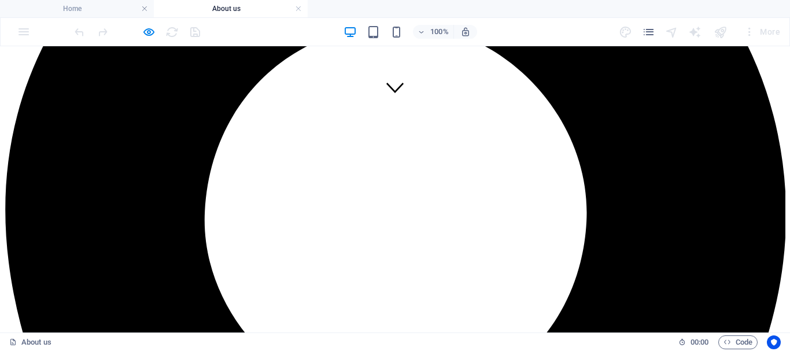
click at [295, 8] on link at bounding box center [298, 8] width 7 height 11
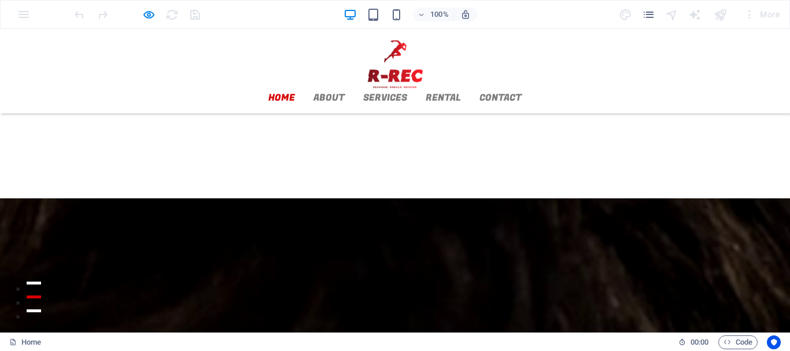
scroll to position [762, 0]
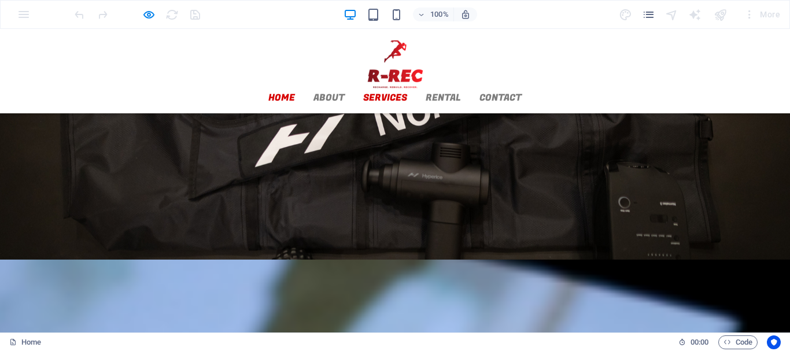
click at [407, 93] on link "Services" at bounding box center [385, 97] width 44 height 9
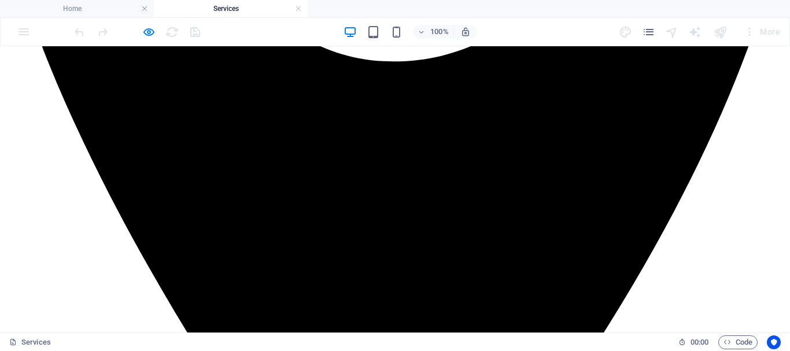
scroll to position [505, 0]
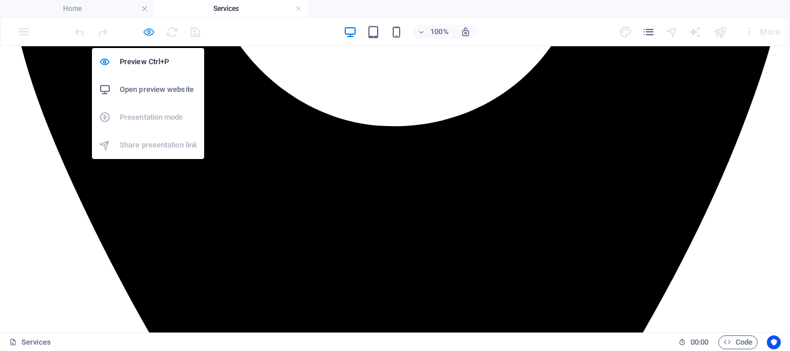
click at [149, 28] on icon "button" at bounding box center [148, 31] width 13 height 13
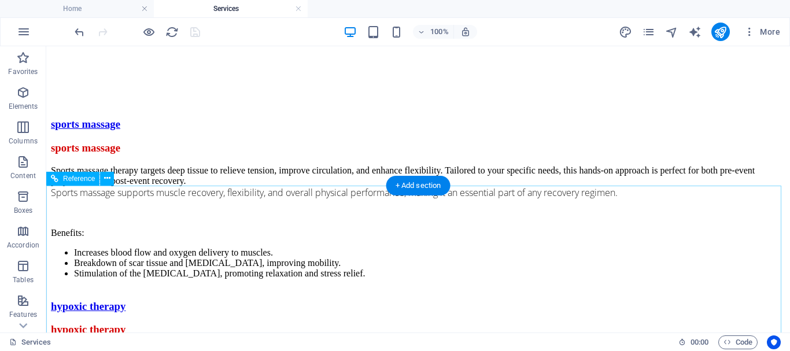
scroll to position [3438, 0]
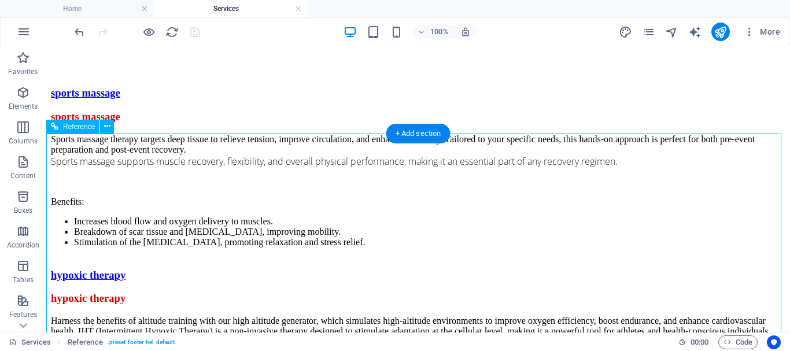
scroll to position [3496, 0]
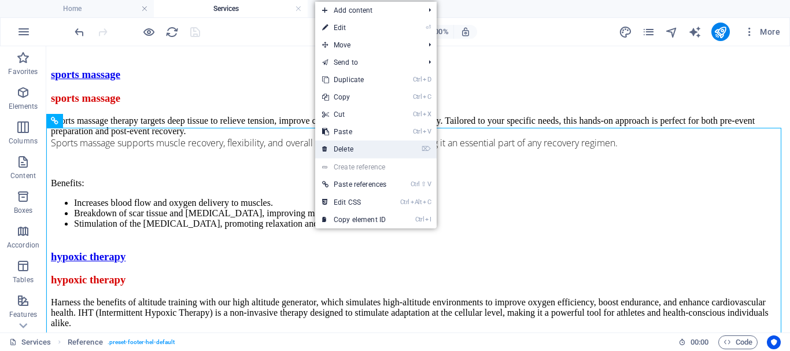
click at [349, 146] on link "⌦ Delete" at bounding box center [354, 148] width 78 height 17
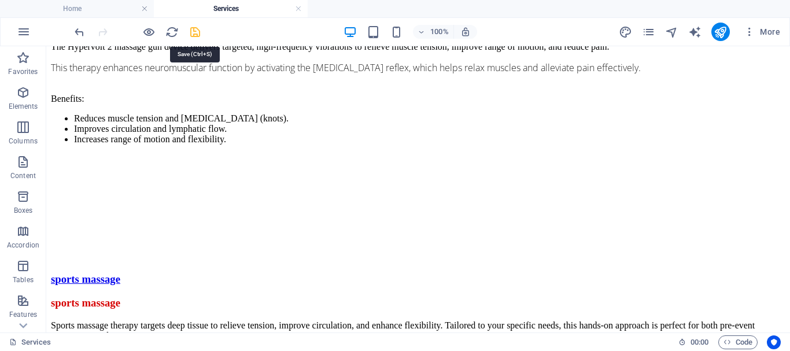
click at [197, 35] on icon "save" at bounding box center [194, 31] width 13 height 13
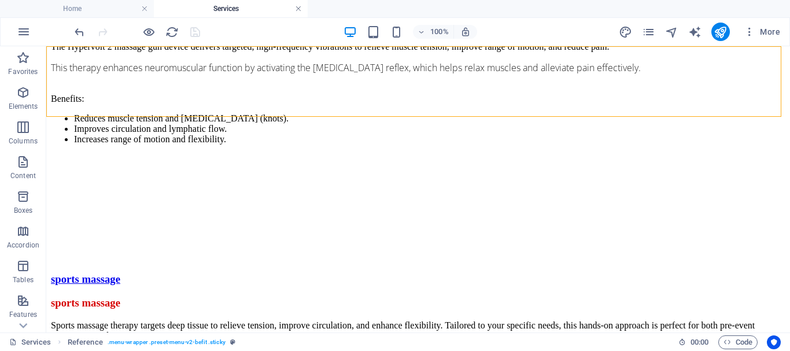
click at [298, 6] on link at bounding box center [298, 8] width 7 height 11
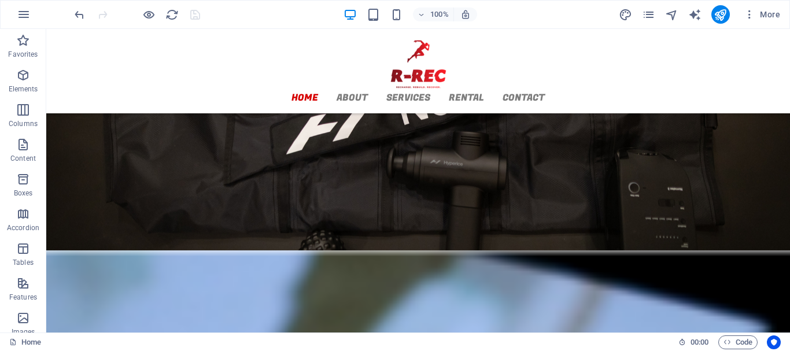
scroll to position [994, 0]
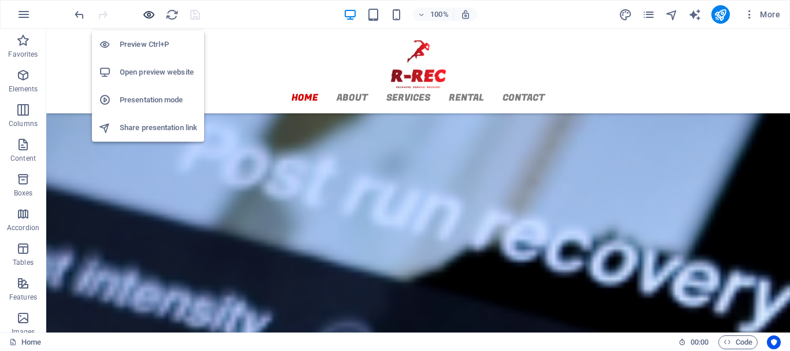
click at [149, 13] on icon "button" at bounding box center [148, 14] width 13 height 13
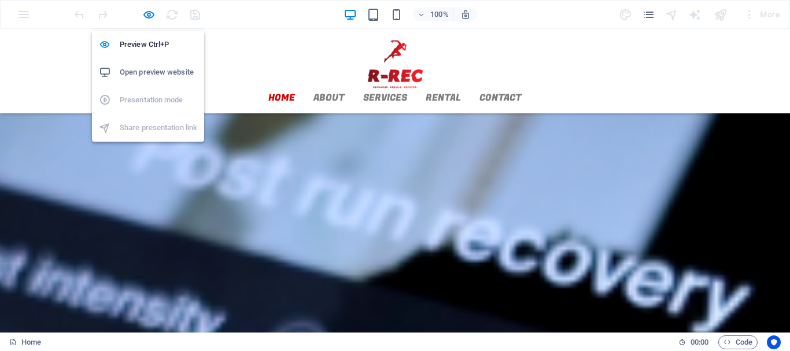
scroll to position [1003, 0]
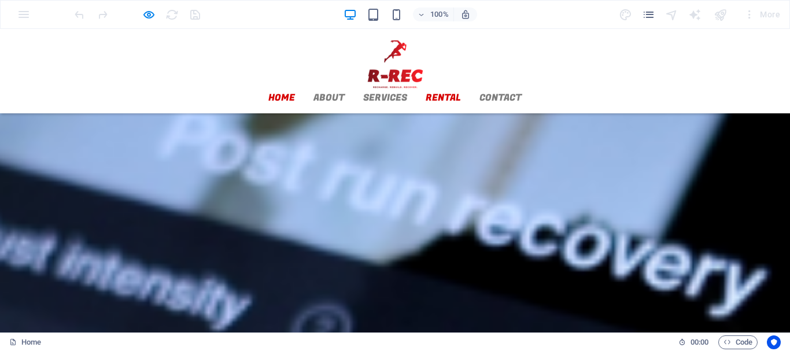
click at [461, 93] on link "Rental" at bounding box center [442, 97] width 35 height 9
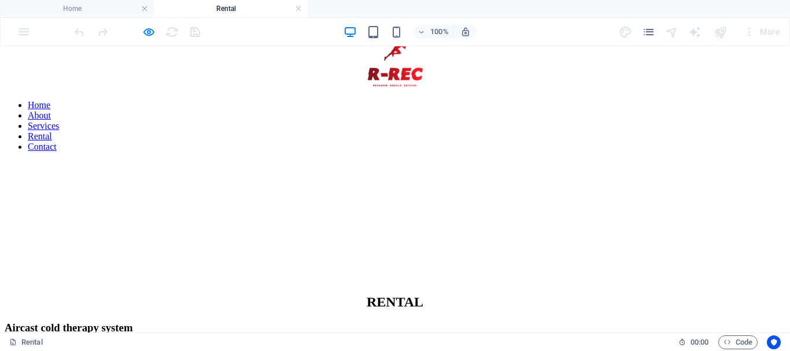
scroll to position [0, 0]
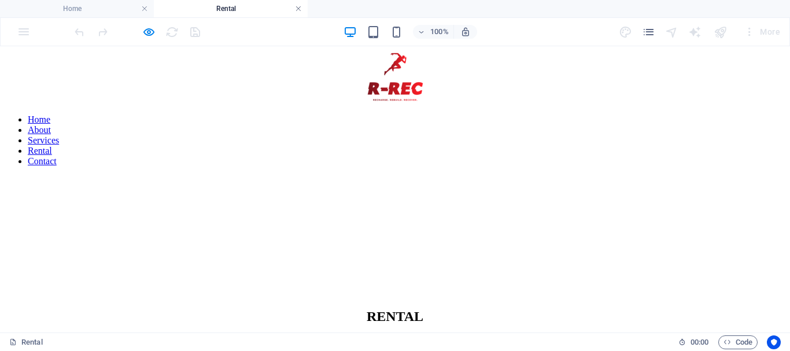
click at [298, 10] on link at bounding box center [298, 8] width 7 height 11
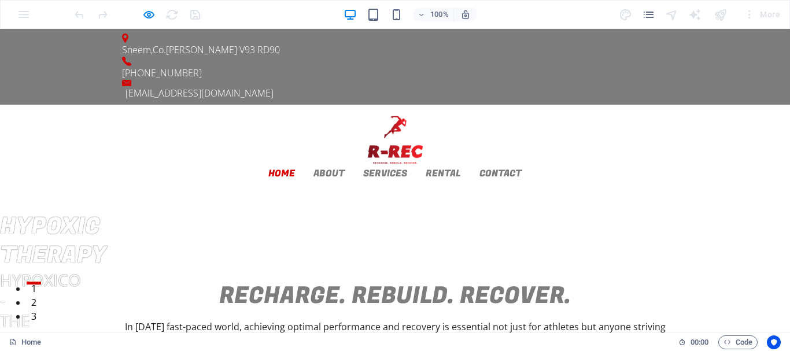
scroll to position [1224, 0]
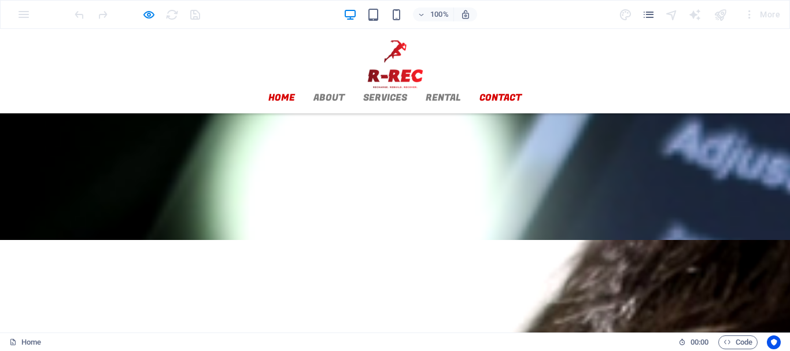
click at [521, 93] on link "Contact" at bounding box center [500, 97] width 42 height 9
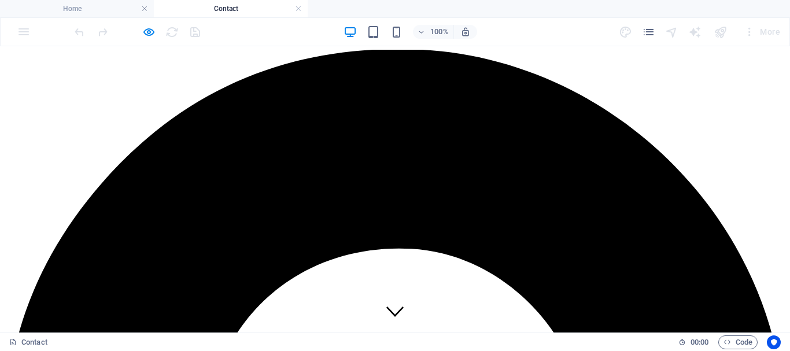
scroll to position [0, 0]
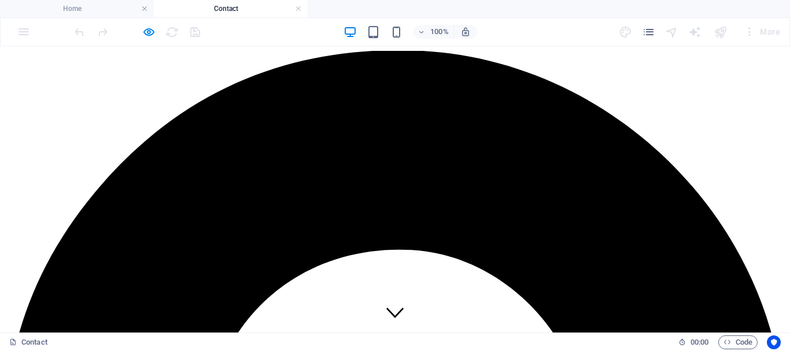
click at [296, 8] on link at bounding box center [298, 8] width 7 height 11
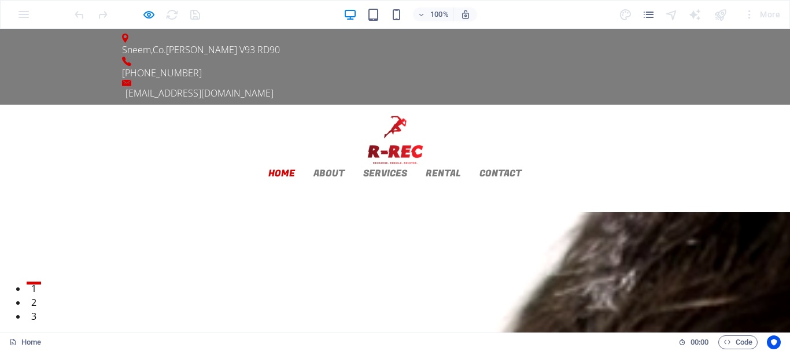
click at [189, 18] on div at bounding box center [136, 14] width 129 height 18
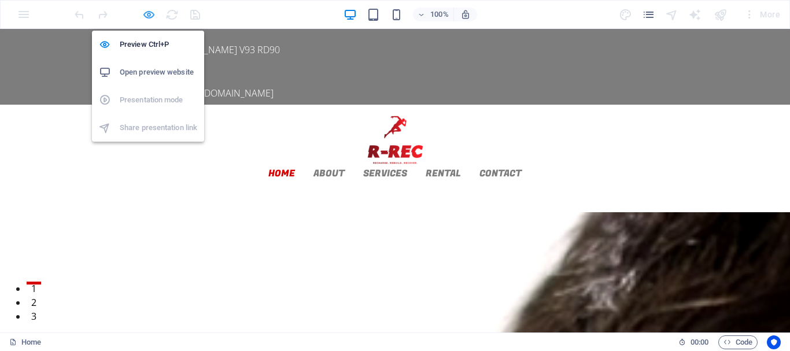
click at [145, 14] on icon "button" at bounding box center [148, 14] width 13 height 13
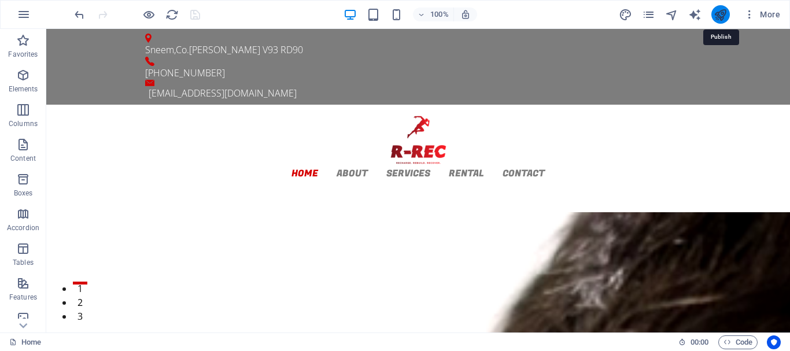
click at [720, 18] on icon "publish" at bounding box center [719, 14] width 13 height 13
